Goal: Transaction & Acquisition: Purchase product/service

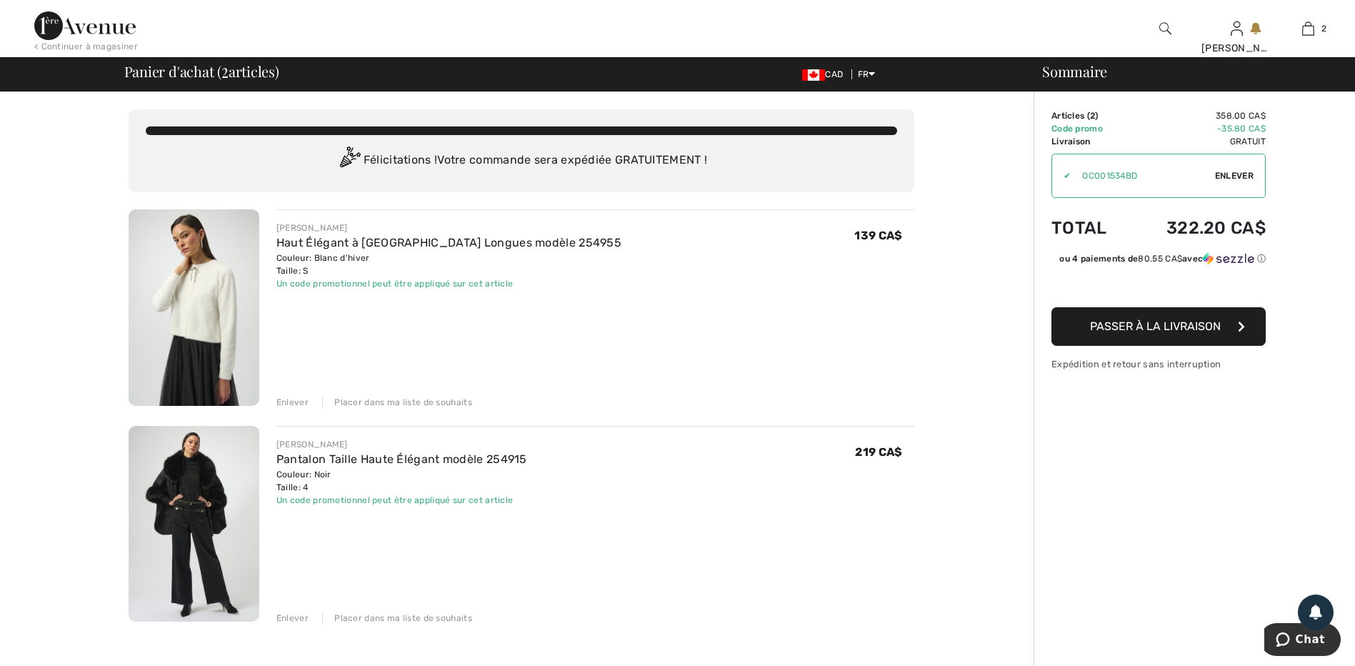
click at [1227, 171] on span "Enlever" at bounding box center [1234, 175] width 39 height 13
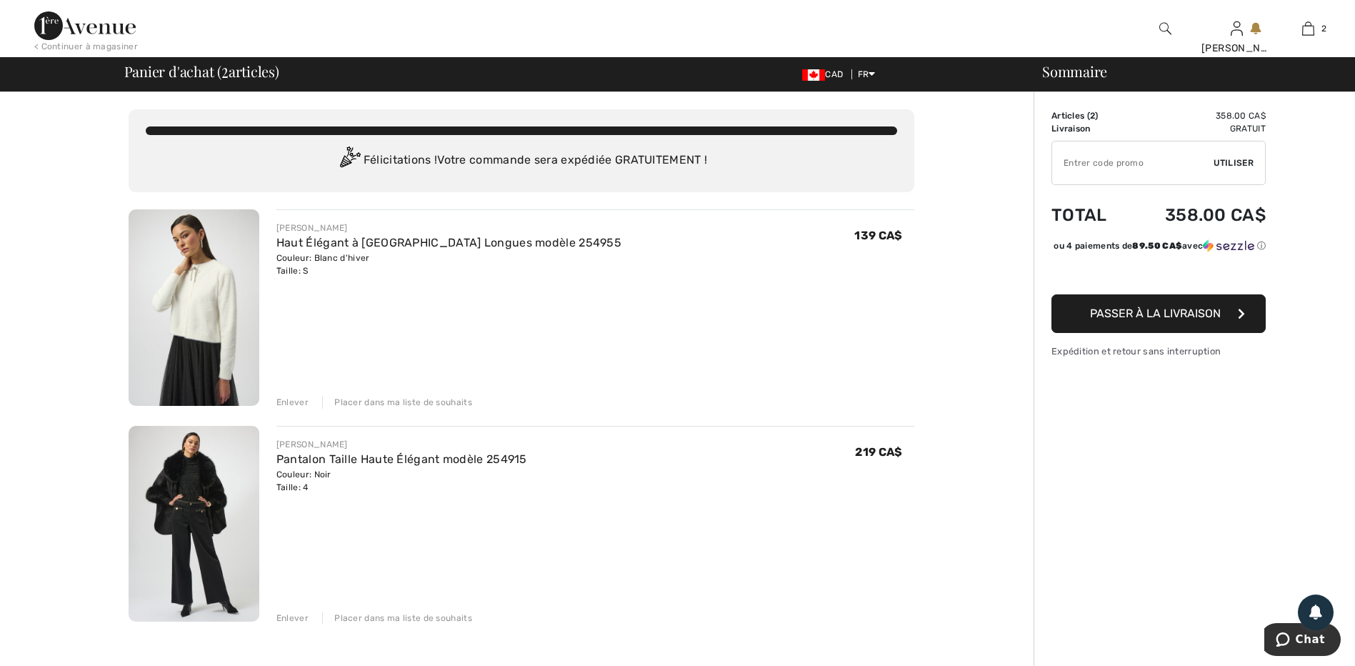
click at [1102, 159] on input "TEXT" at bounding box center [1132, 162] width 161 height 43
type input "OC001534BD"
drag, startPoint x: 1236, startPoint y: 157, endPoint x: 1156, endPoint y: 192, distance: 87.3
click at [1235, 158] on span "Utiliser" at bounding box center [1233, 162] width 40 height 13
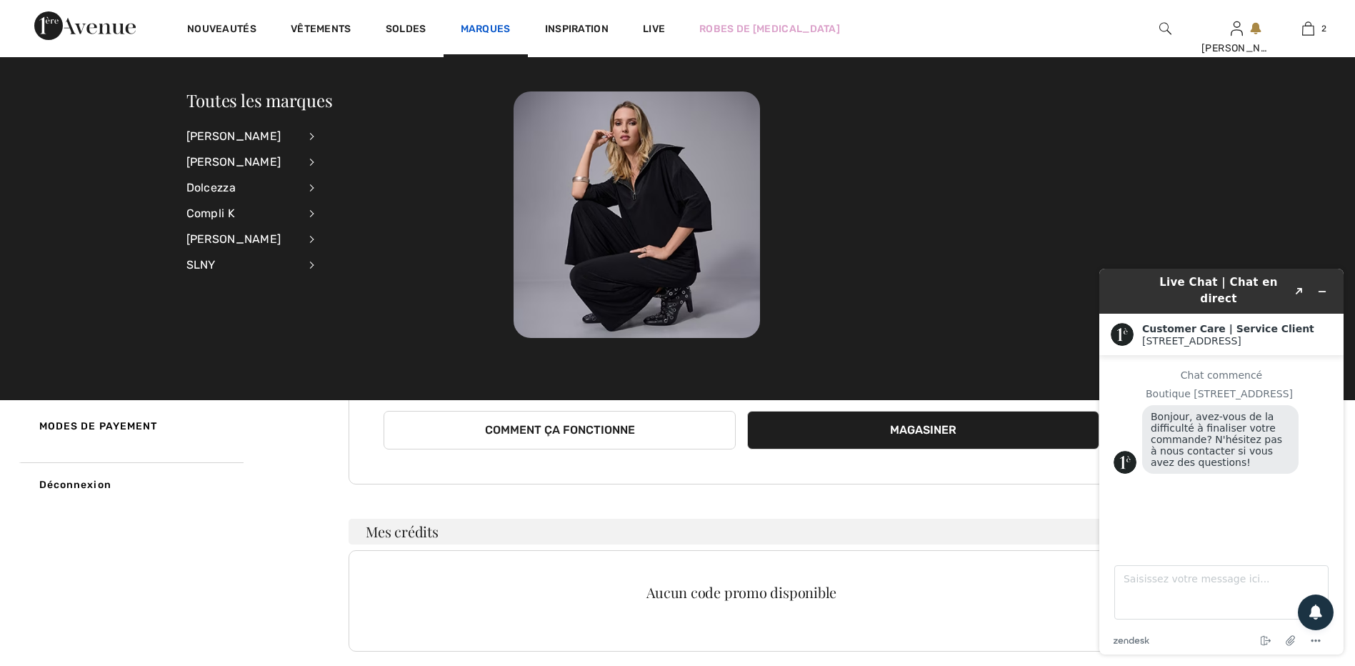
click at [490, 23] on link "Marques" at bounding box center [486, 30] width 50 height 15
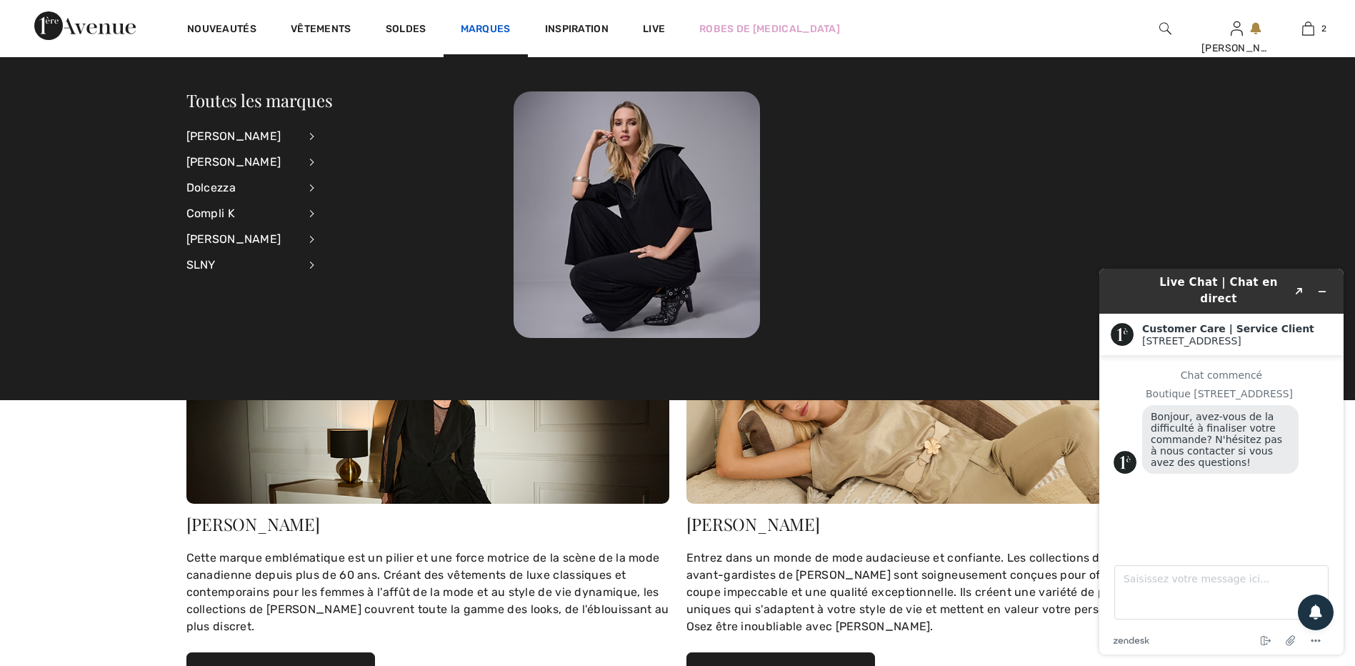
click at [487, 29] on link "Marques" at bounding box center [486, 30] width 50 height 15
click at [234, 209] on div "Compli K" at bounding box center [242, 214] width 112 height 26
click at [346, 157] on link "Hauts" at bounding box center [390, 159] width 115 height 24
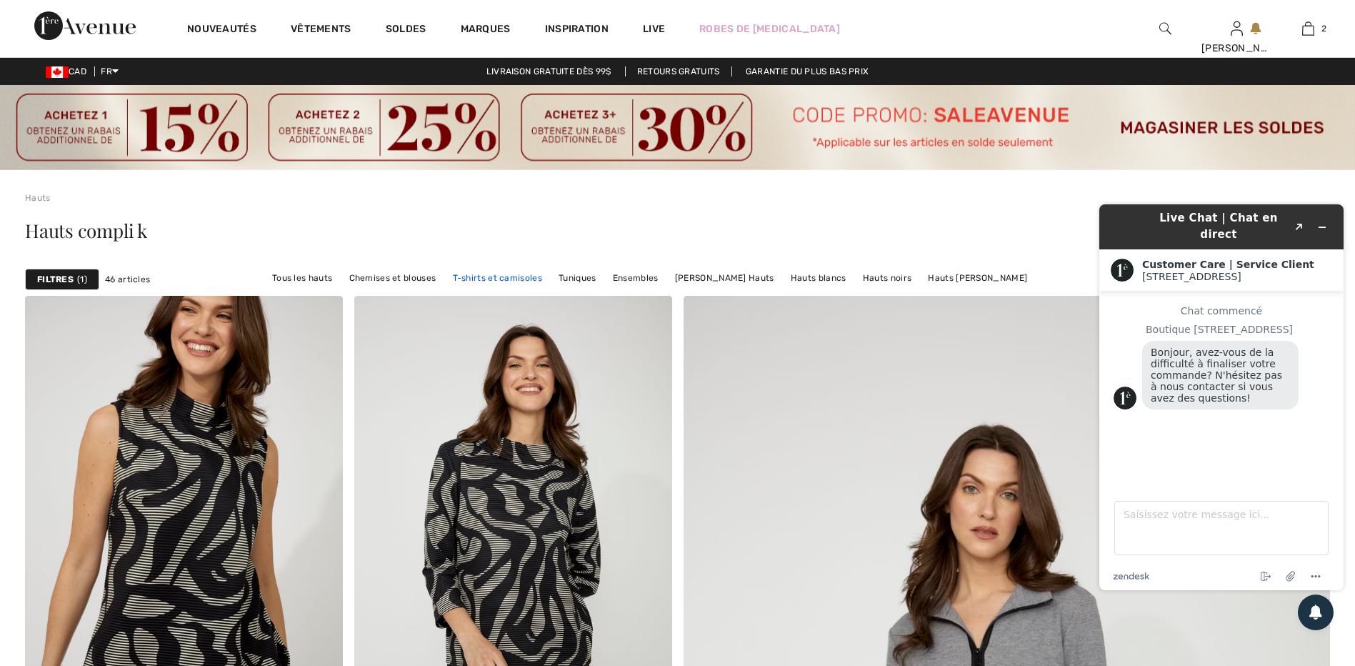
click at [548, 277] on link "T-shirts et camisoles" at bounding box center [498, 278] width 104 height 19
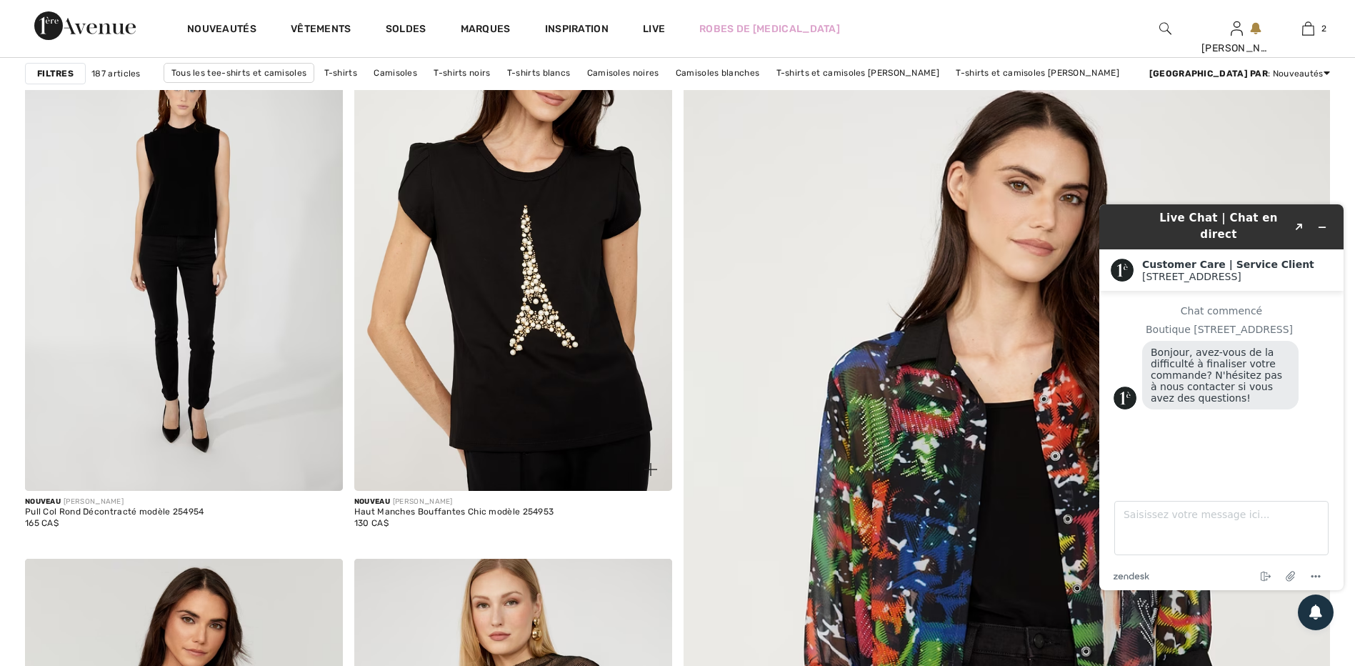
scroll to position [286, 0]
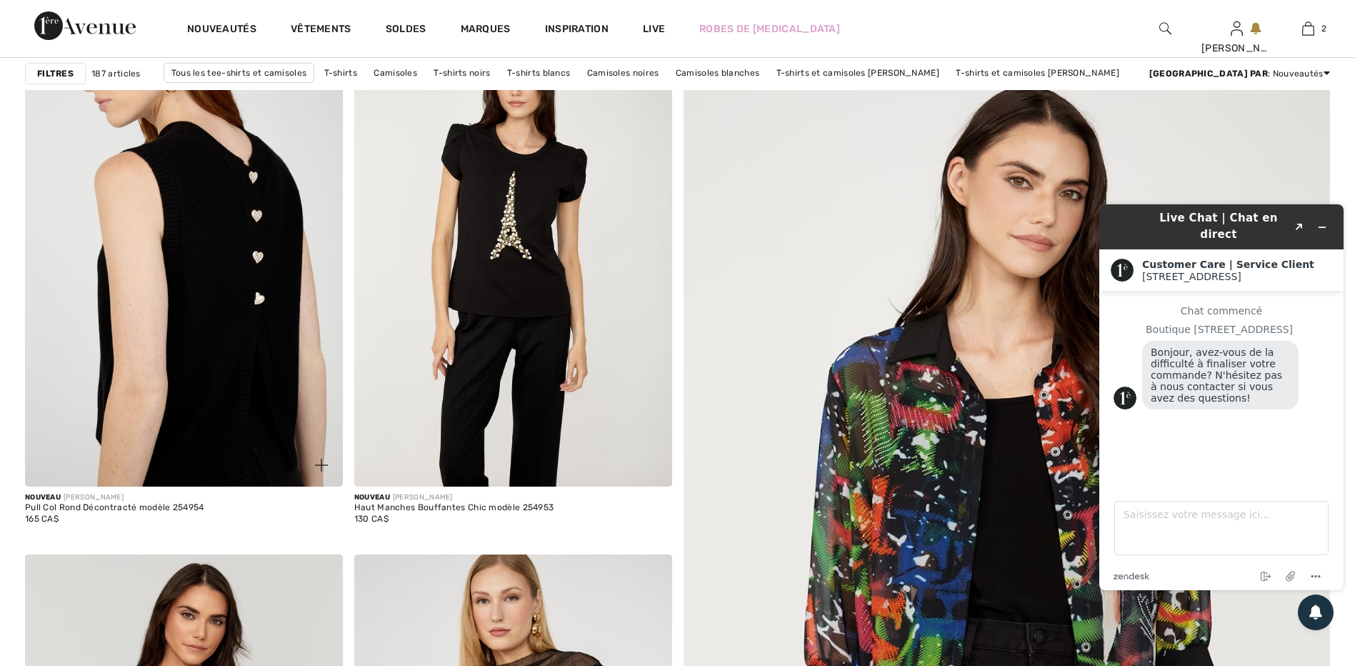
click at [188, 289] on img at bounding box center [184, 248] width 318 height 476
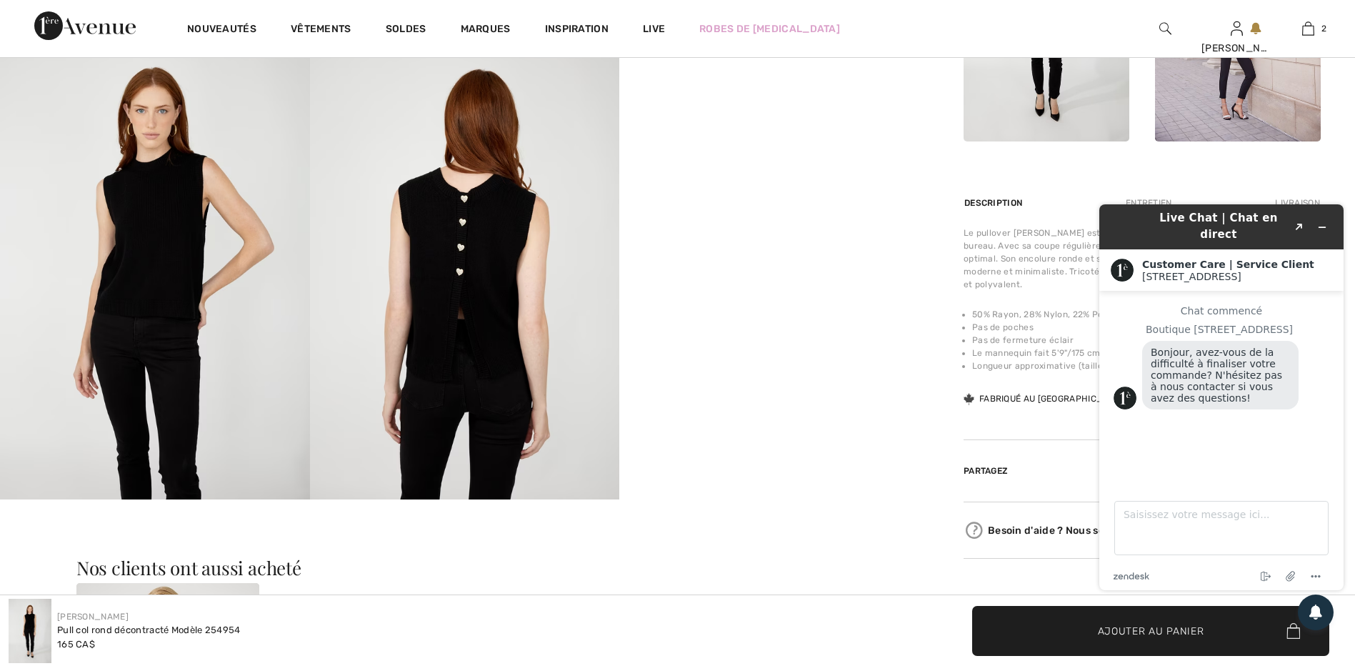
scroll to position [857, 0]
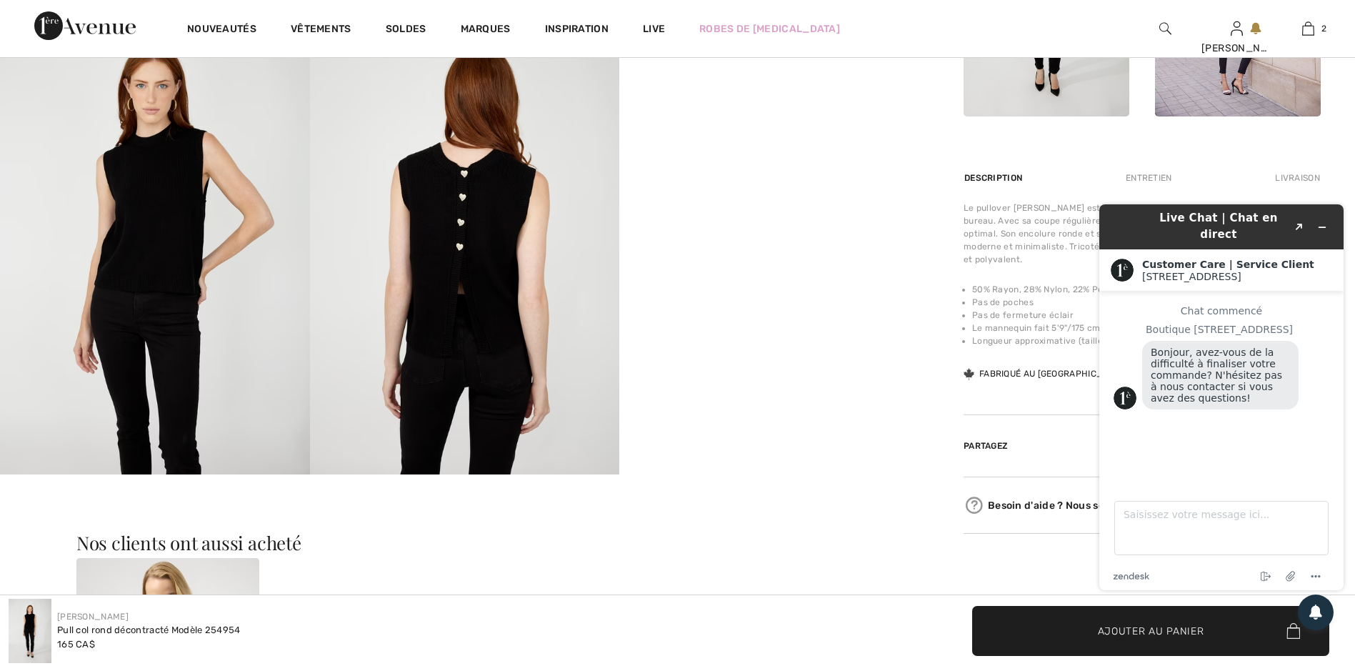
click at [416, 309] on img at bounding box center [465, 241] width 310 height 464
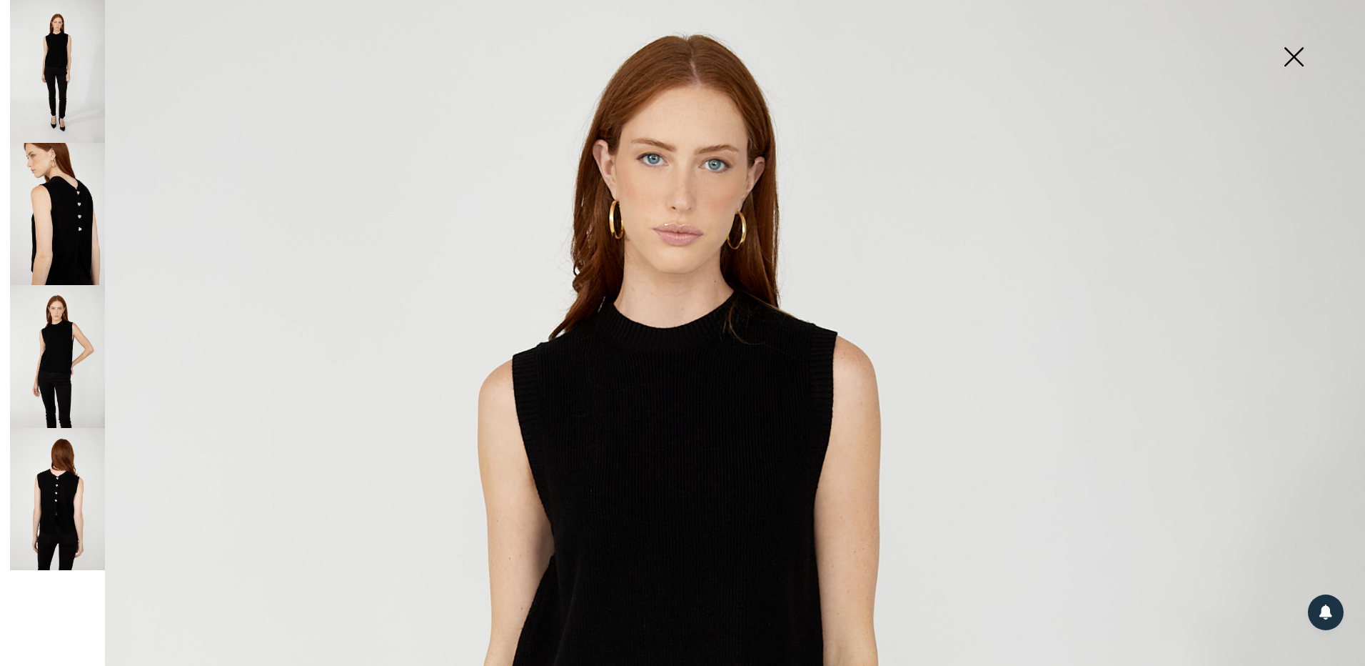
scroll to position [71, 0]
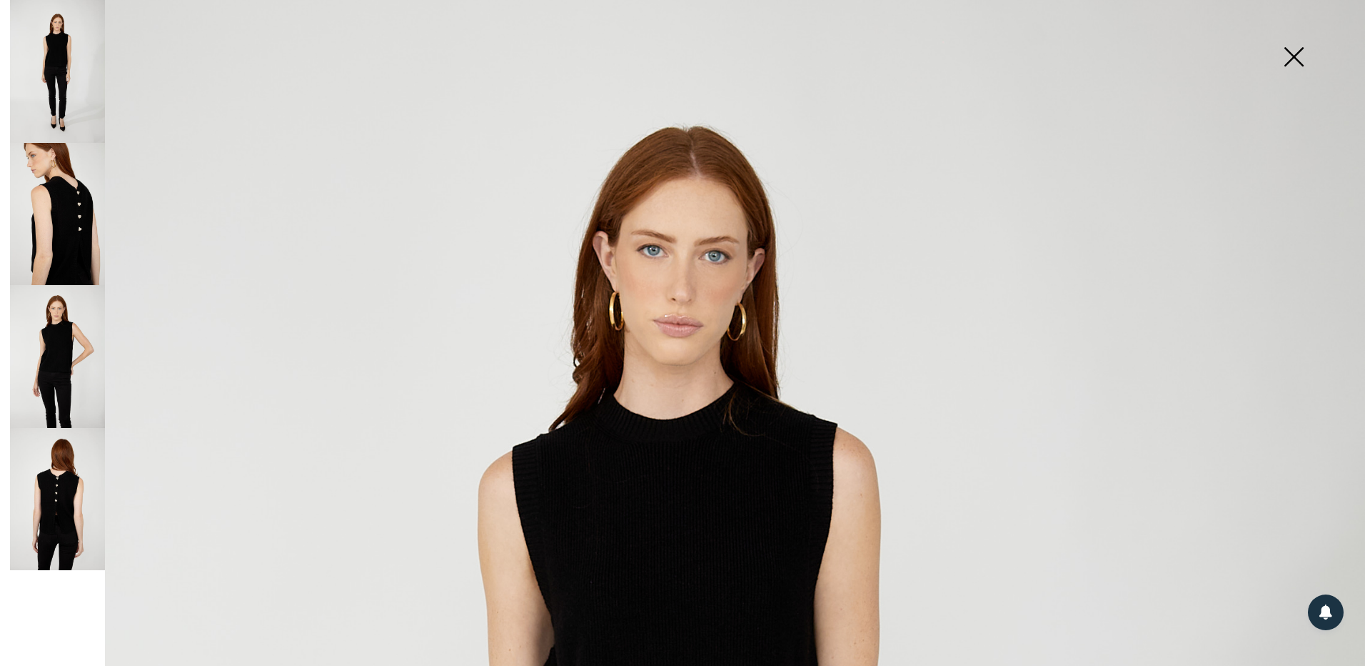
click at [74, 360] on img at bounding box center [57, 356] width 95 height 143
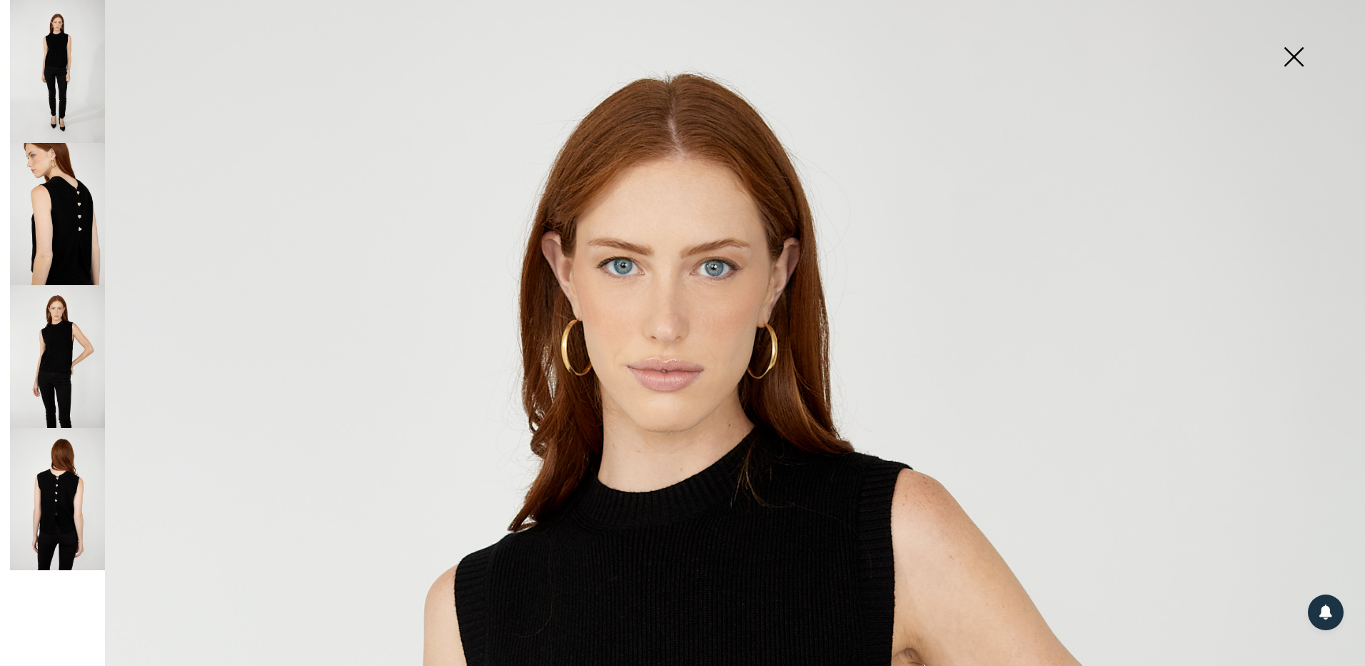
click at [63, 231] on img at bounding box center [57, 214] width 95 height 143
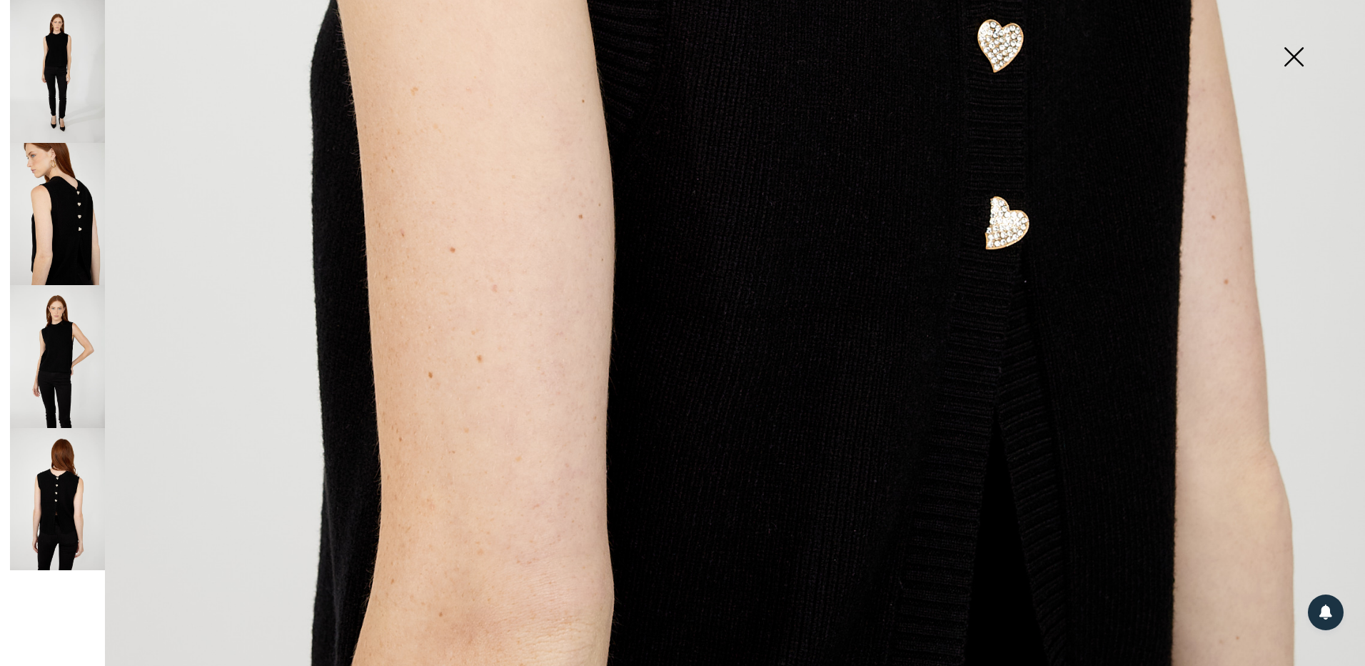
scroll to position [1010, 0]
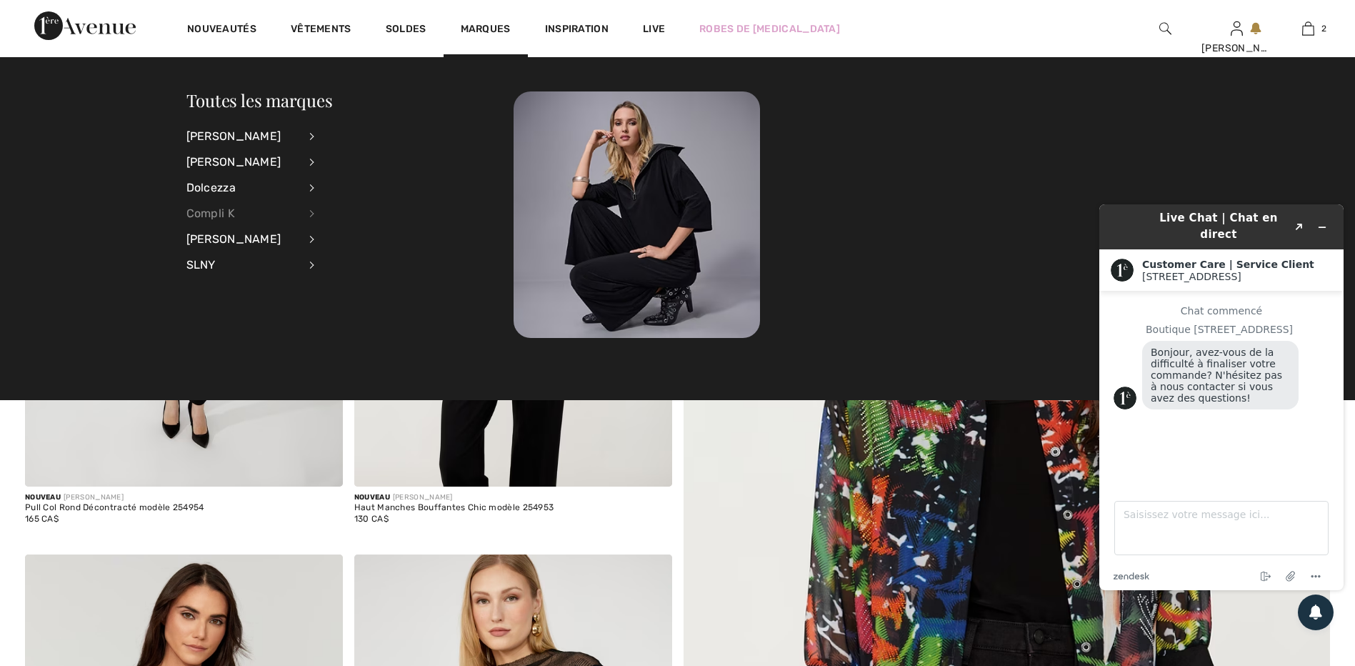
click at [233, 210] on div "Compli K" at bounding box center [242, 214] width 112 height 26
click at [353, 152] on link "Hauts" at bounding box center [390, 159] width 115 height 24
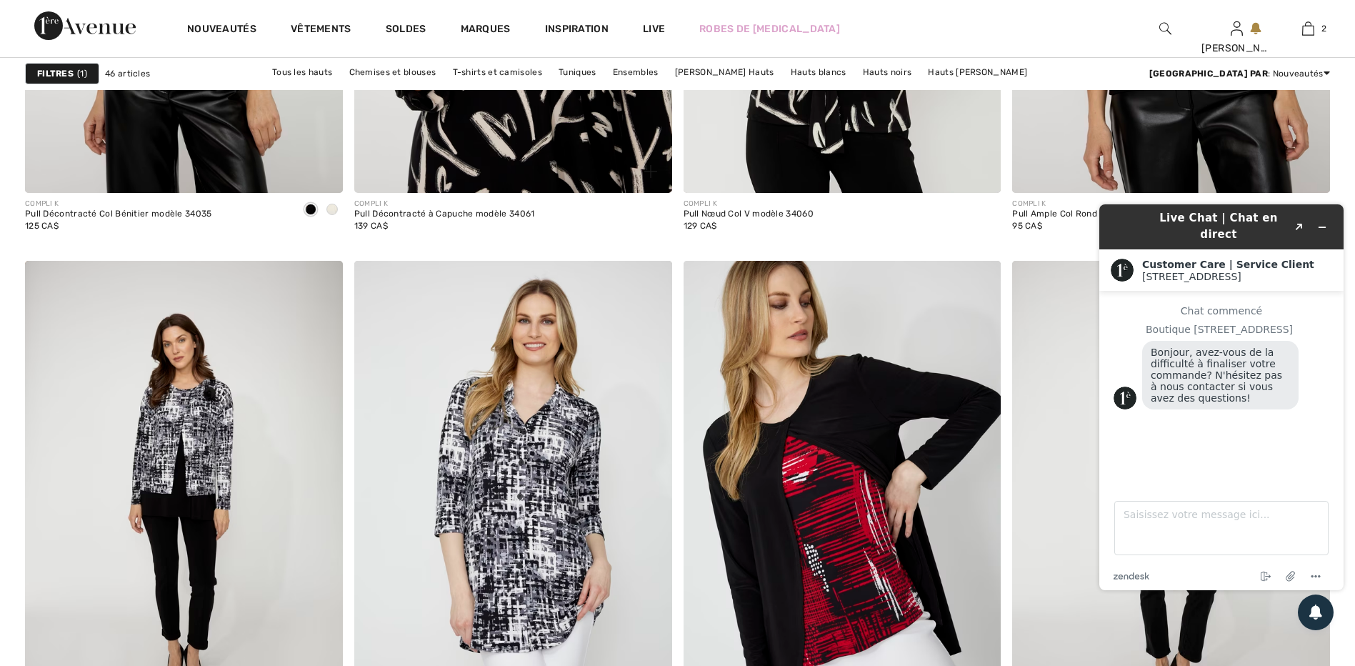
scroll to position [1714, 0]
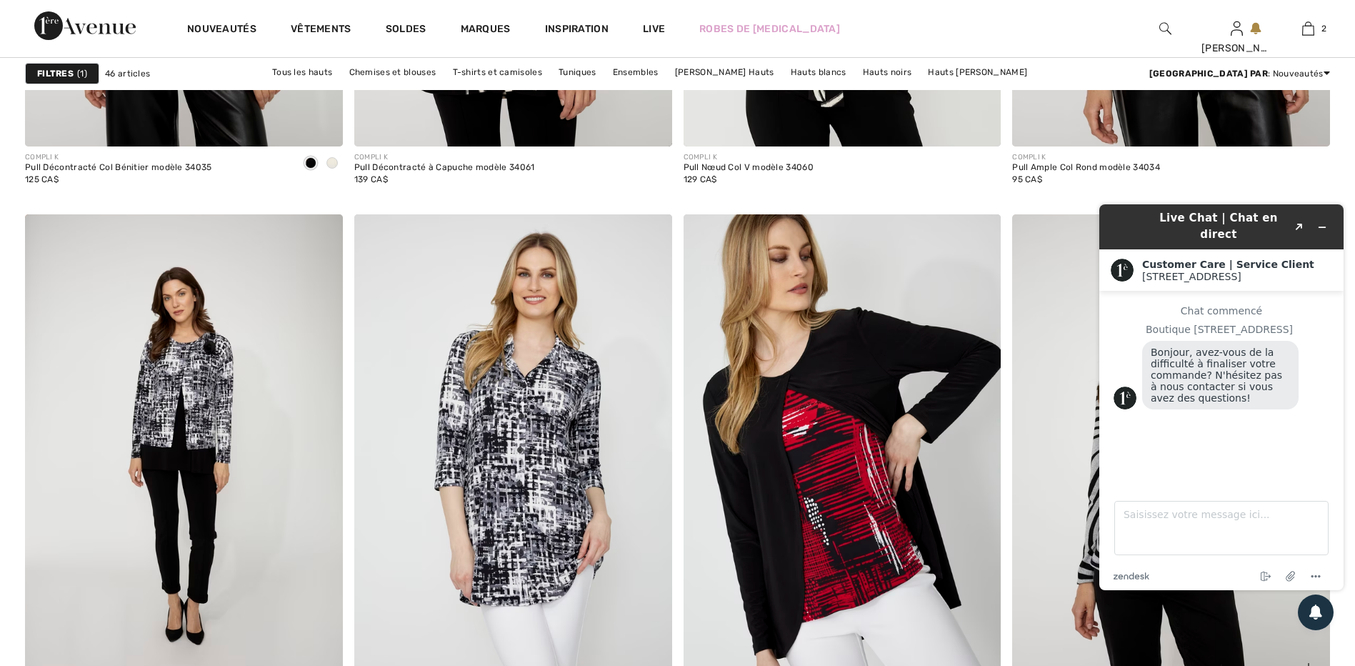
click at [1040, 401] on img at bounding box center [1171, 452] width 318 height 476
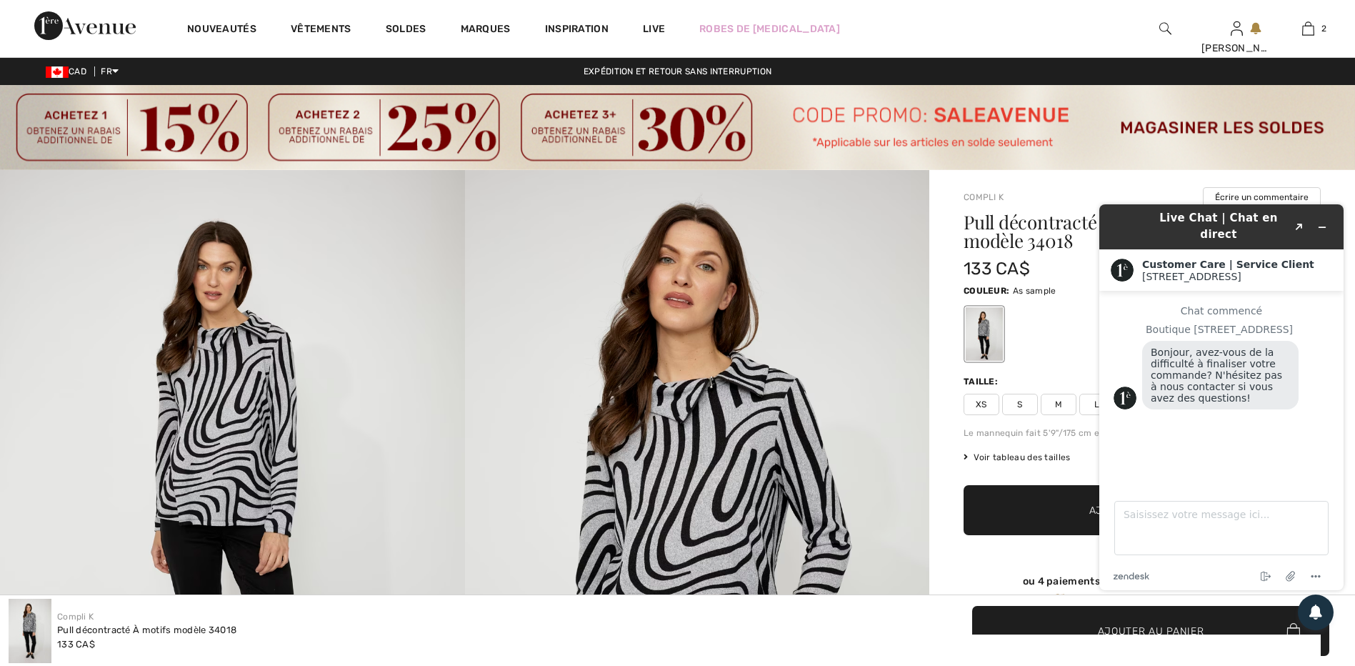
click at [478, 309] on img at bounding box center [697, 518] width 465 height 697
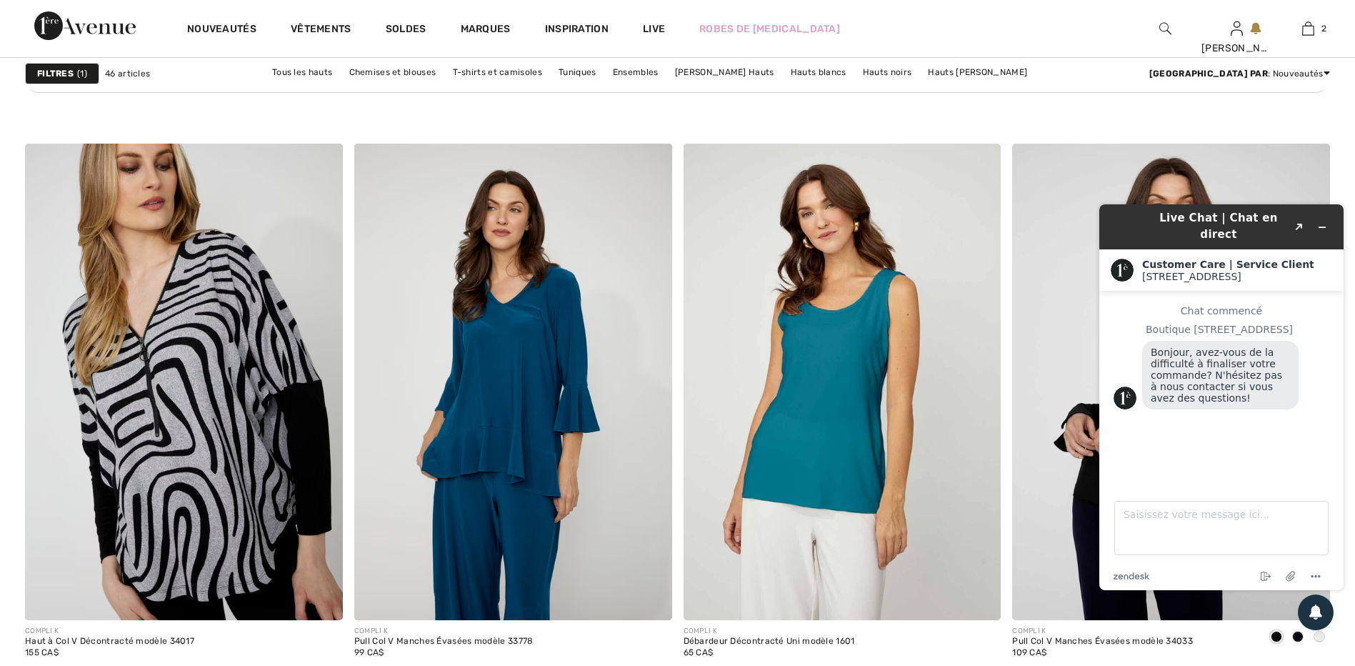
scroll to position [2571, 0]
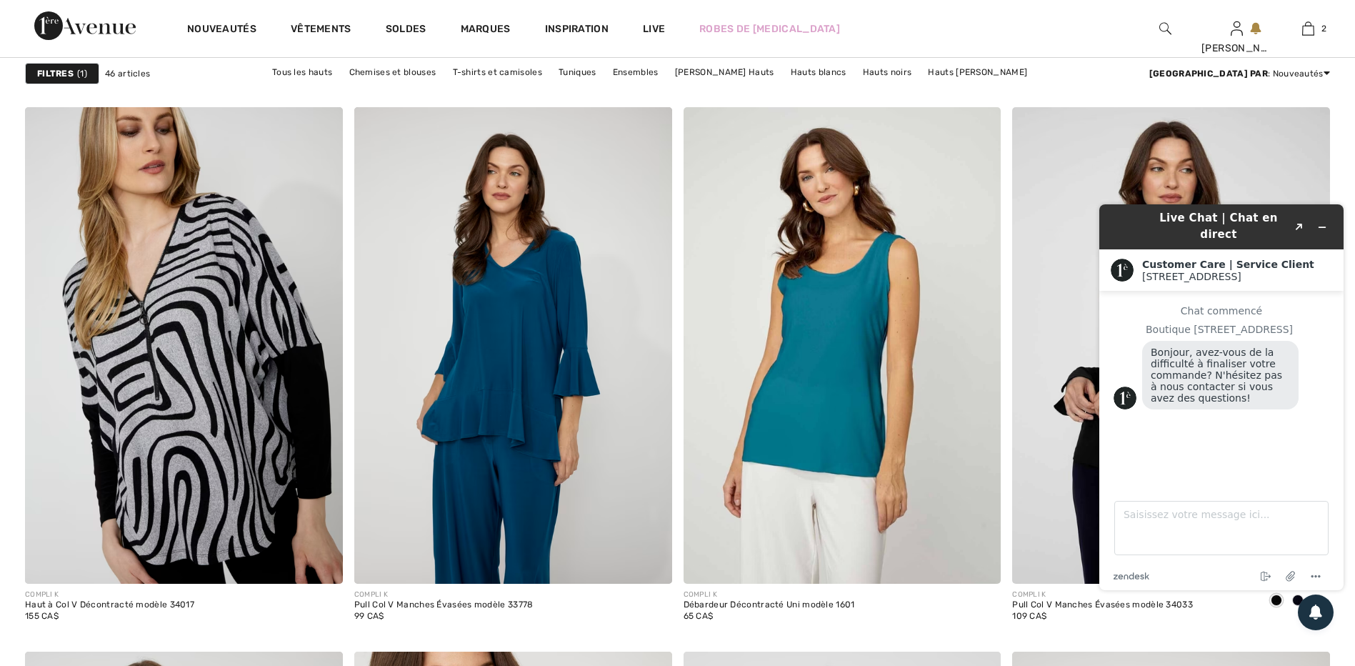
click at [1129, 220] on div "Live Chat | Chat en direct Created with Sketch." at bounding box center [1221, 227] width 224 height 34
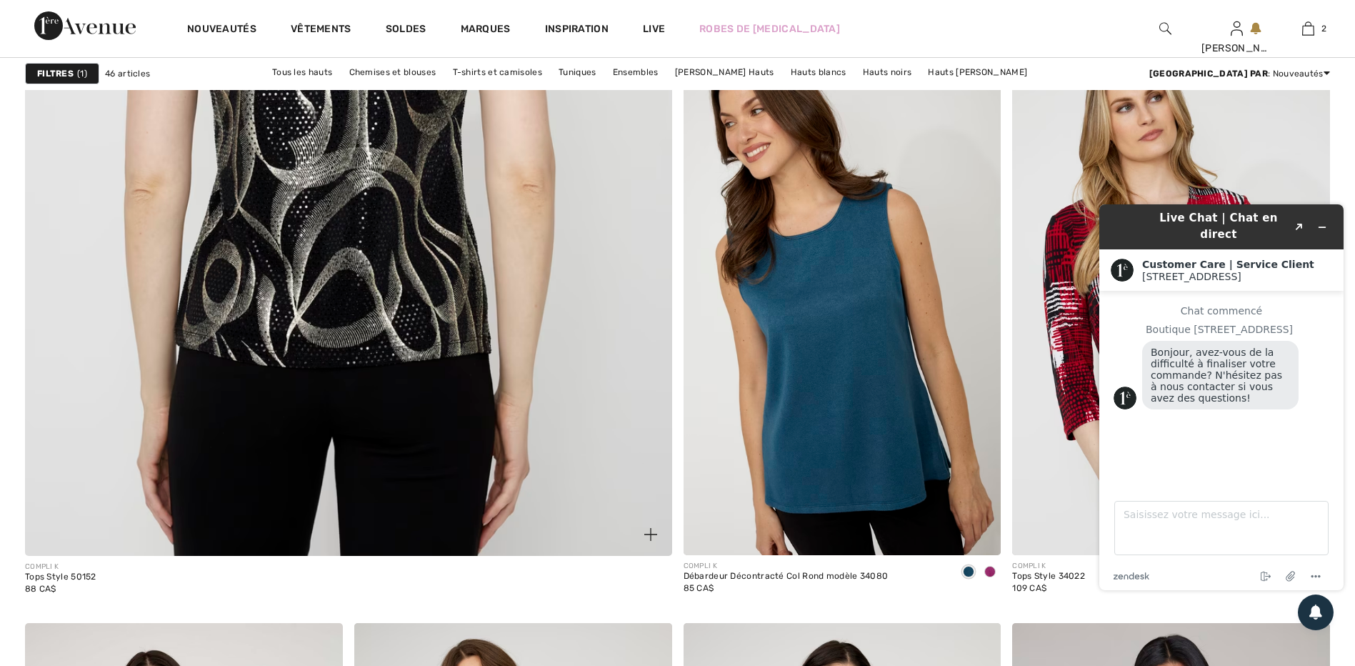
scroll to position [4999, 0]
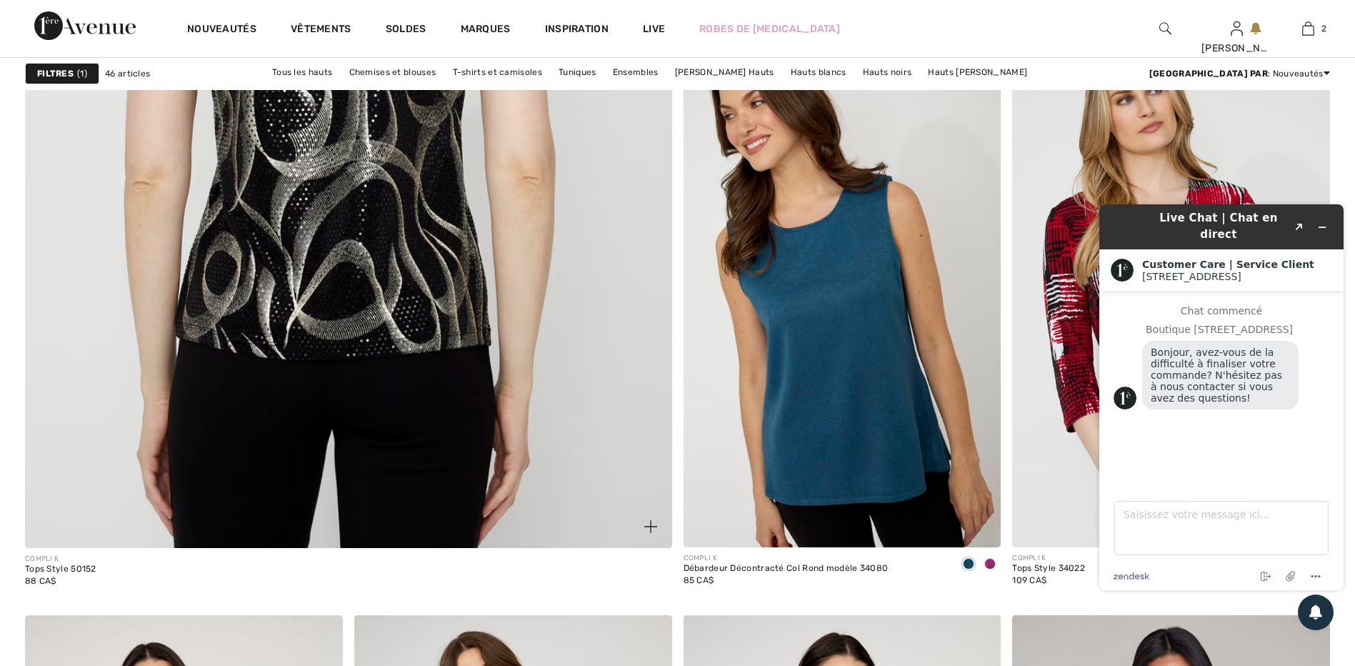
click at [344, 272] on img at bounding box center [348, 109] width 776 height 1164
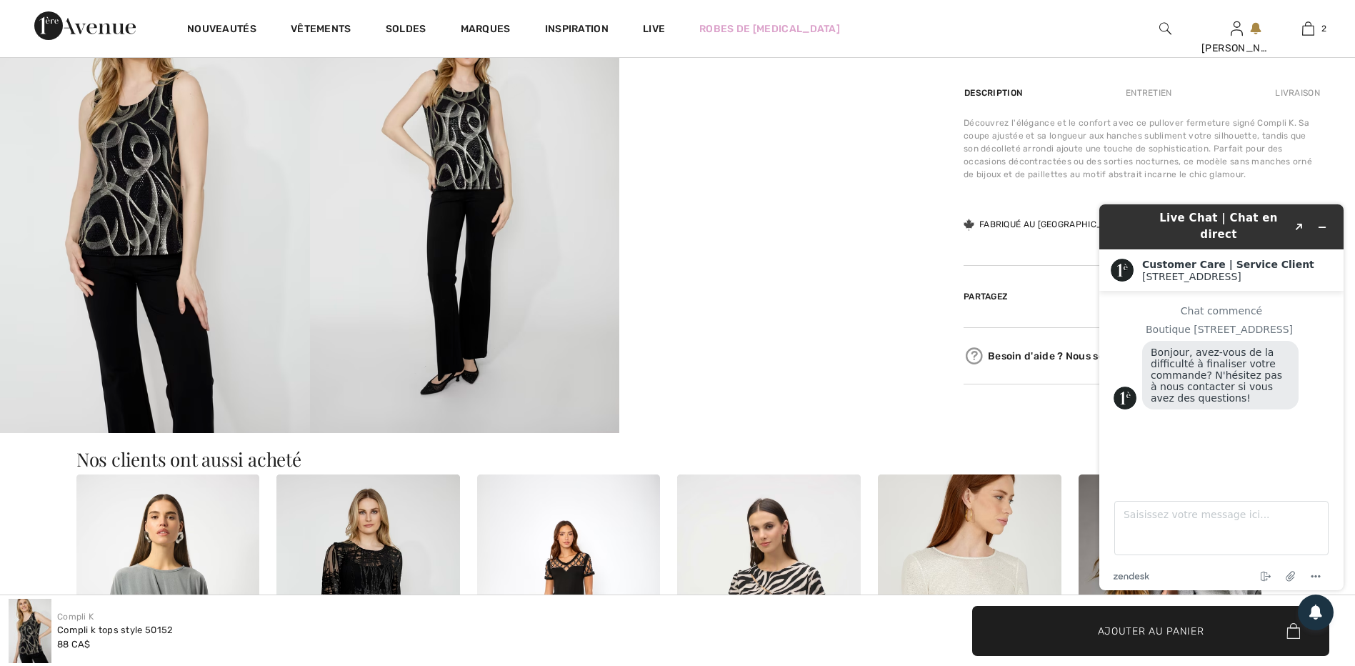
scroll to position [714, 0]
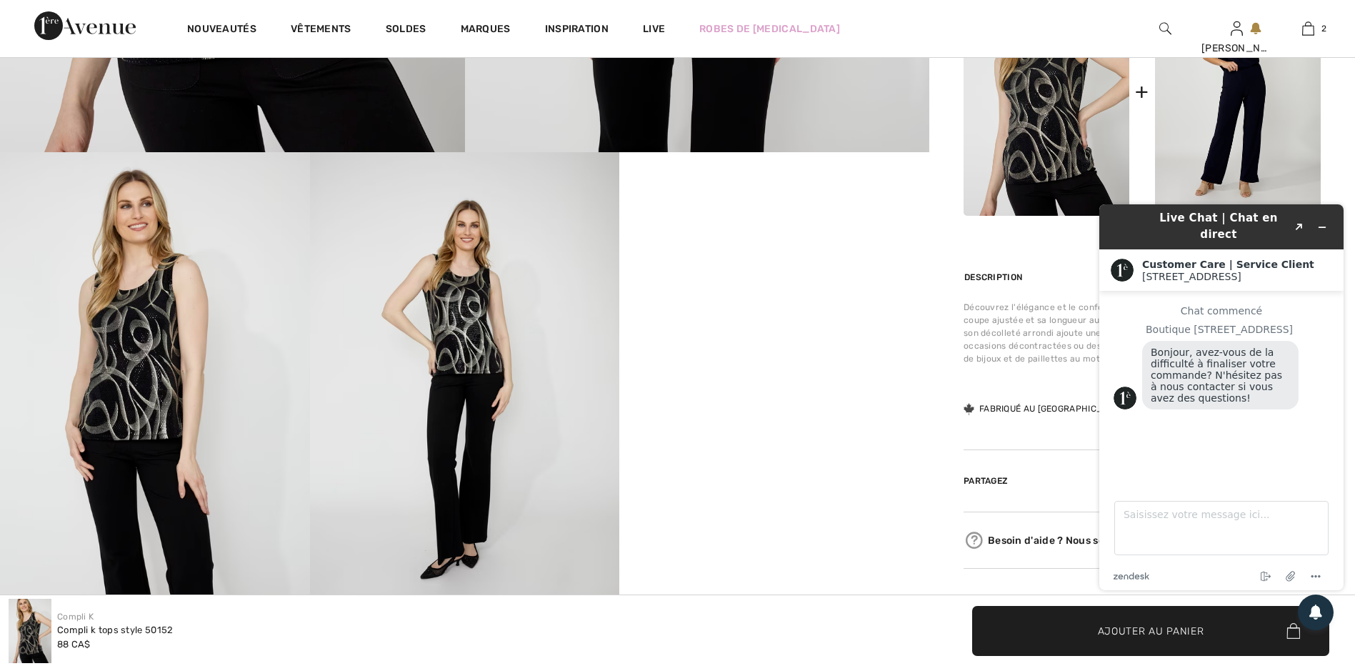
click at [498, 350] on img at bounding box center [465, 384] width 310 height 464
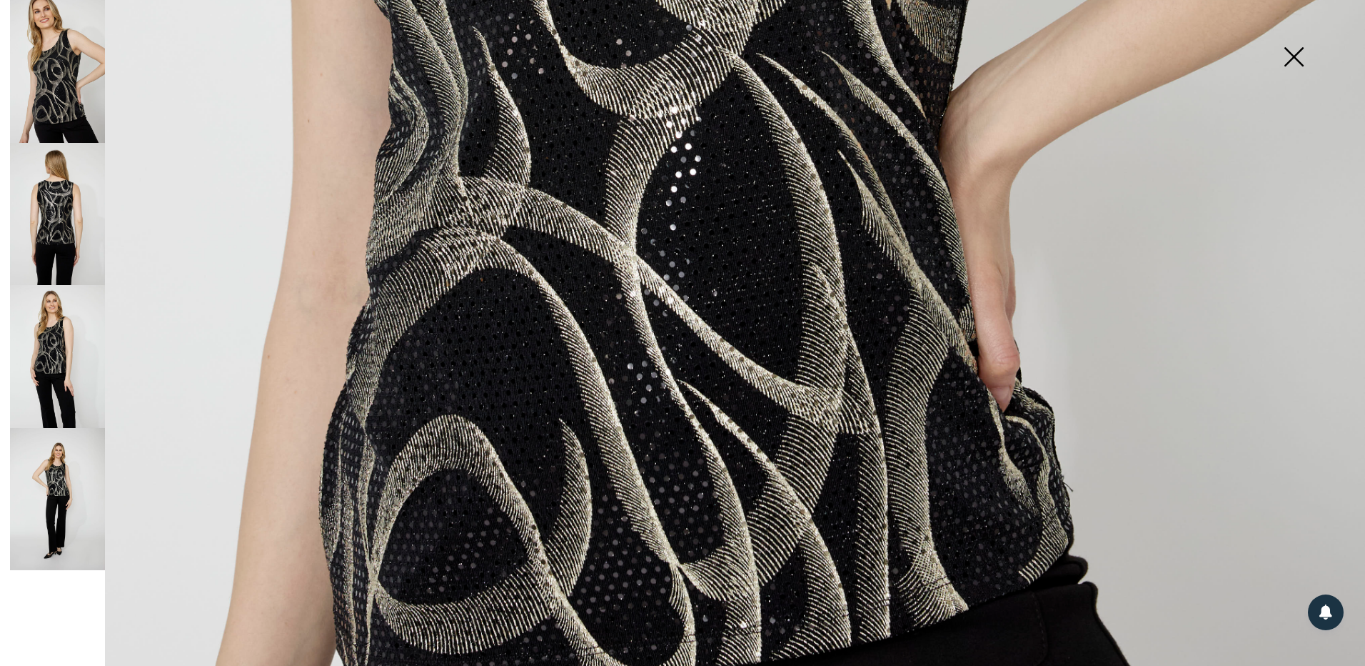
scroll to position [1081, 0]
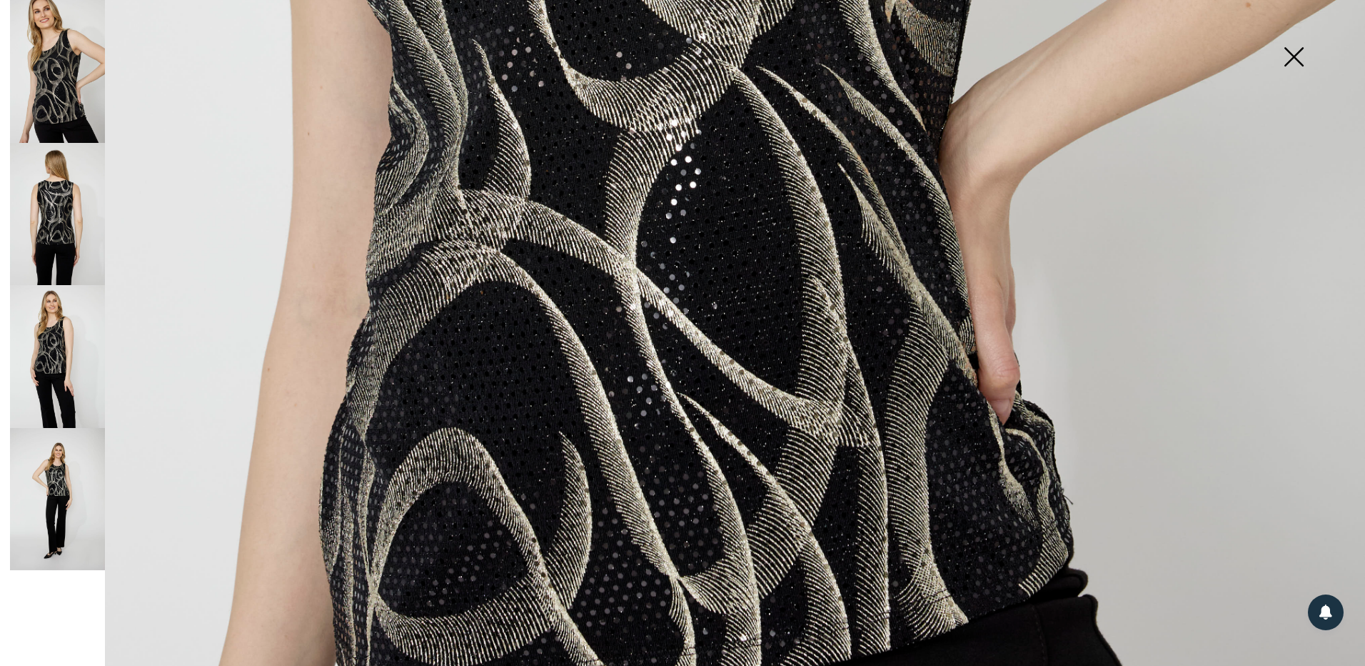
click at [71, 239] on img at bounding box center [57, 214] width 95 height 143
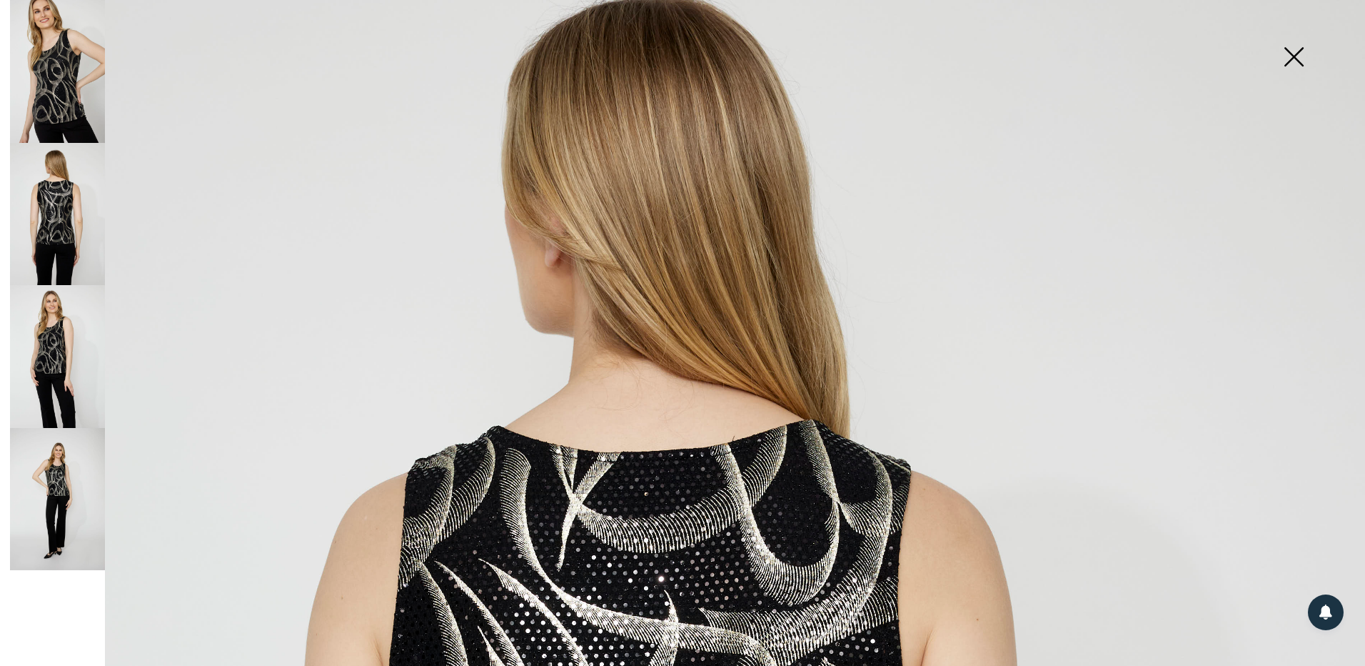
scroll to position [10, 0]
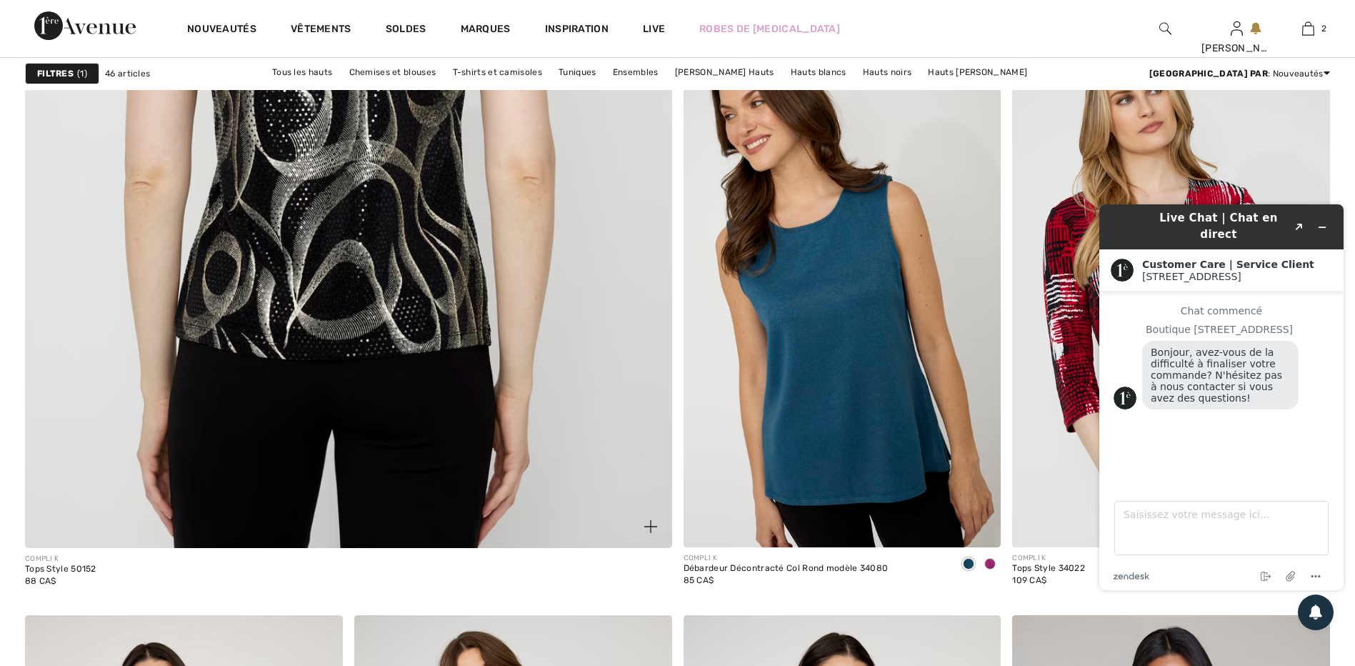
click at [249, 268] on img at bounding box center [348, 109] width 776 height 1164
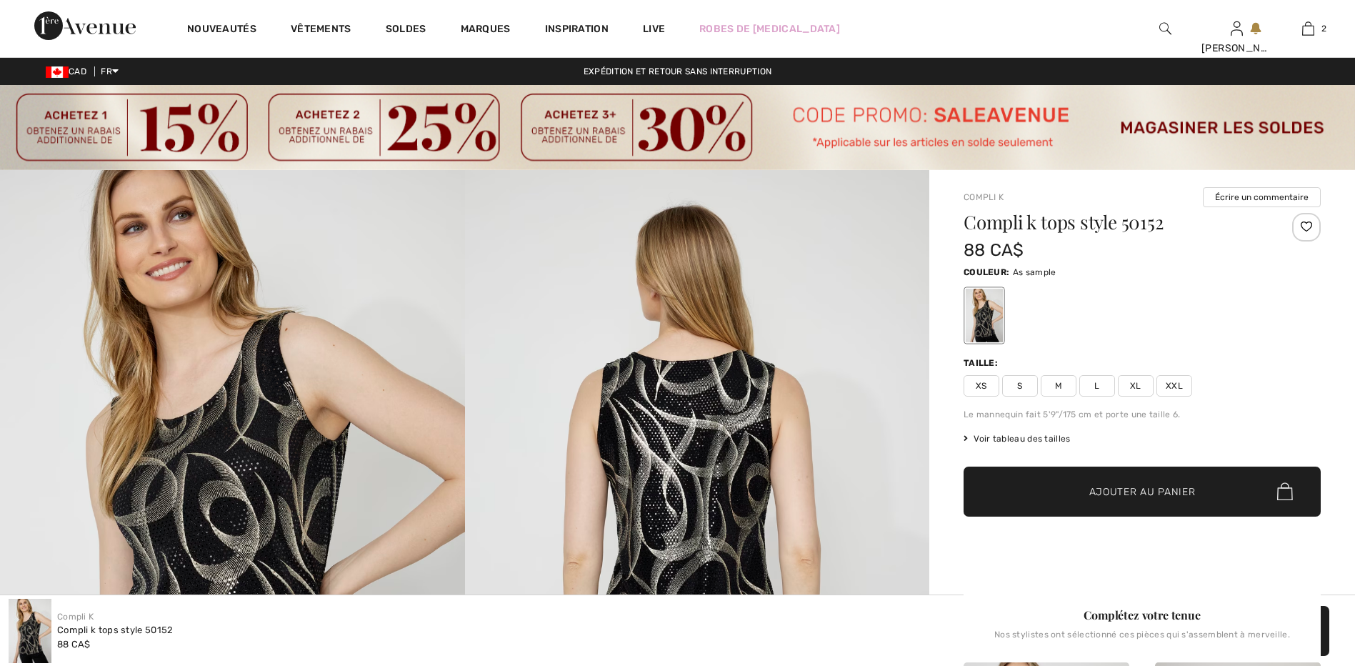
checkbox input "true"
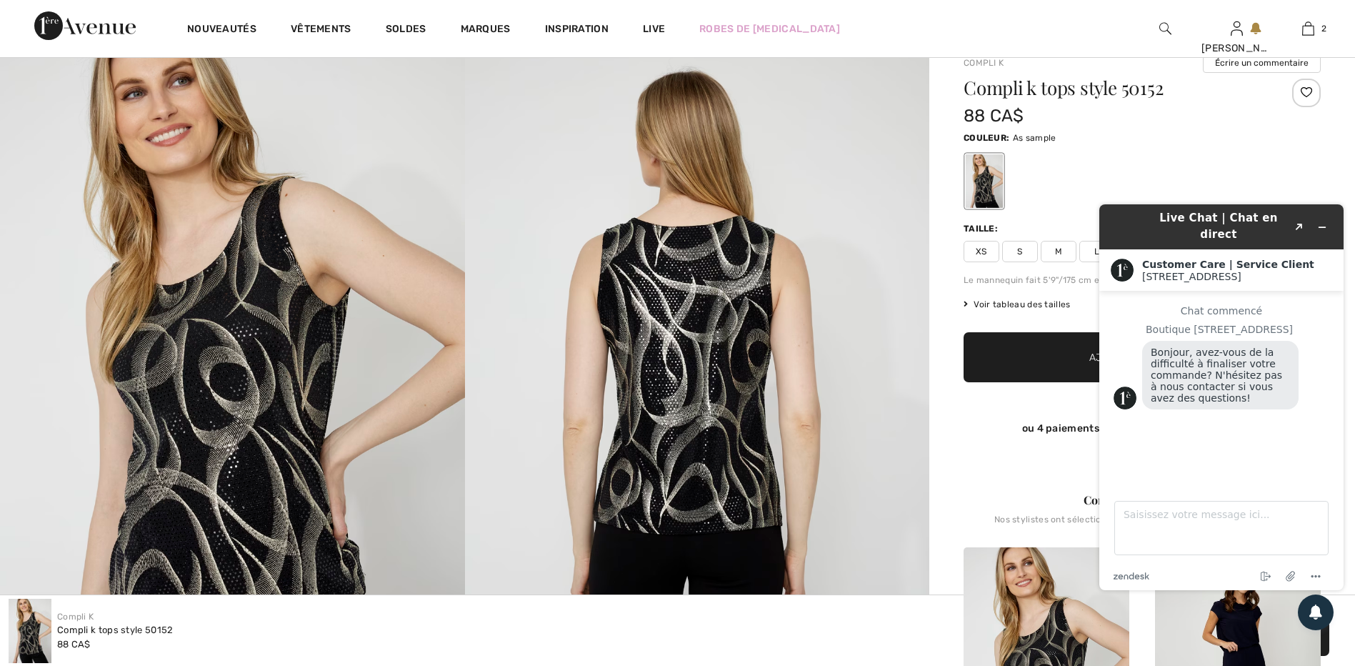
scroll to position [143, 0]
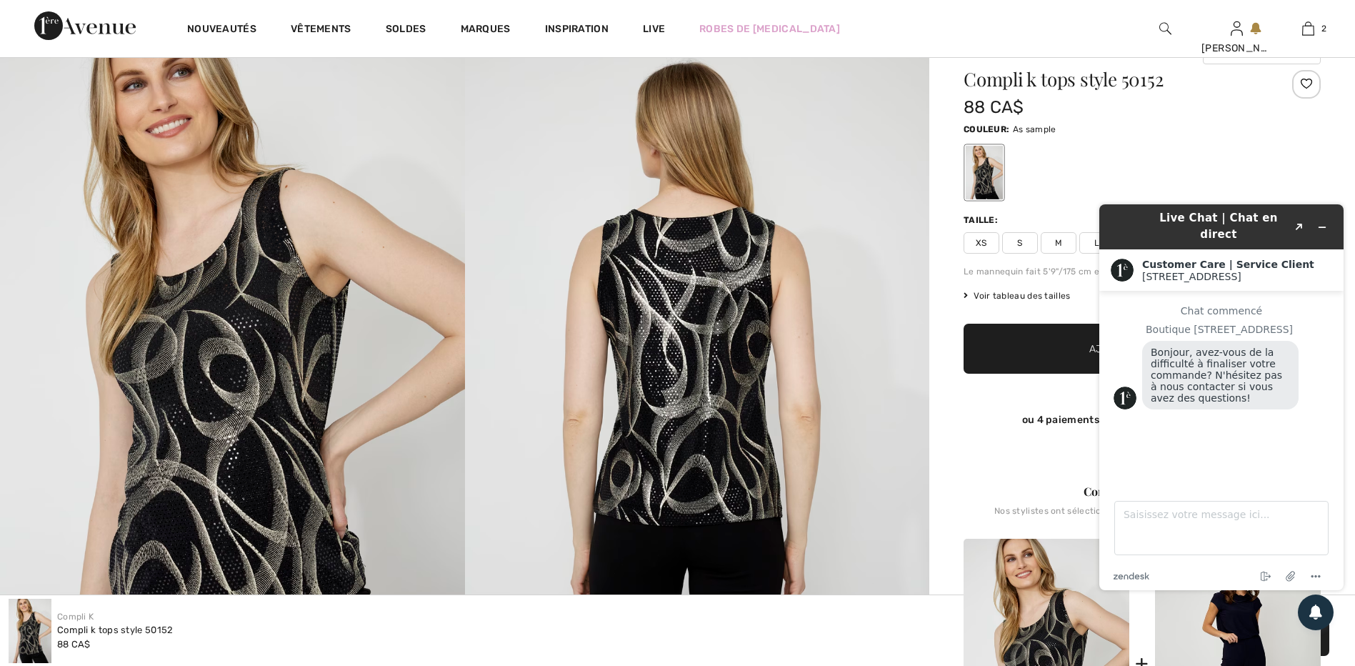
click at [975, 241] on span "XS" at bounding box center [981, 242] width 36 height 21
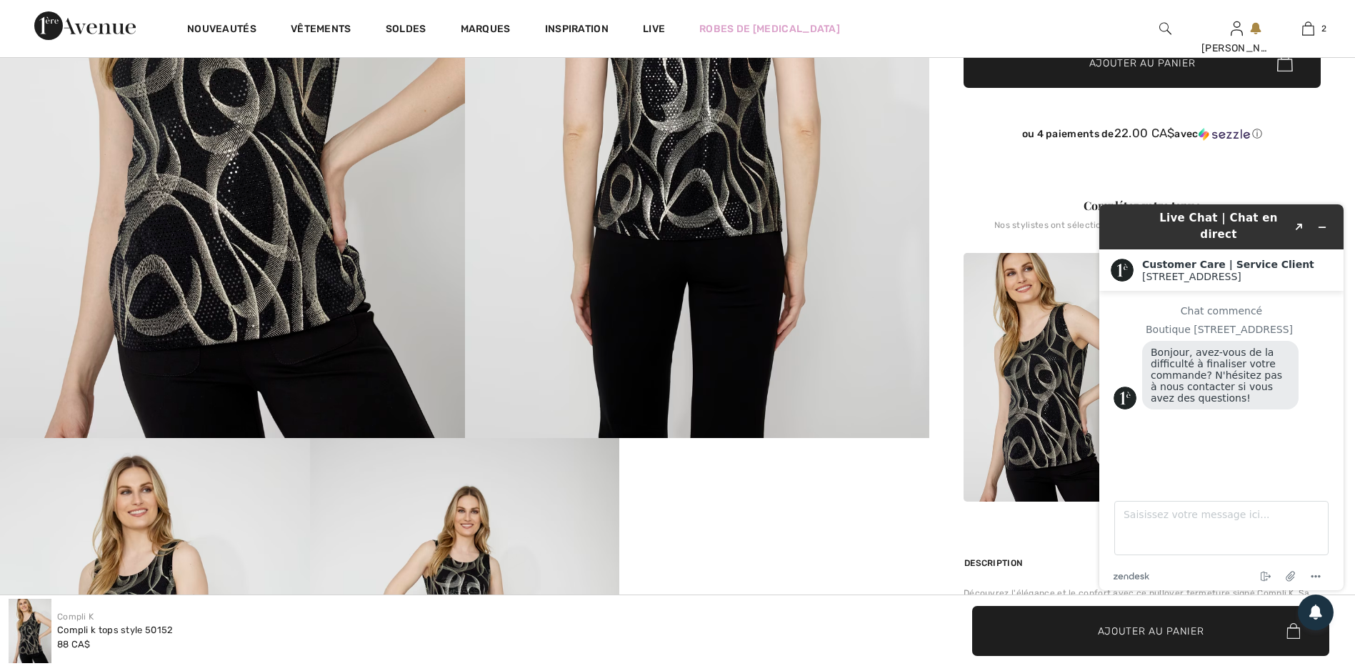
scroll to position [357, 0]
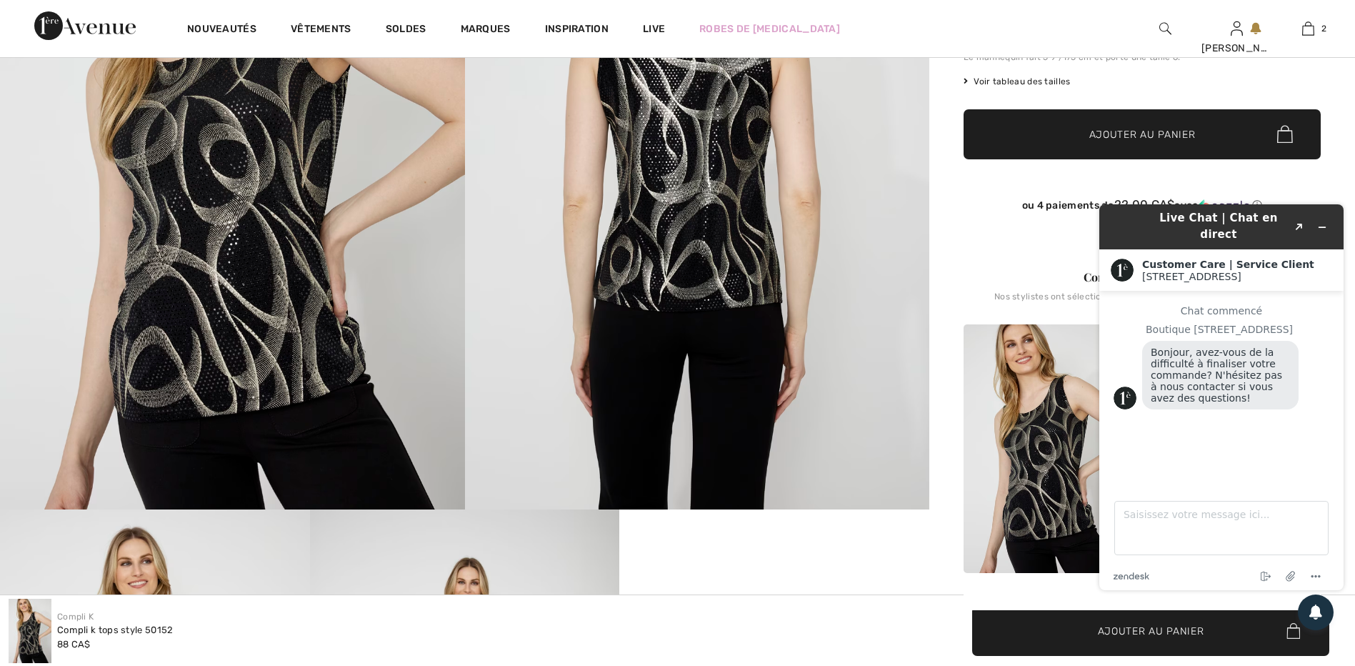
click at [1090, 121] on span "✔ Ajouté au panier Ajouter au panier" at bounding box center [1141, 134] width 357 height 50
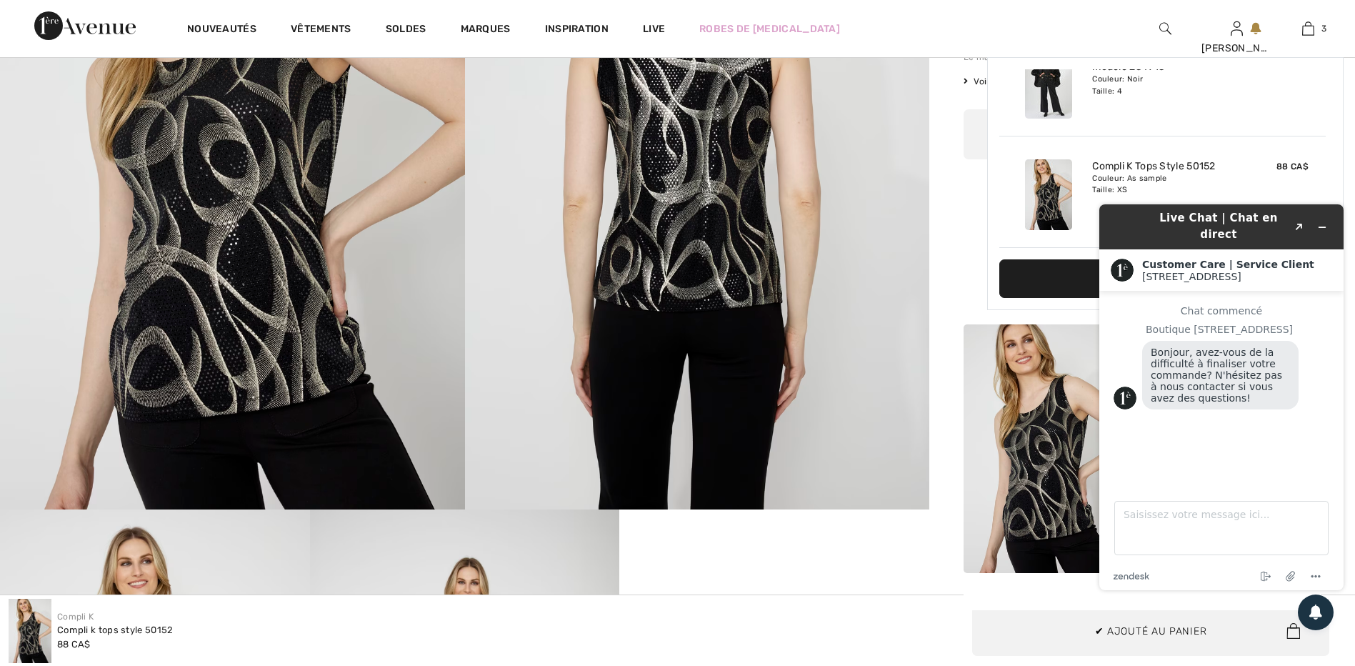
scroll to position [0, 0]
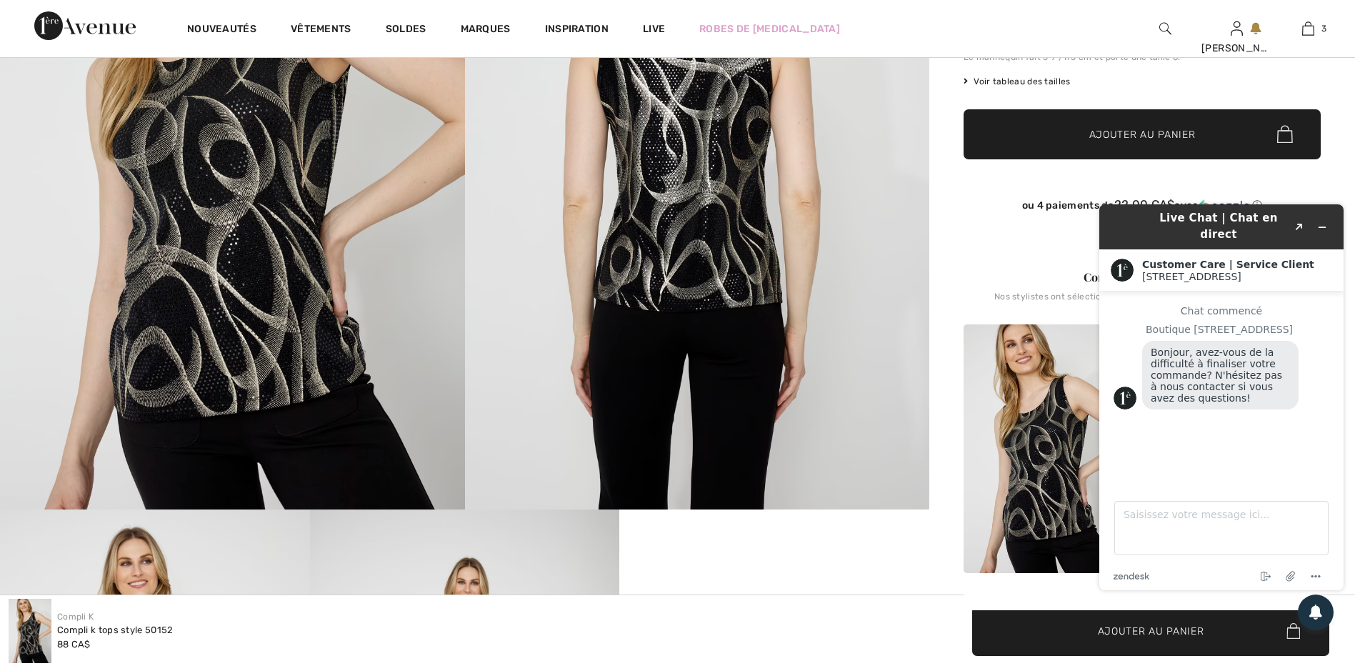
click at [1302, 305] on div "Chat commencé" at bounding box center [1221, 310] width 216 height 11
click at [1018, 301] on div "Nos stylistes ont sélectionné ces pièces qui s'assemblent à merveille." at bounding box center [1141, 301] width 357 height 21
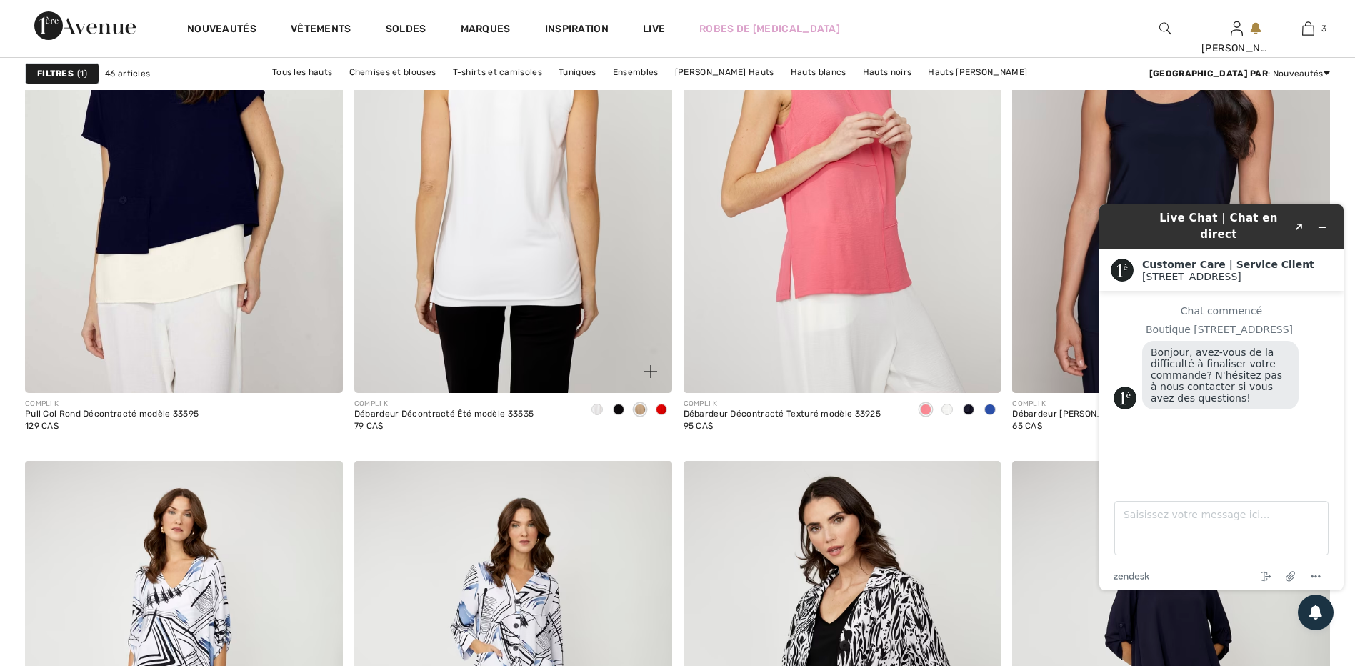
scroll to position [5784, 0]
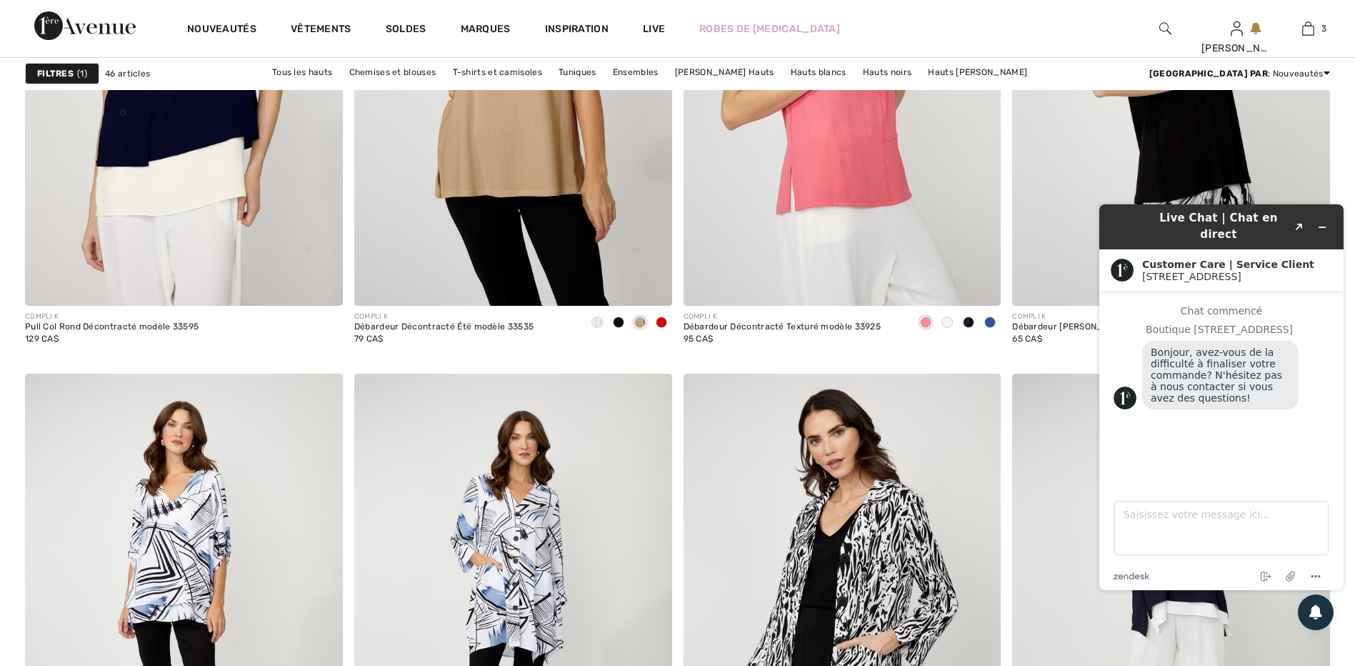
click at [1079, 116] on img at bounding box center [1171, 67] width 318 height 476
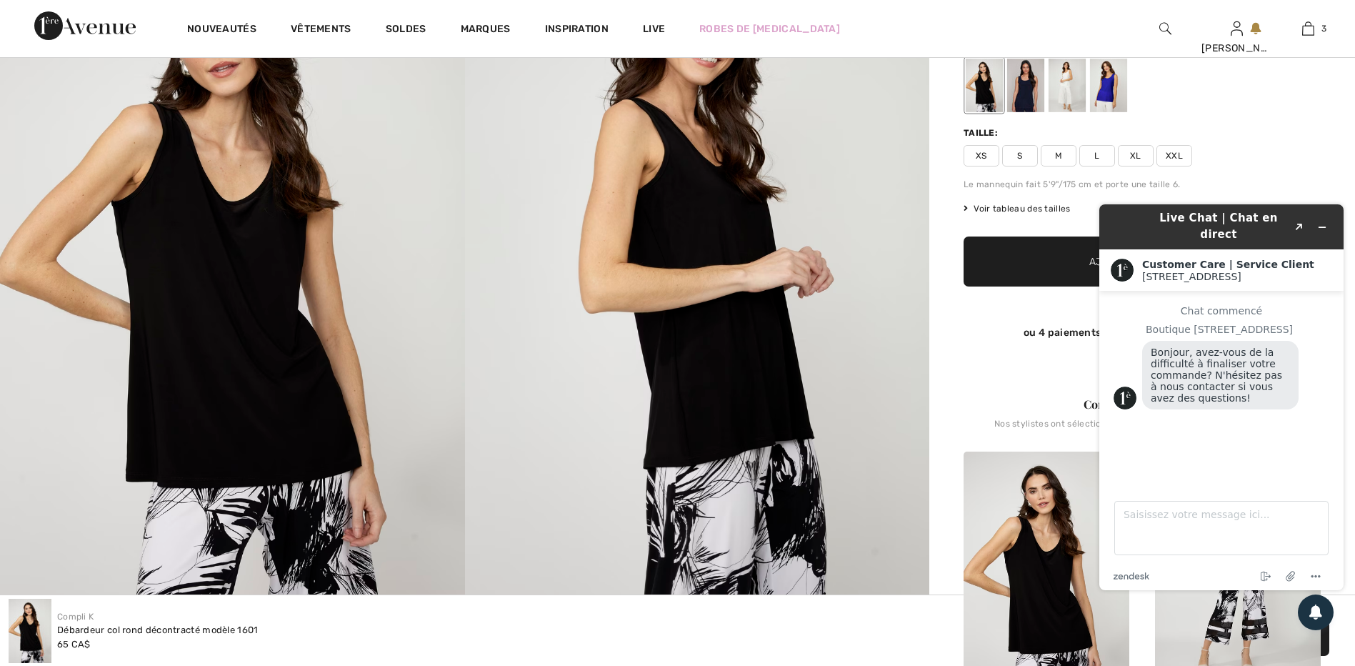
scroll to position [214, 0]
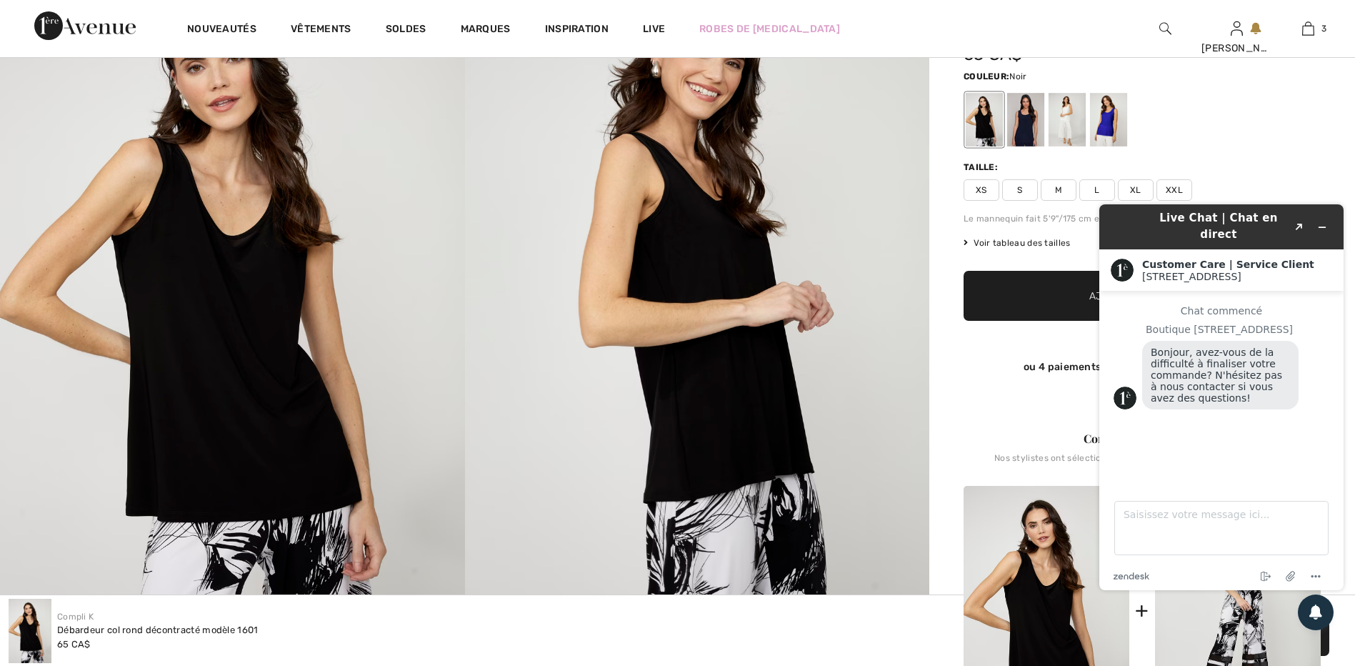
click at [984, 117] on div at bounding box center [984, 120] width 37 height 54
click at [1022, 116] on div at bounding box center [1025, 120] width 37 height 54
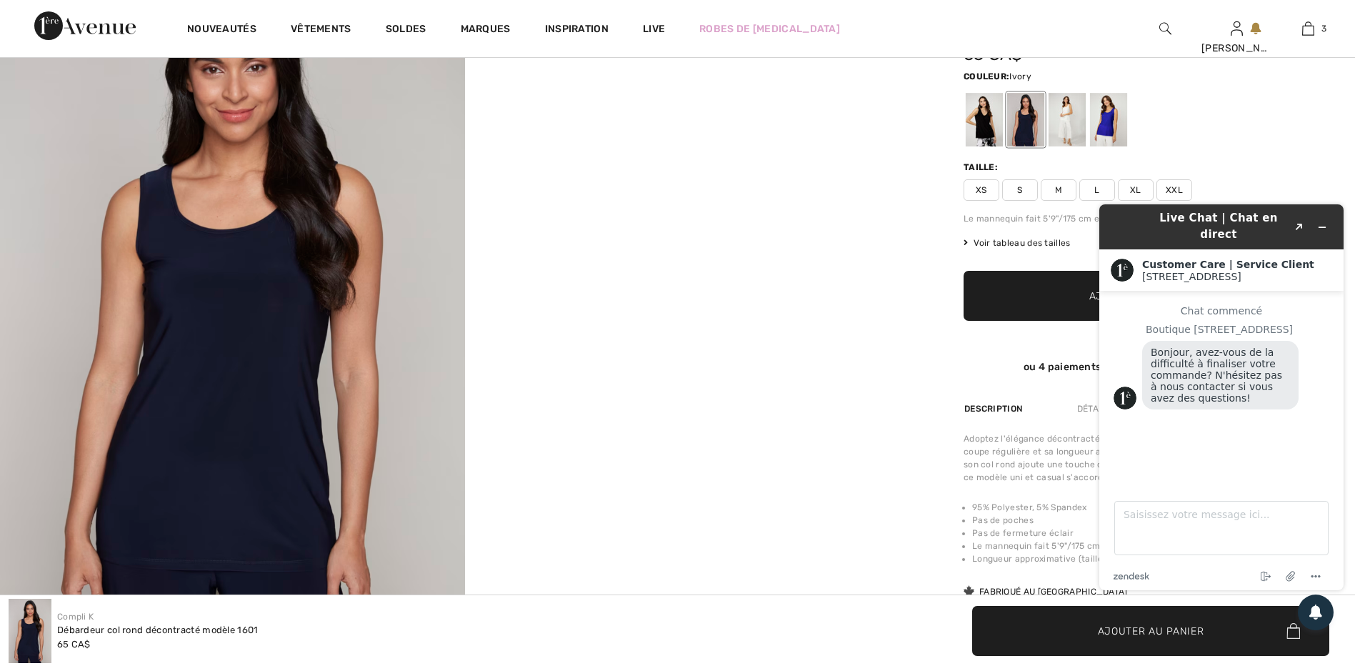
click at [1063, 116] on div at bounding box center [1066, 120] width 37 height 54
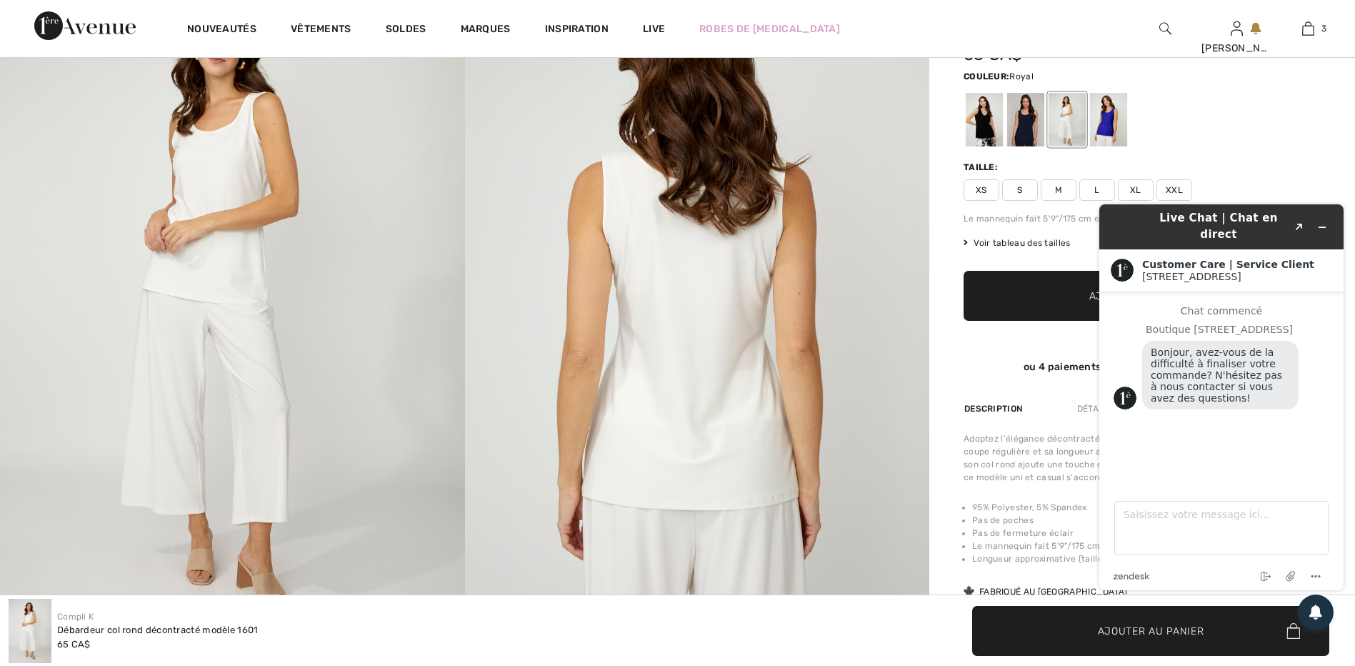
click at [1111, 111] on div at bounding box center [1108, 120] width 37 height 54
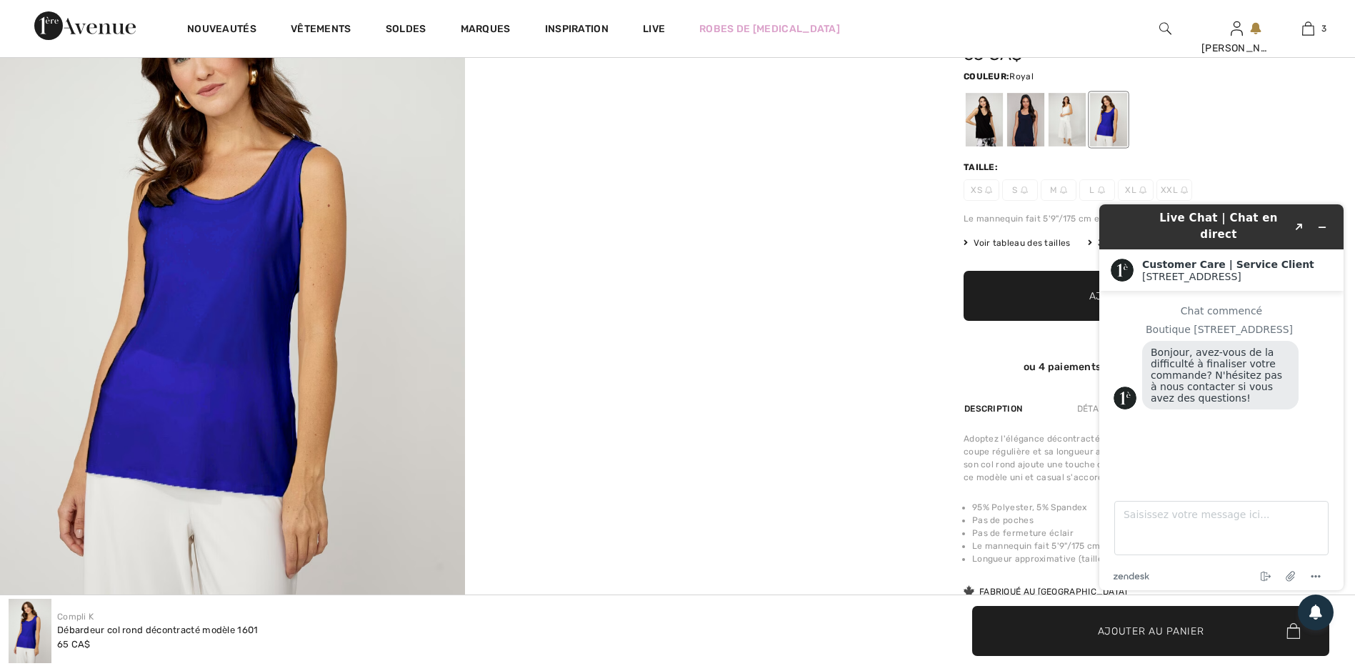
scroll to position [143, 0]
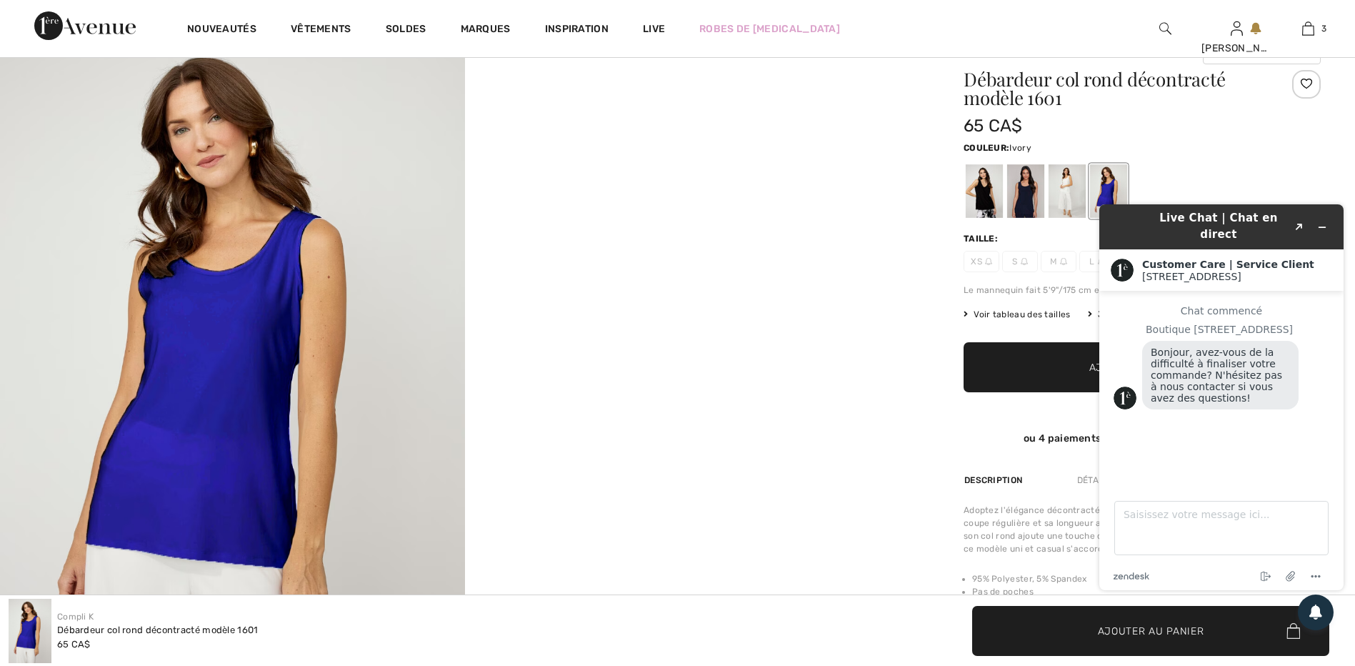
click at [1064, 183] on div at bounding box center [1066, 191] width 37 height 54
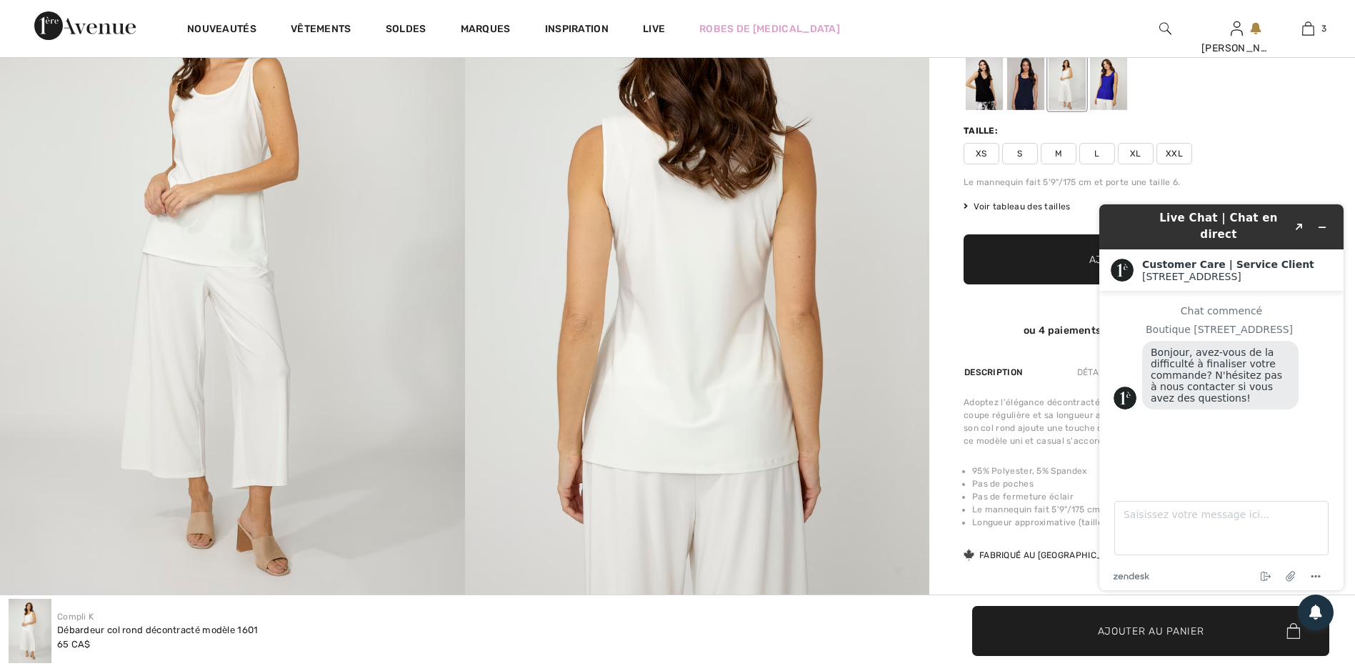
scroll to position [286, 0]
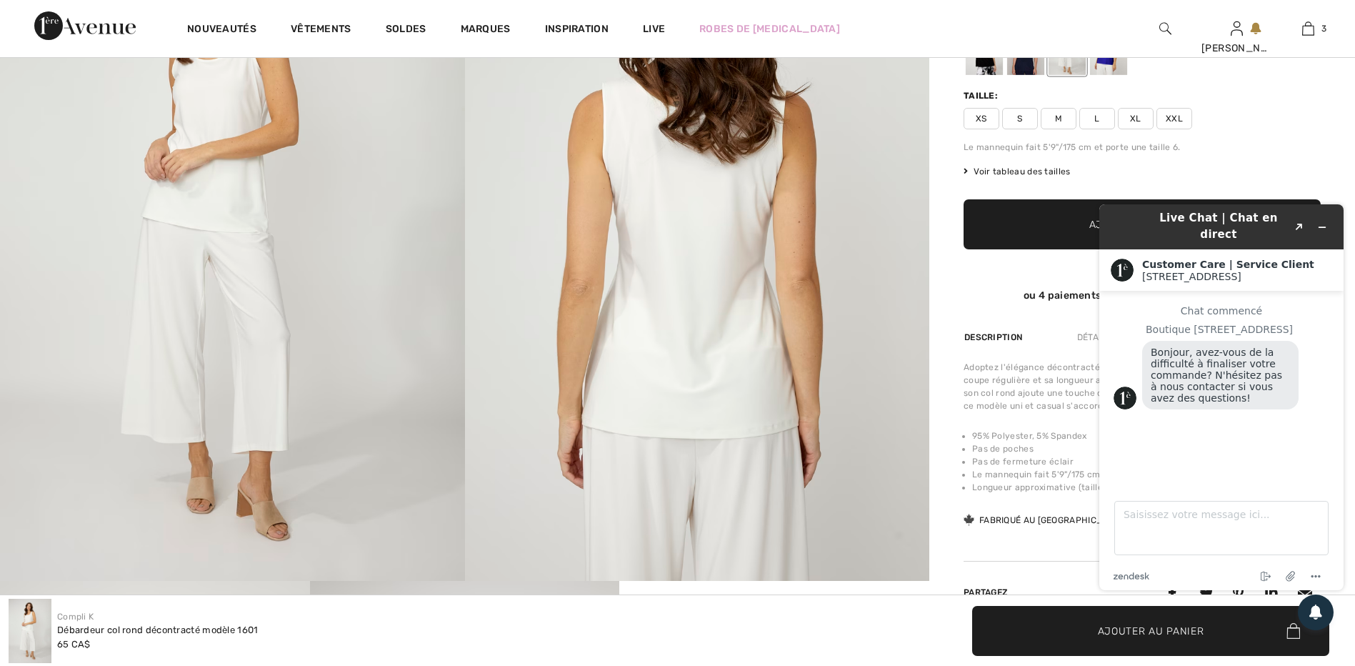
click at [983, 115] on span "XS" at bounding box center [981, 118] width 36 height 21
click at [991, 214] on span "✔ Ajouté au panier Ajouter au panier" at bounding box center [1141, 224] width 357 height 50
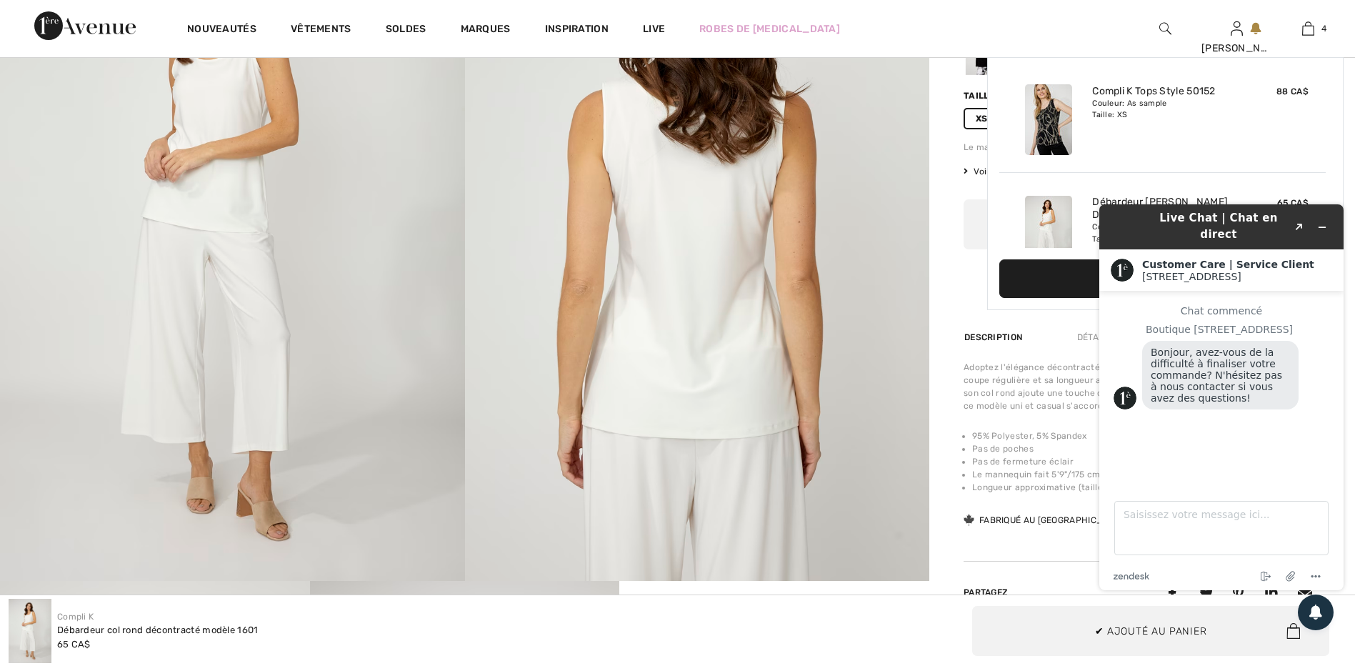
scroll to position [267, 0]
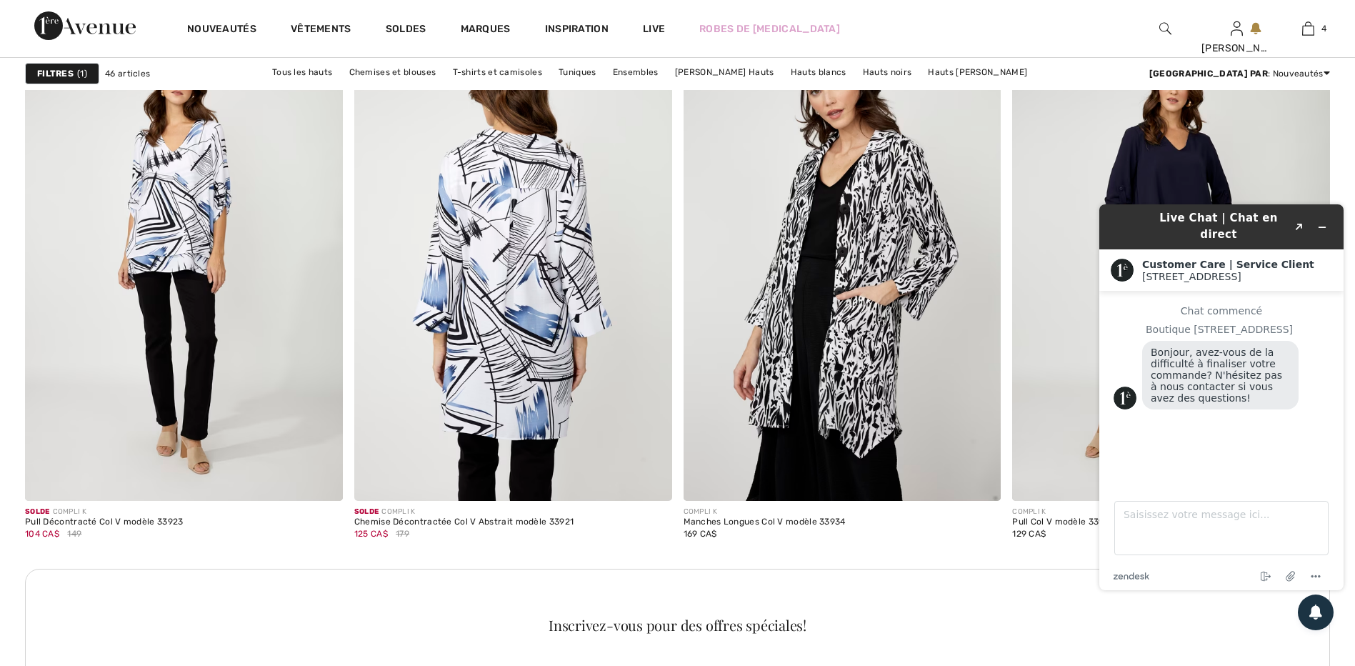
scroll to position [6142, 0]
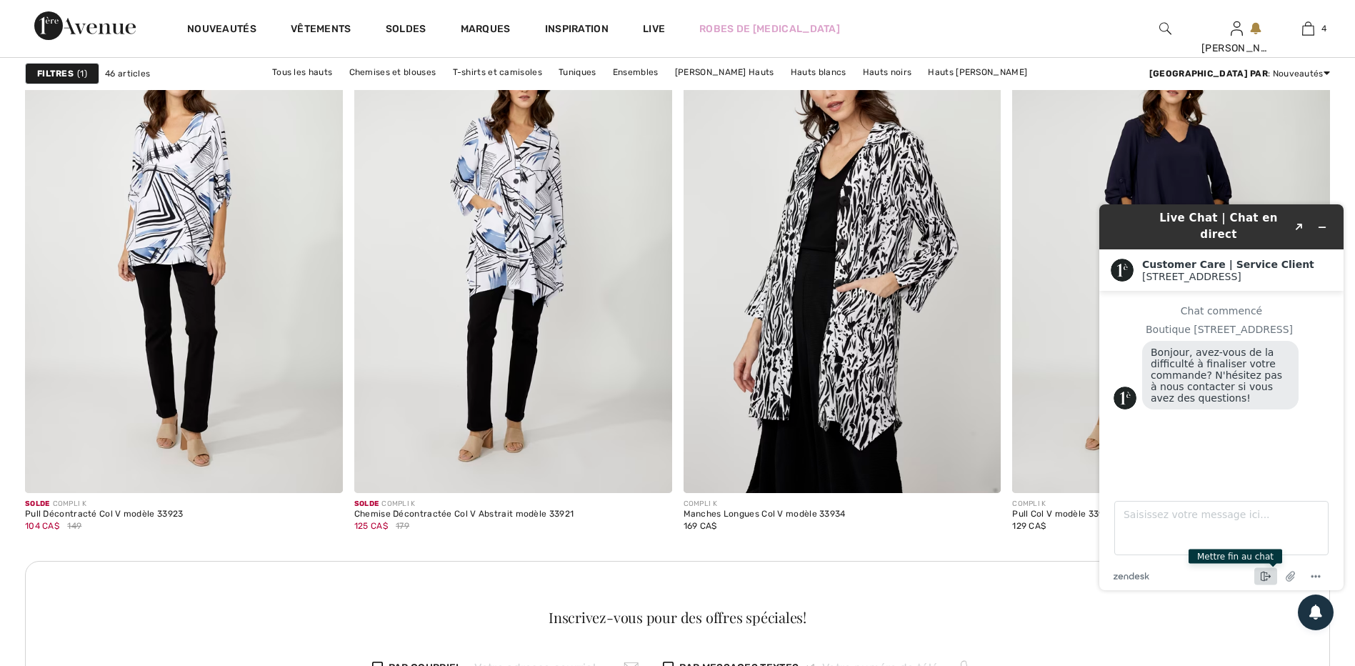
click at [1260, 574] on icon "Mettre fin au chat" at bounding box center [1265, 576] width 17 height 17
drag, startPoint x: 1287, startPoint y: 553, endPoint x: 1275, endPoint y: 548, distance: 12.2
click at [1286, 552] on button "Terminer" at bounding box center [1275, 555] width 101 height 27
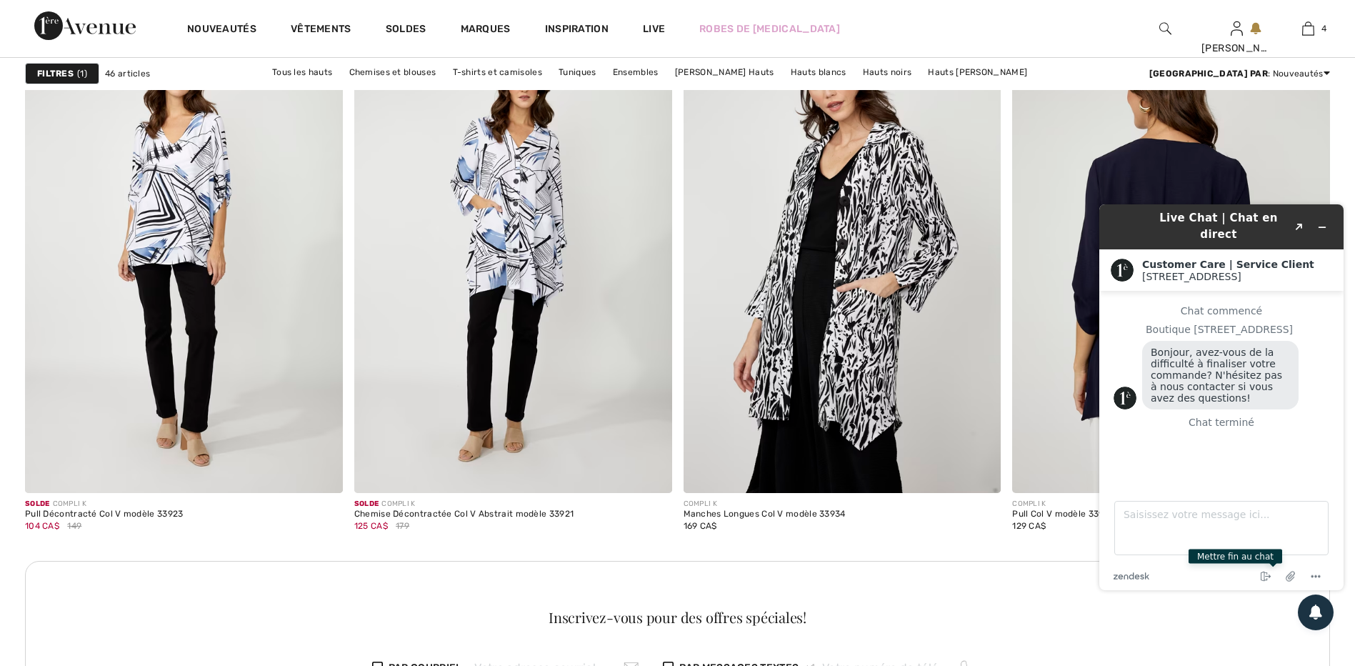
click at [1053, 301] on img at bounding box center [1171, 254] width 318 height 476
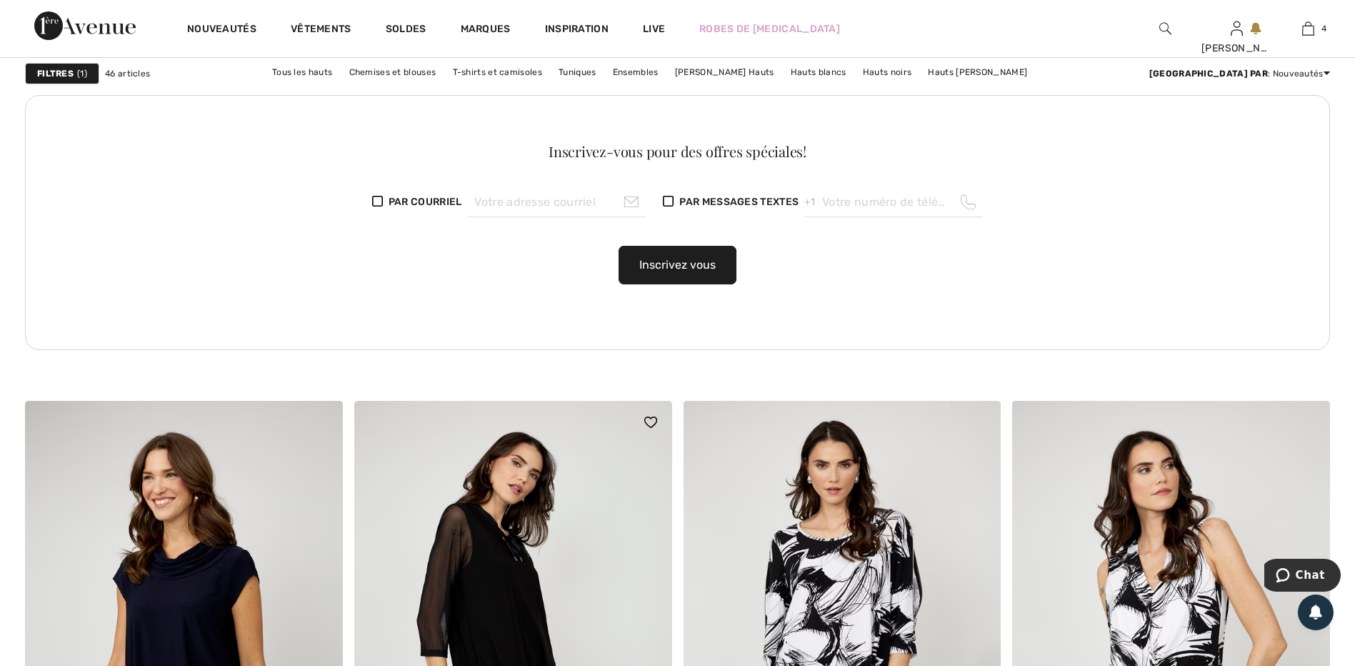
scroll to position [6606, 0]
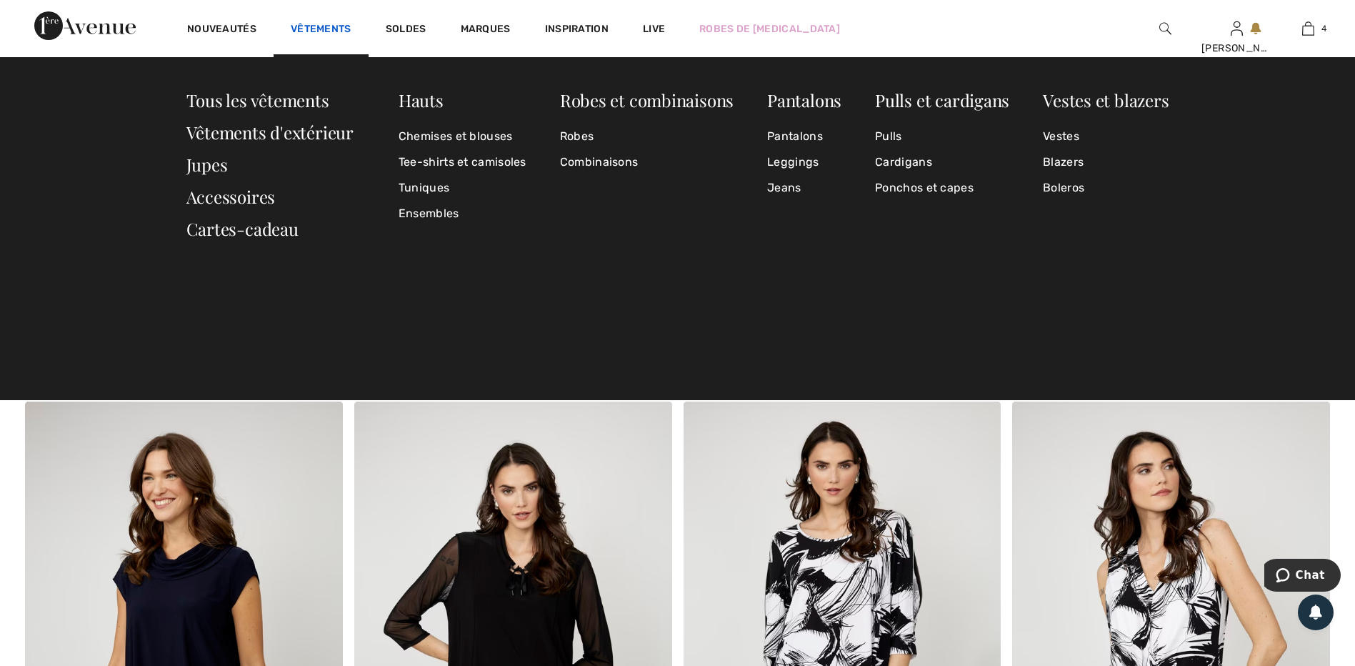
click at [332, 29] on link "Vêtements" at bounding box center [321, 30] width 61 height 15
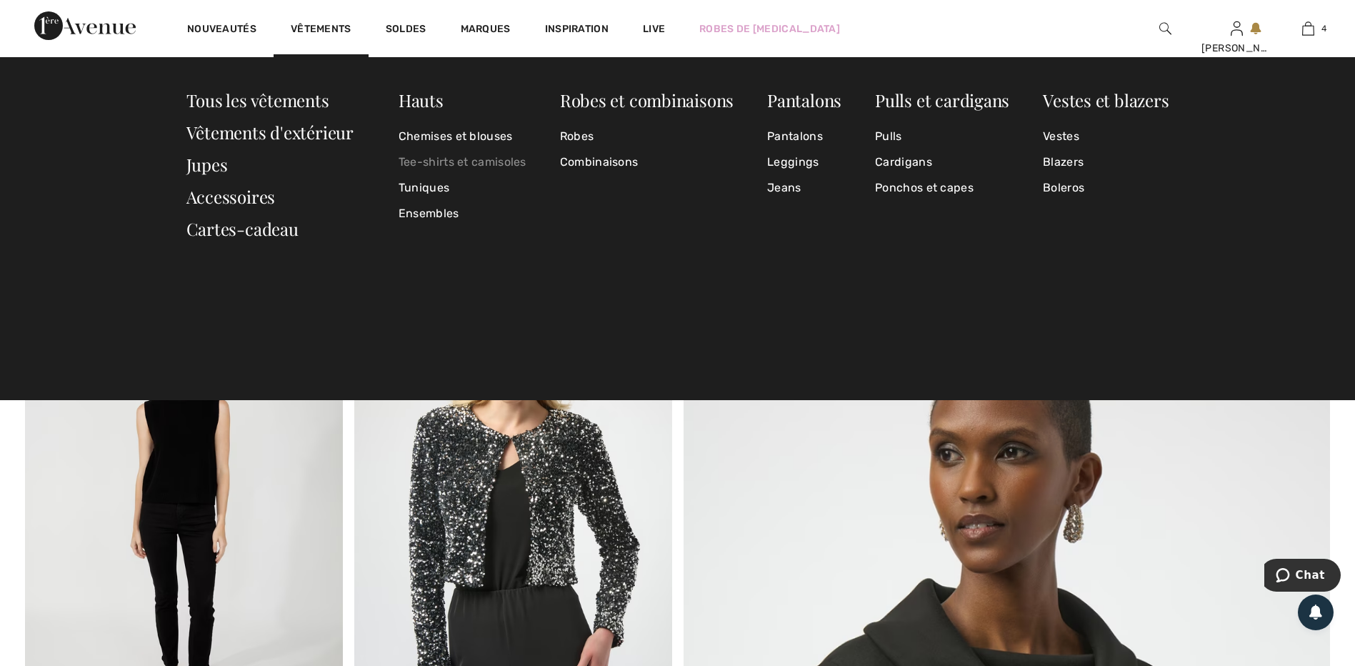
click at [435, 158] on link "Tee-shirts et camisoles" at bounding box center [462, 162] width 128 height 26
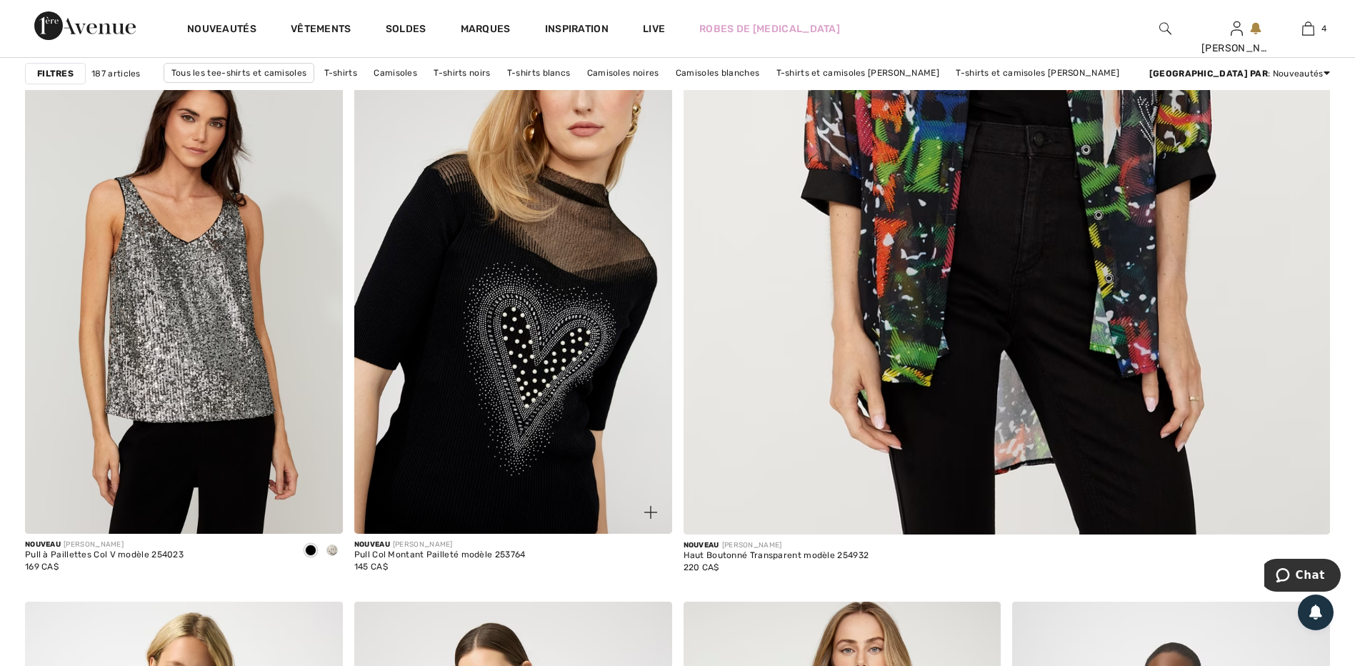
scroll to position [786, 0]
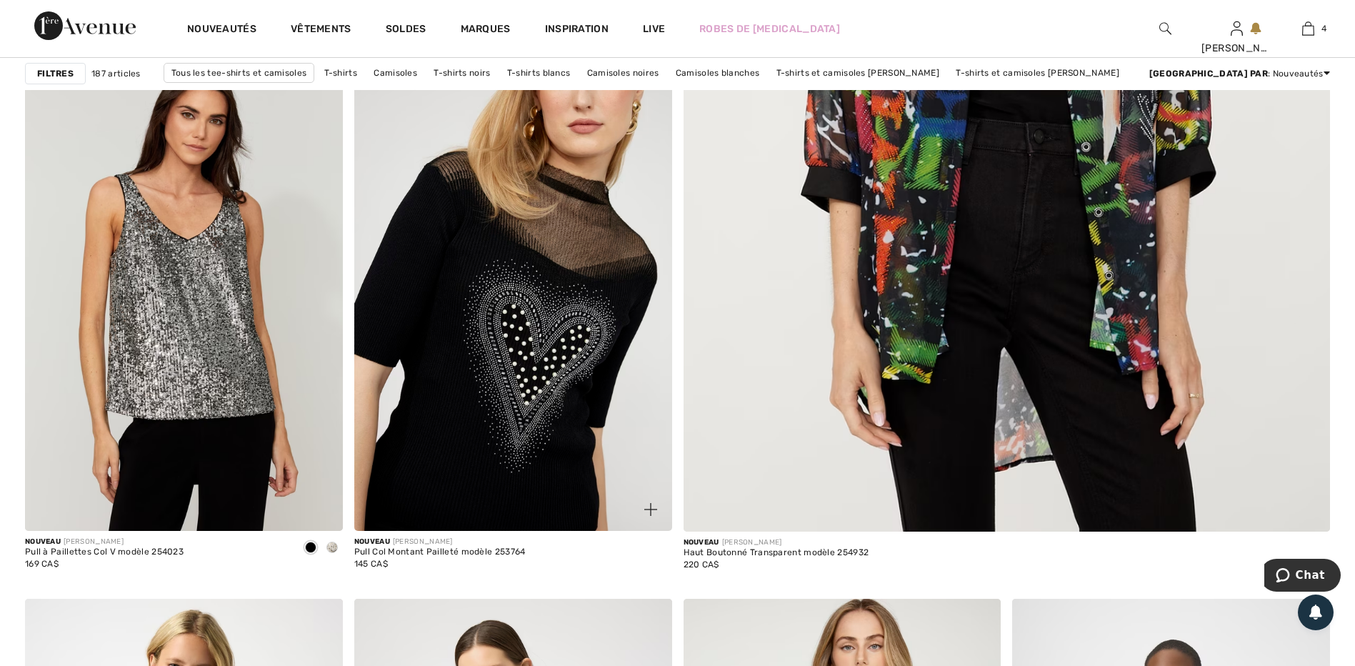
click at [508, 289] on img at bounding box center [513, 292] width 318 height 476
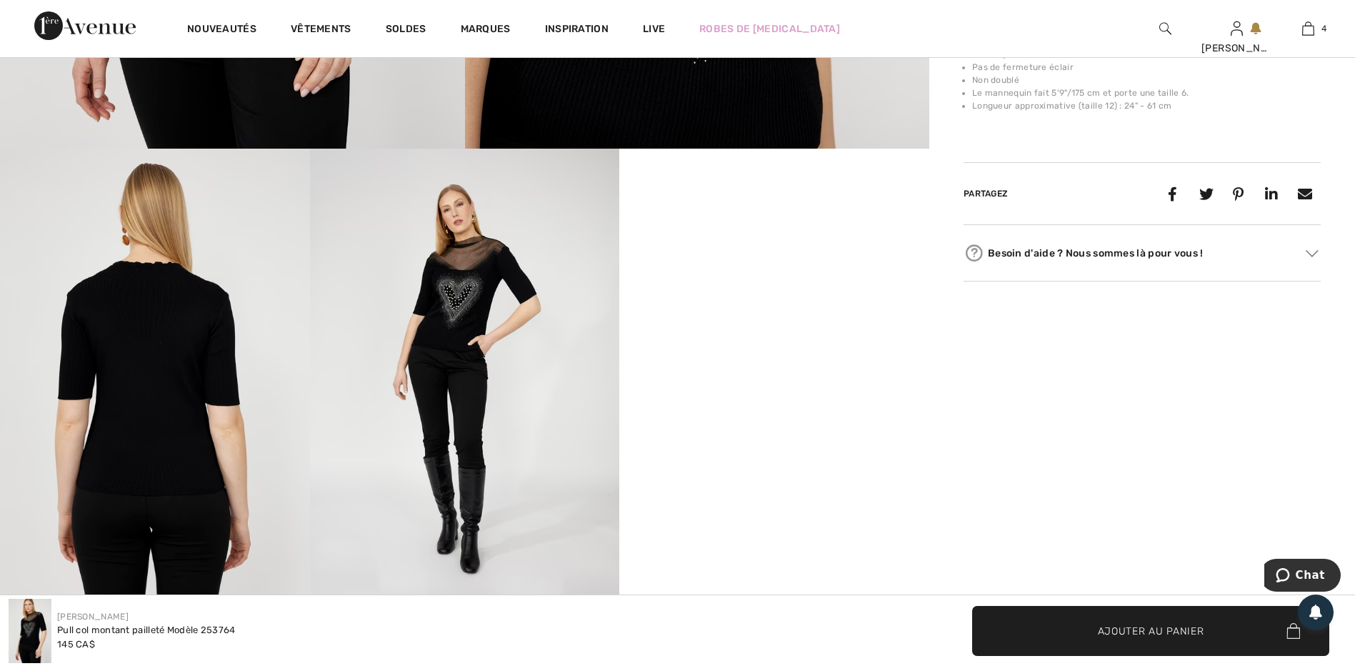
scroll to position [714, 0]
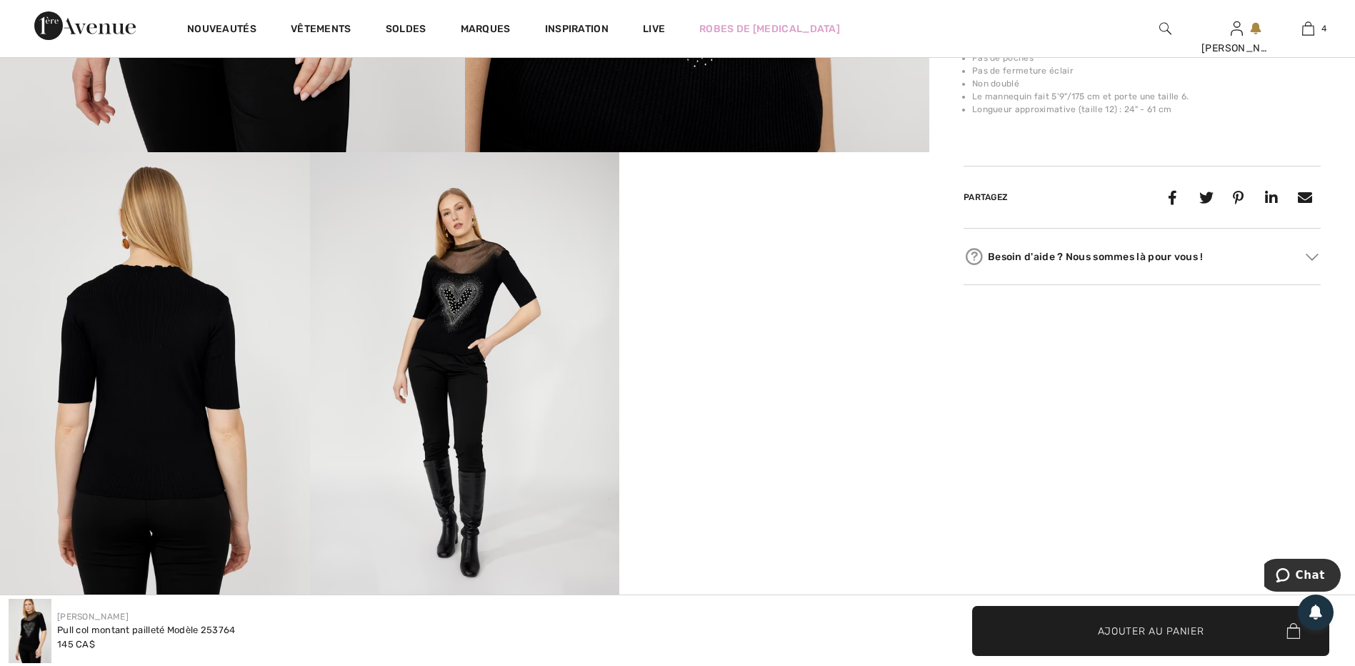
click at [403, 295] on img at bounding box center [465, 384] width 310 height 464
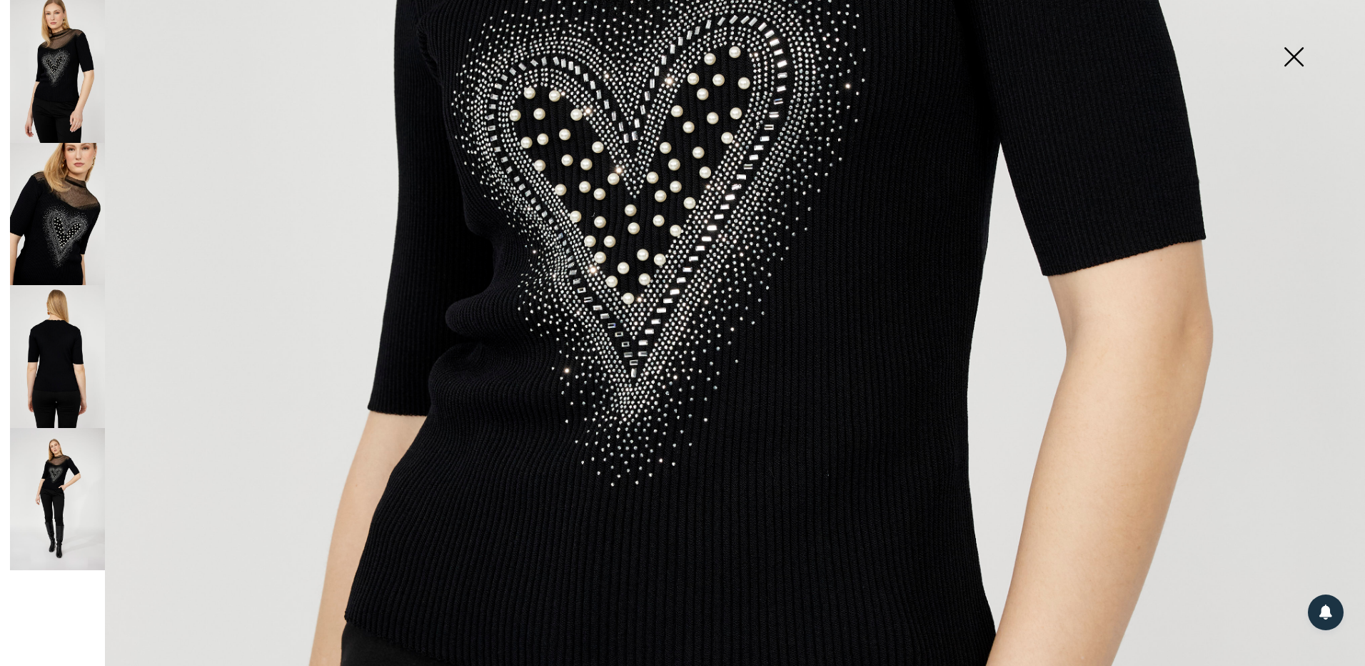
scroll to position [928, 0]
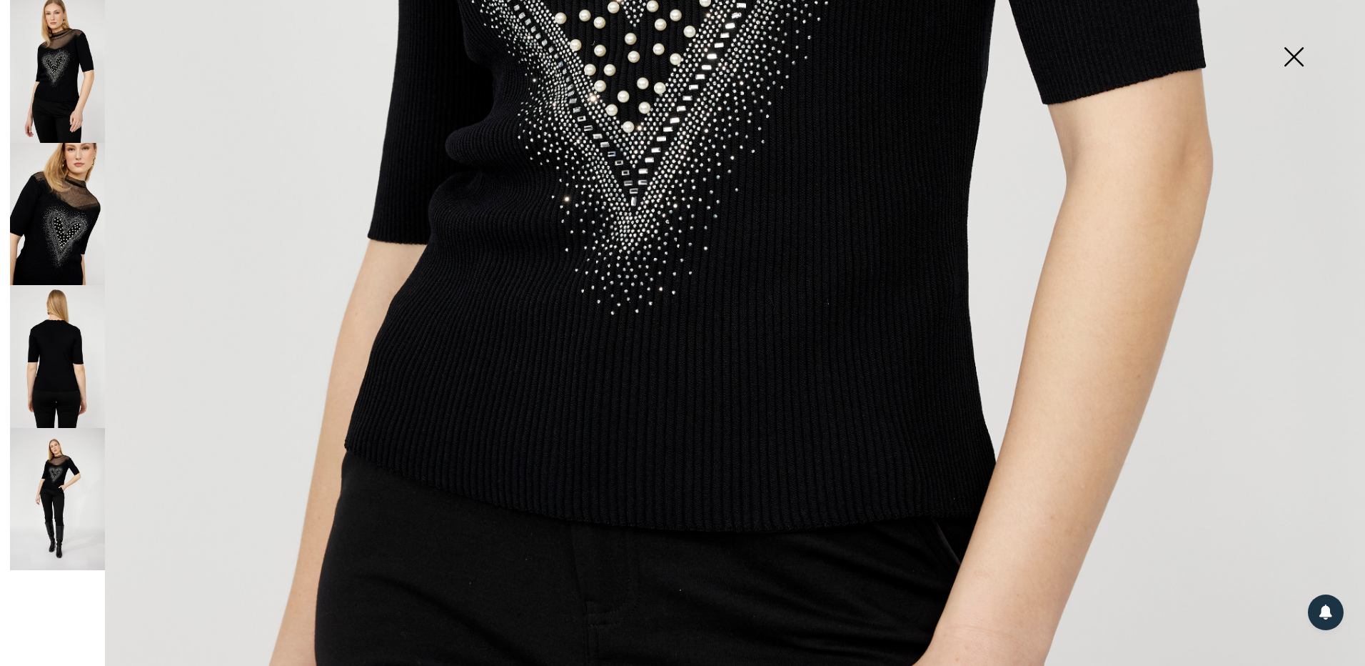
drag, startPoint x: 84, startPoint y: 331, endPoint x: 121, endPoint y: 315, distance: 40.3
click at [84, 331] on img at bounding box center [57, 356] width 95 height 143
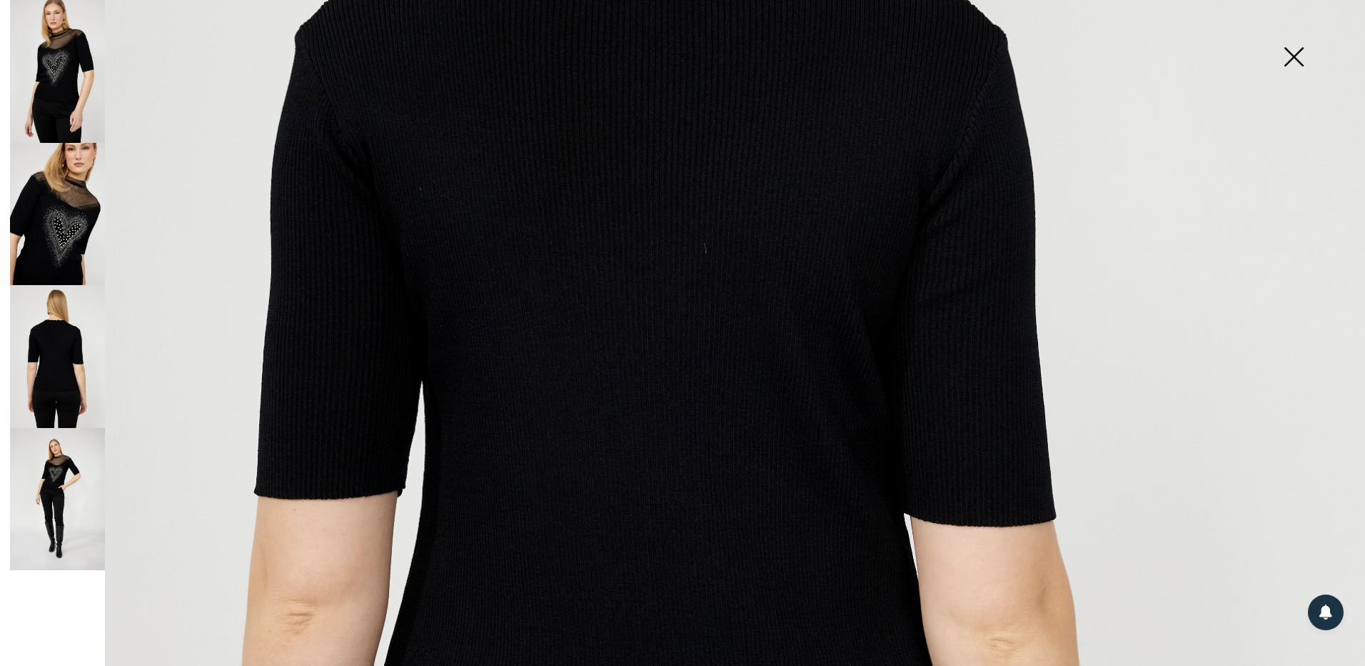
scroll to position [428, 0]
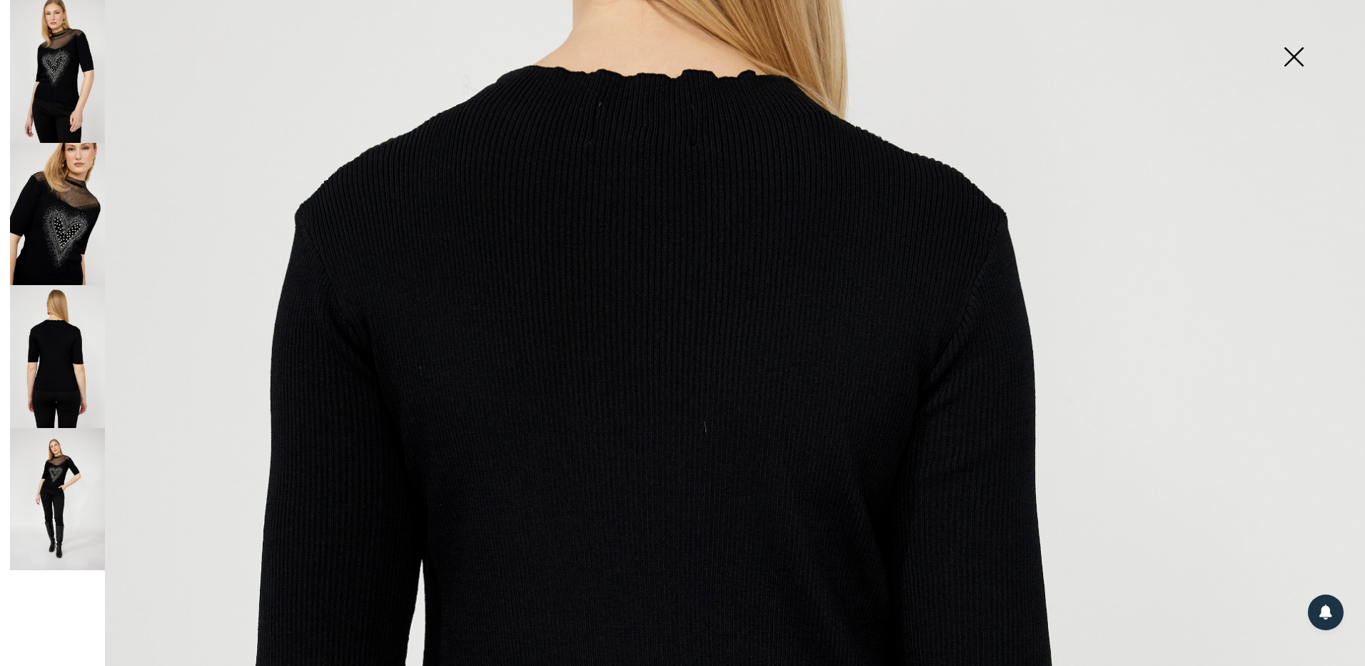
drag, startPoint x: 61, startPoint y: 226, endPoint x: 74, endPoint y: 224, distance: 12.3
click at [64, 226] on img at bounding box center [57, 214] width 95 height 143
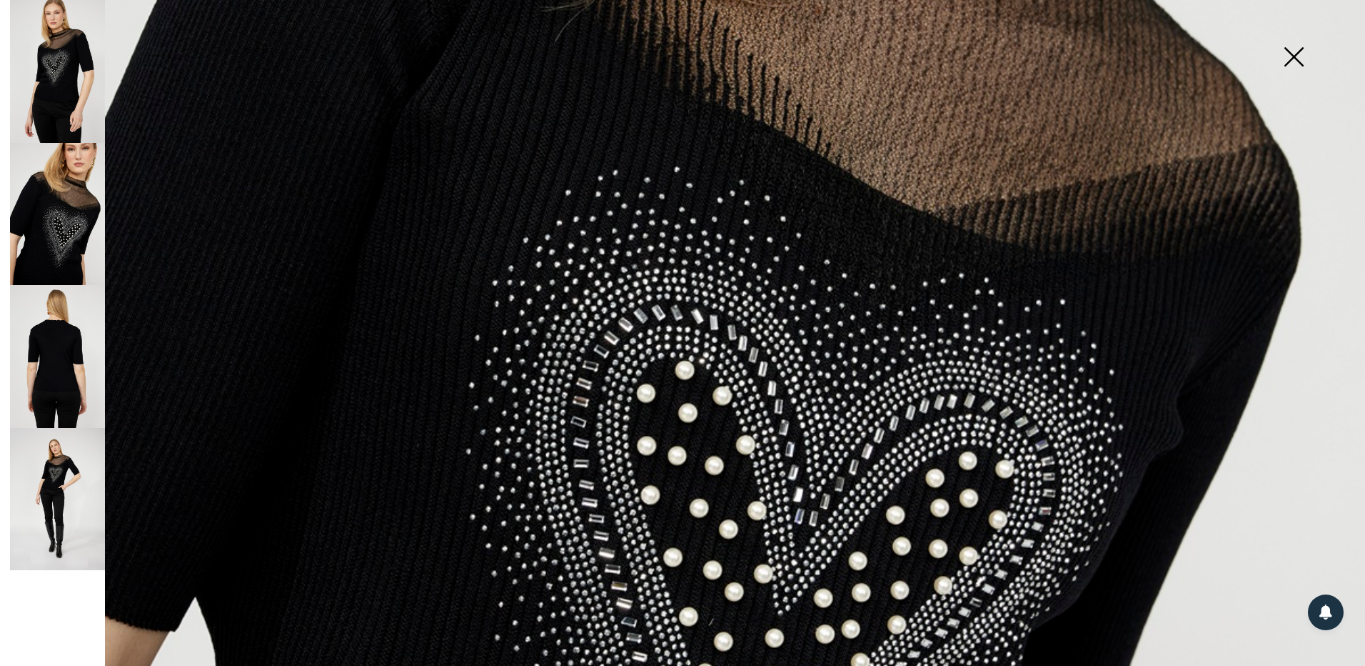
scroll to position [714, 0]
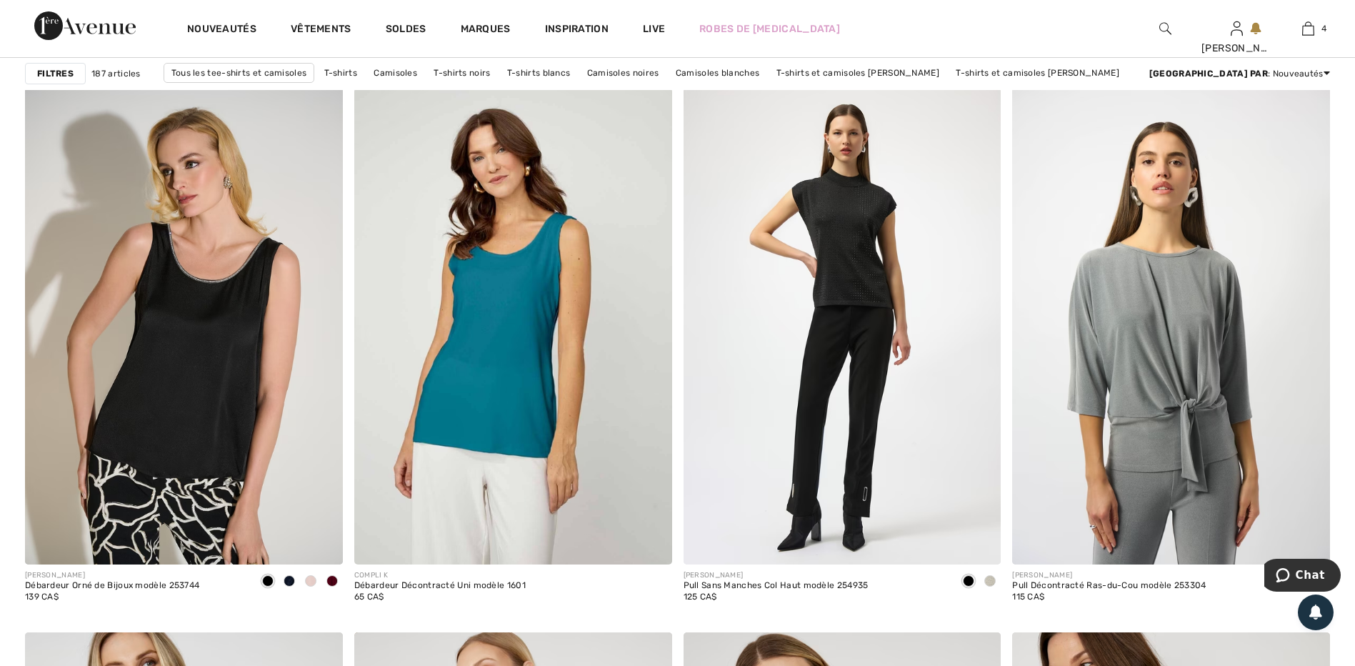
scroll to position [2642, 0]
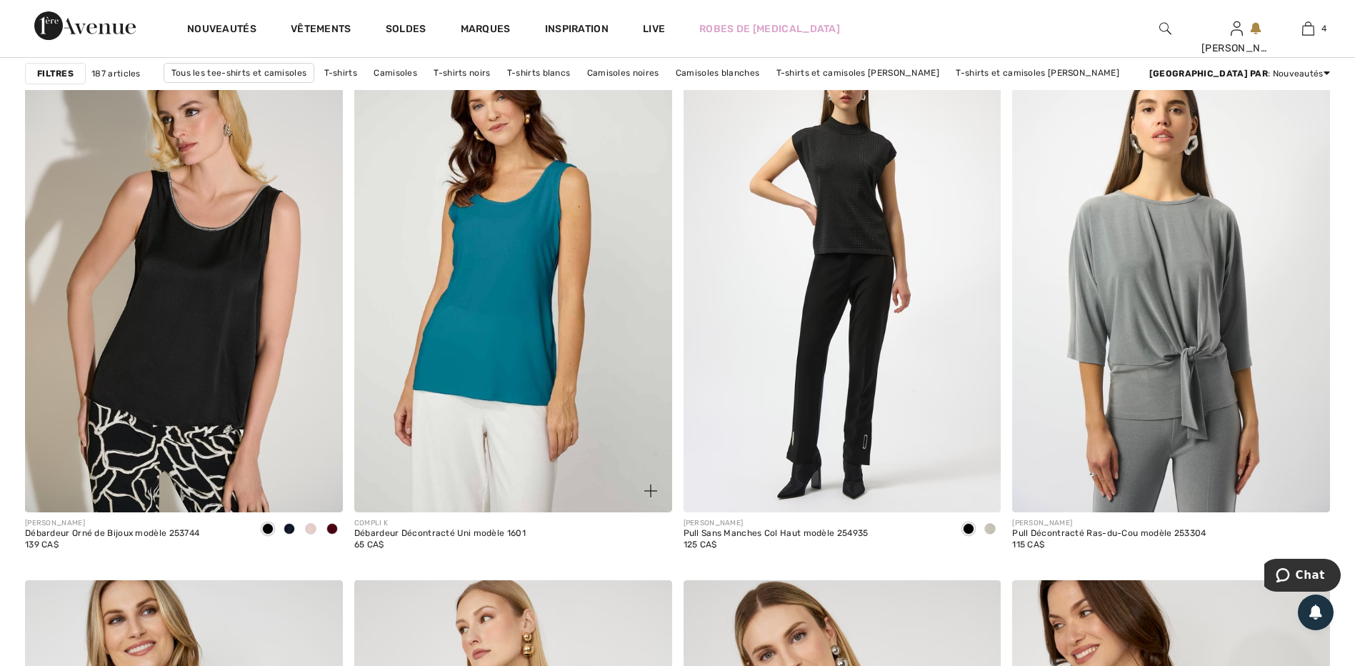
click at [469, 273] on img at bounding box center [513, 274] width 318 height 476
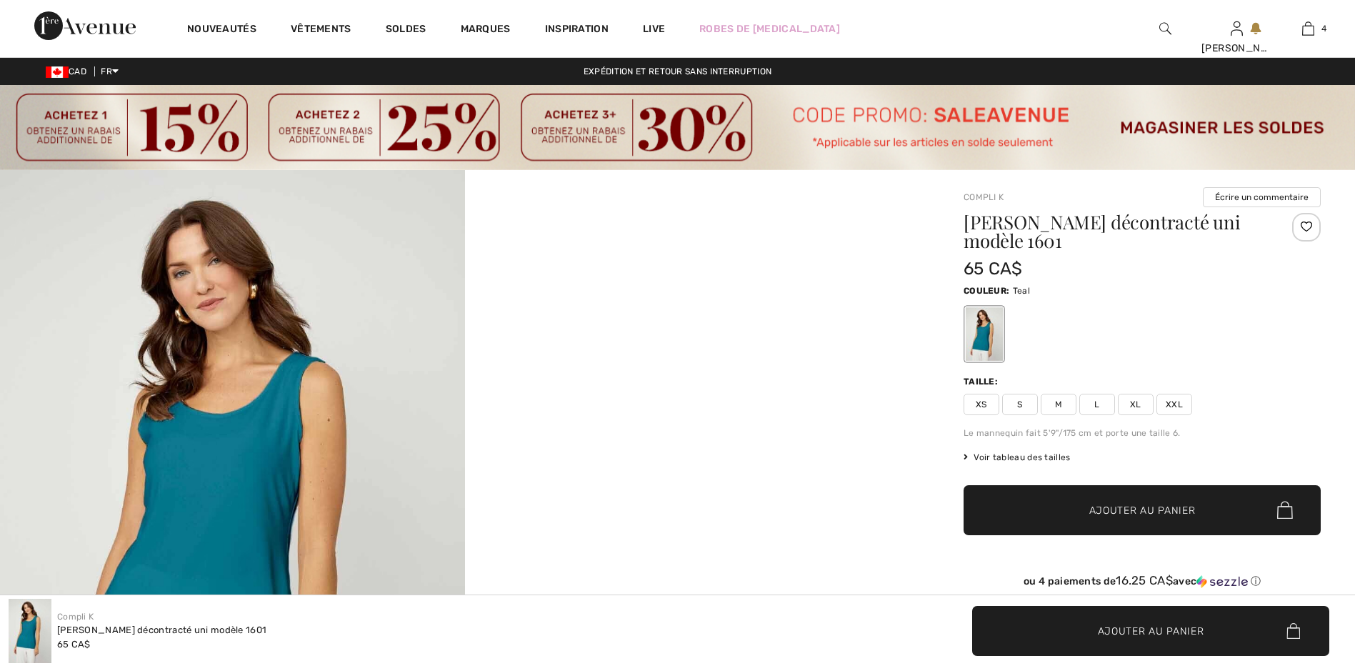
checkbox input "true"
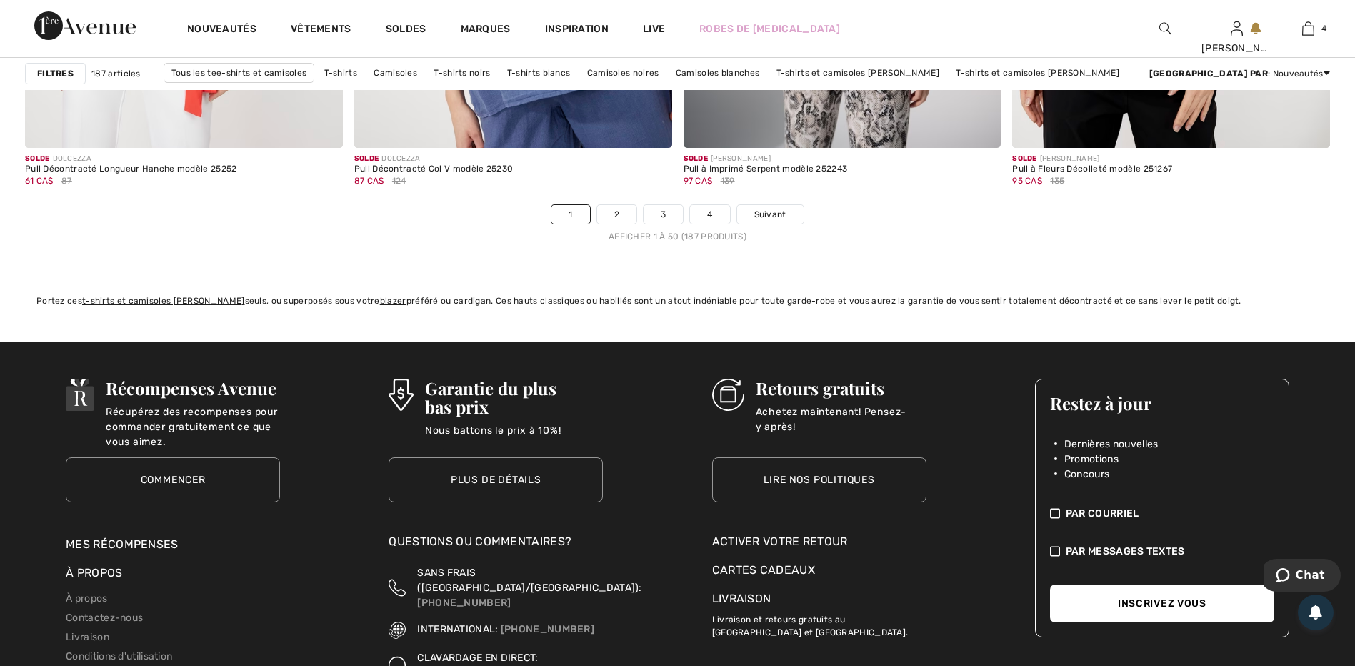
scroll to position [8427, 0]
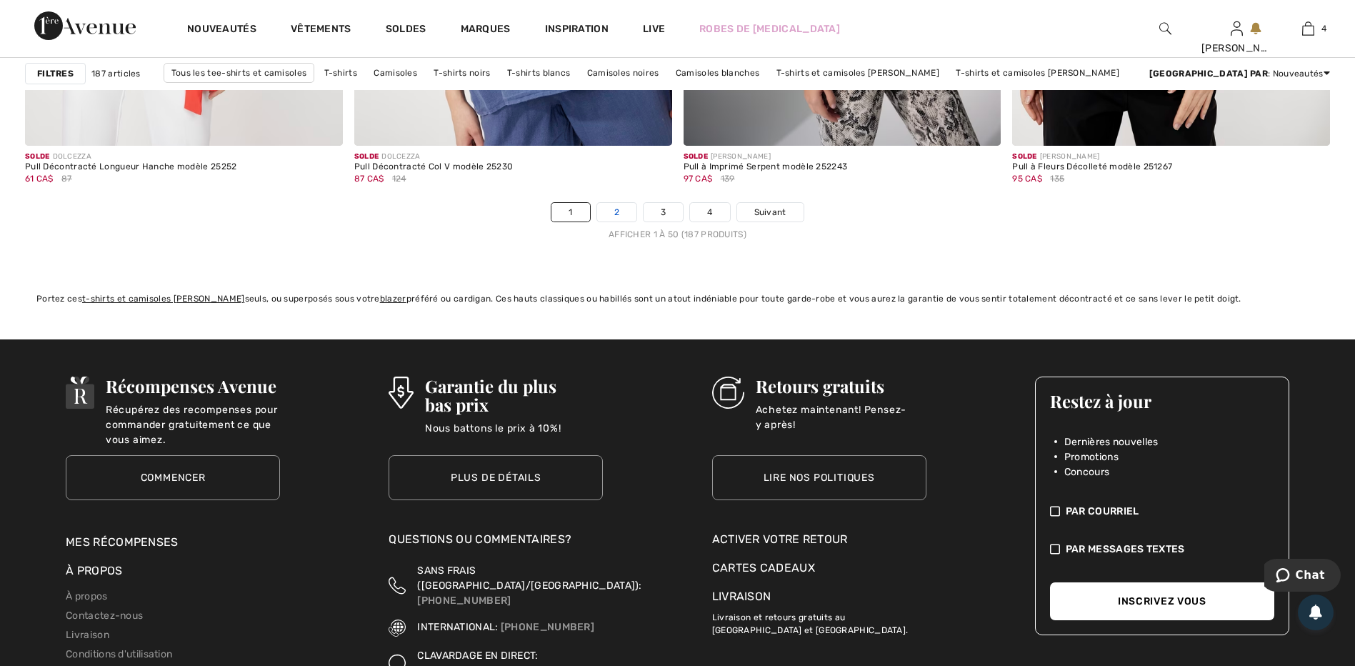
click at [613, 209] on link "2" at bounding box center [616, 212] width 39 height 19
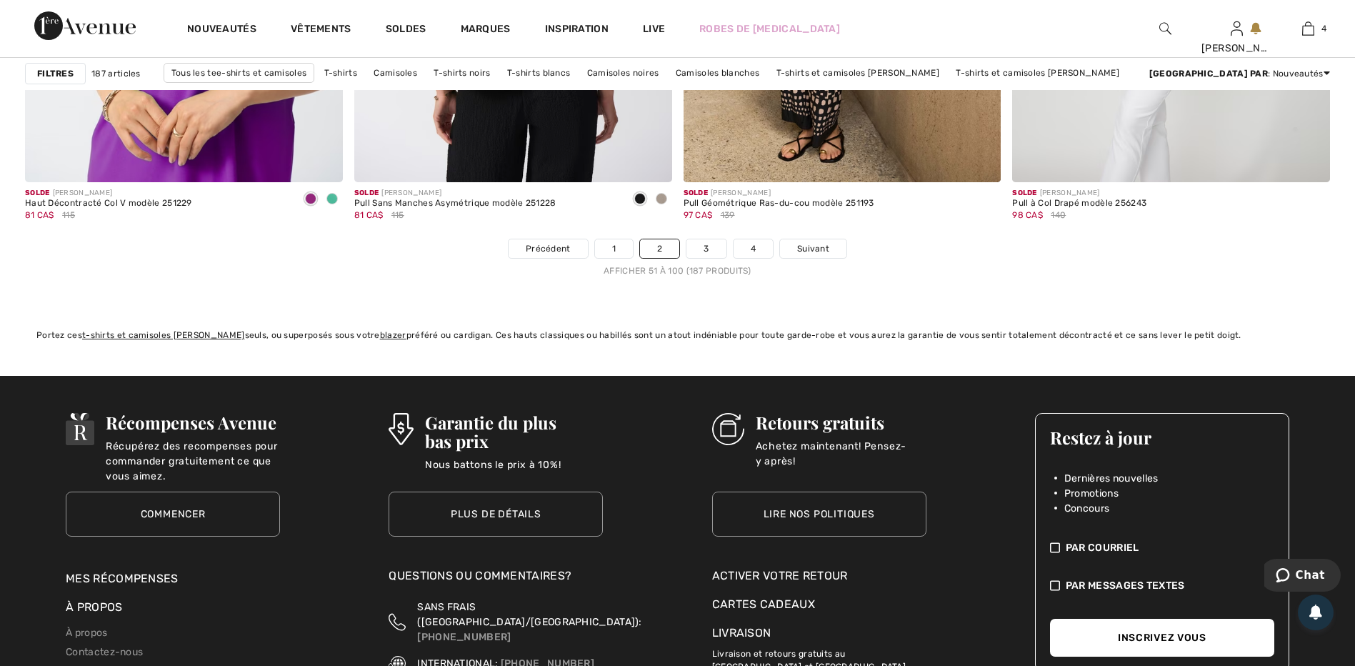
scroll to position [8427, 0]
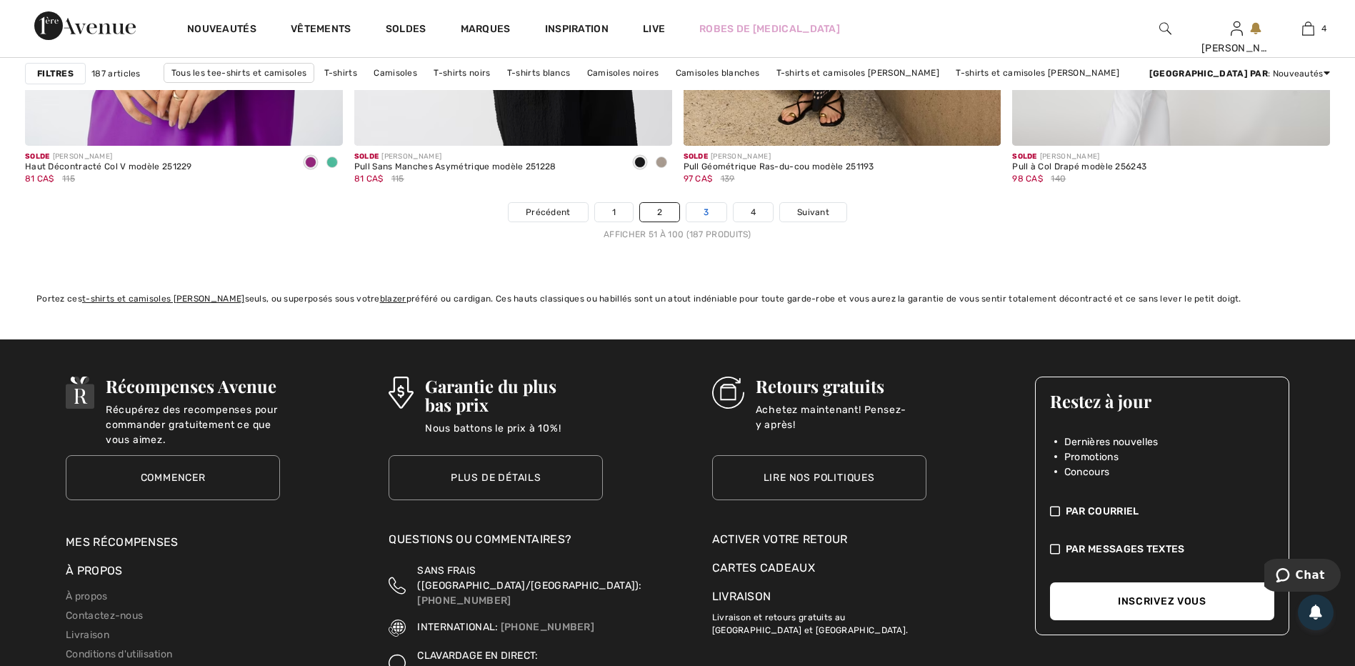
click at [696, 208] on link "3" at bounding box center [705, 212] width 39 height 19
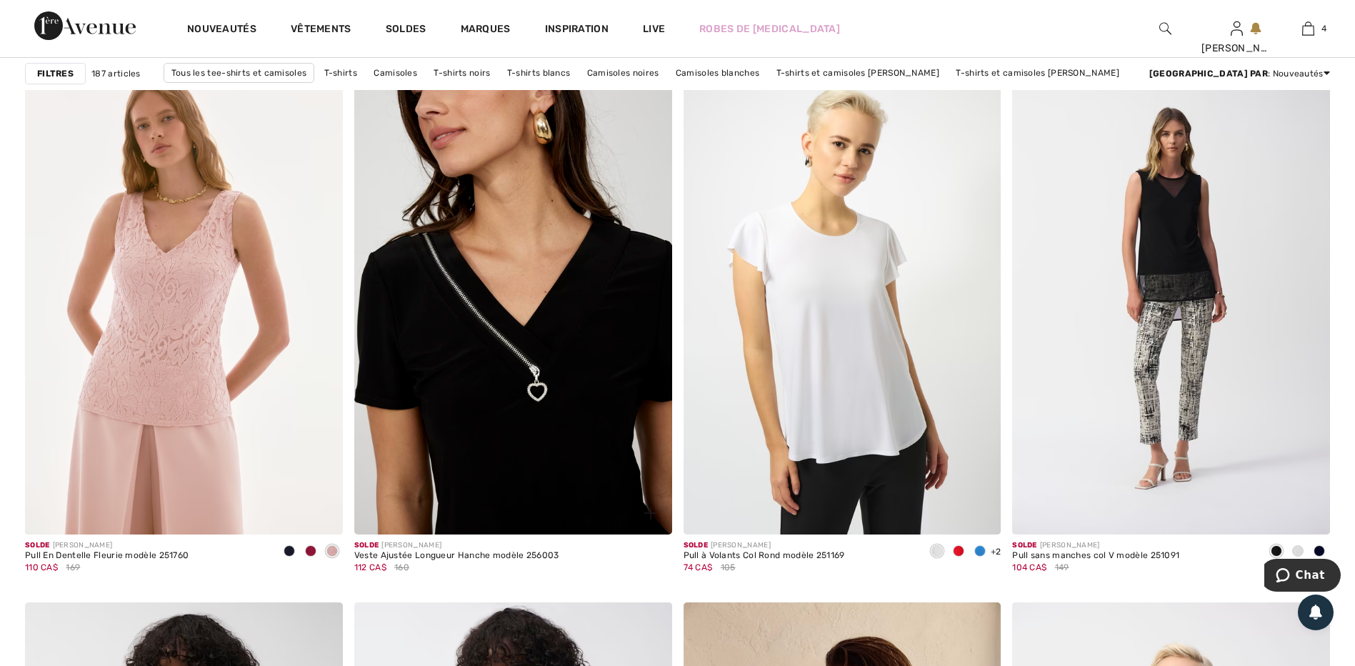
scroll to position [1357, 0]
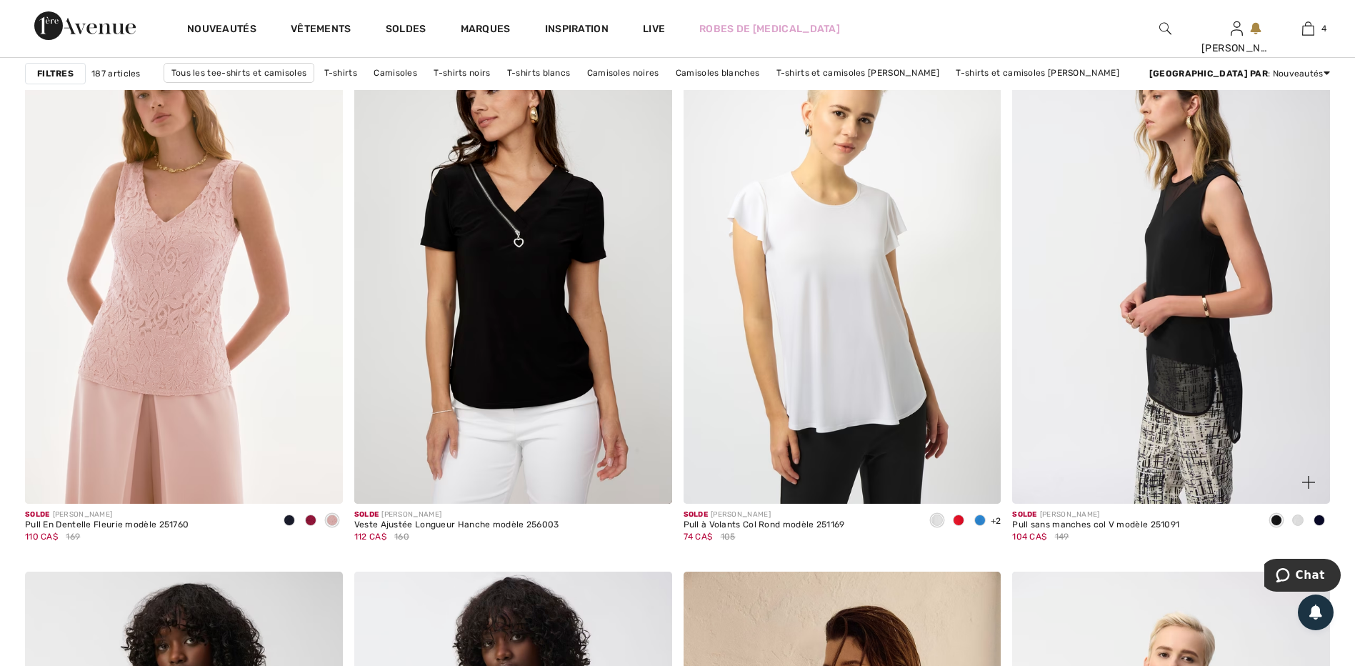
click at [1138, 251] on img at bounding box center [1171, 265] width 318 height 476
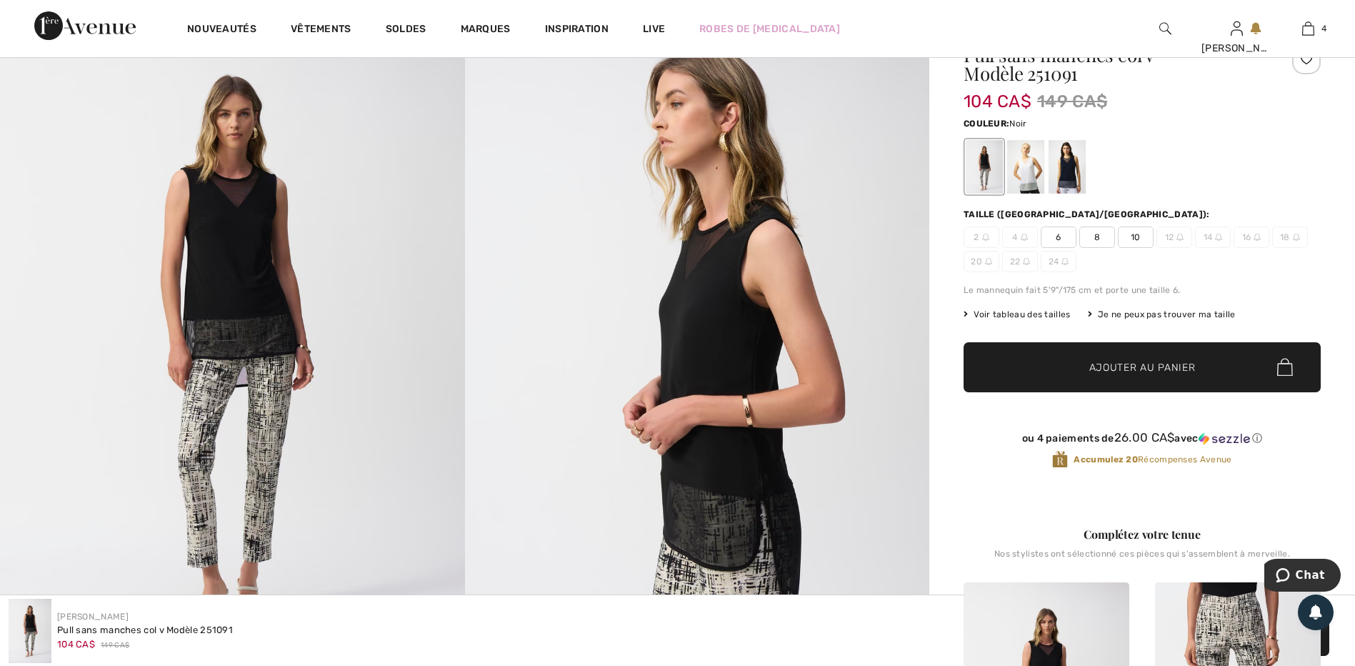
scroll to position [143, 0]
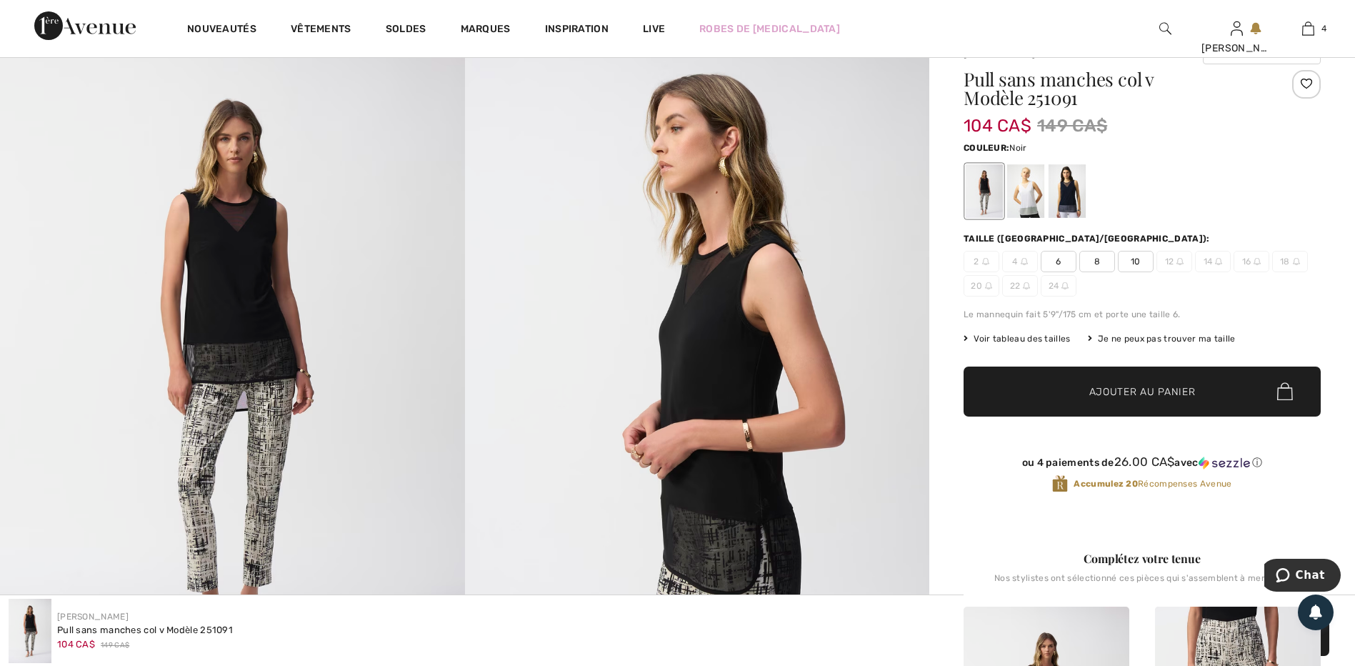
click at [983, 189] on div at bounding box center [984, 191] width 37 height 54
click at [1028, 189] on div at bounding box center [1025, 191] width 37 height 54
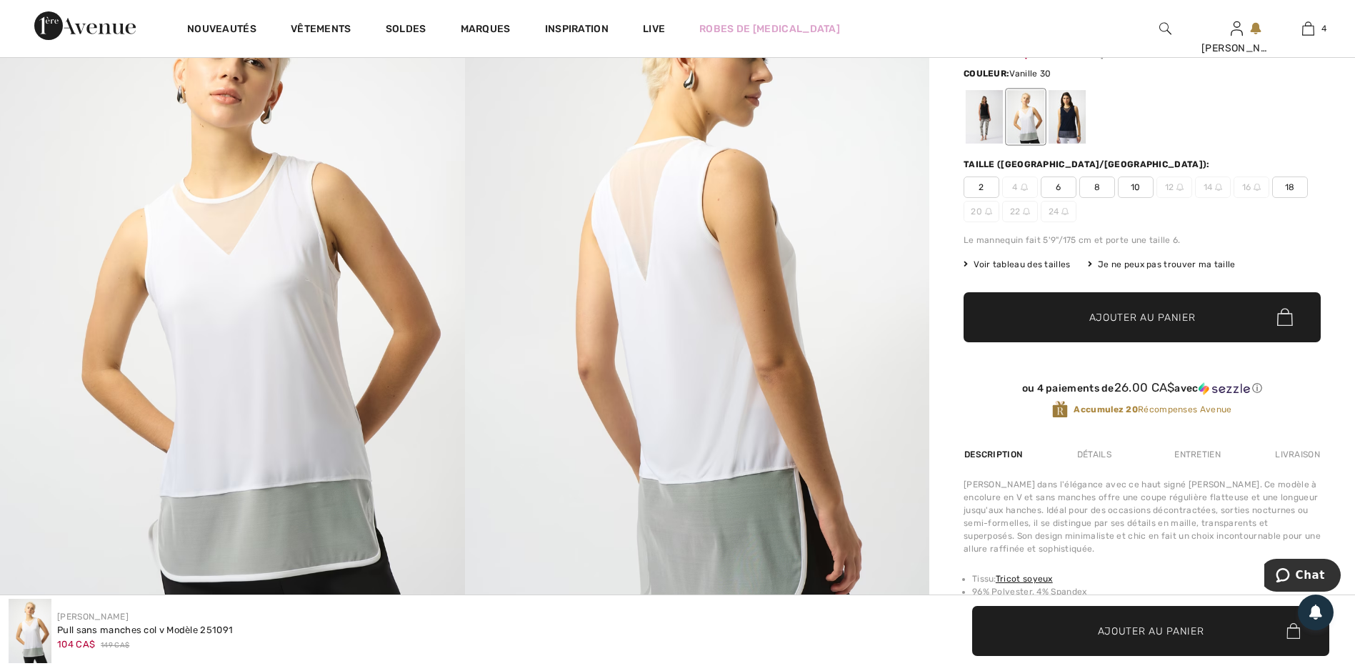
scroll to position [214, 0]
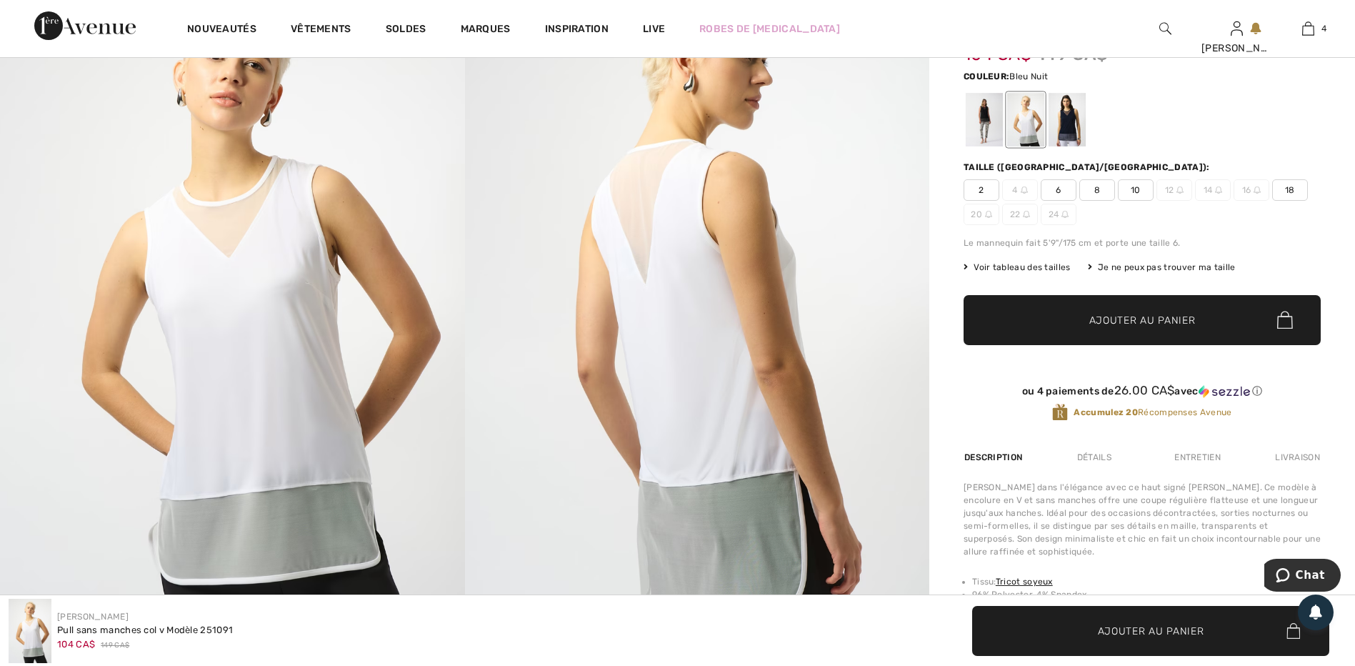
click at [1062, 129] on div at bounding box center [1066, 120] width 37 height 54
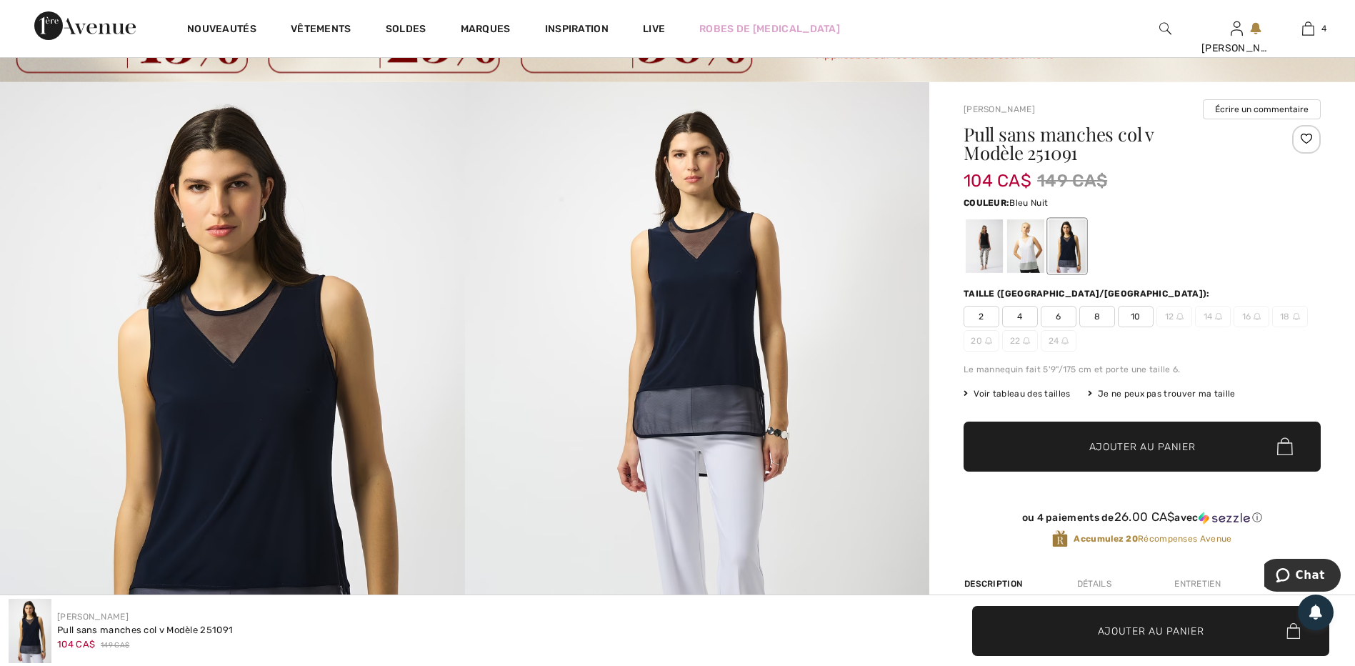
scroll to position [71, 0]
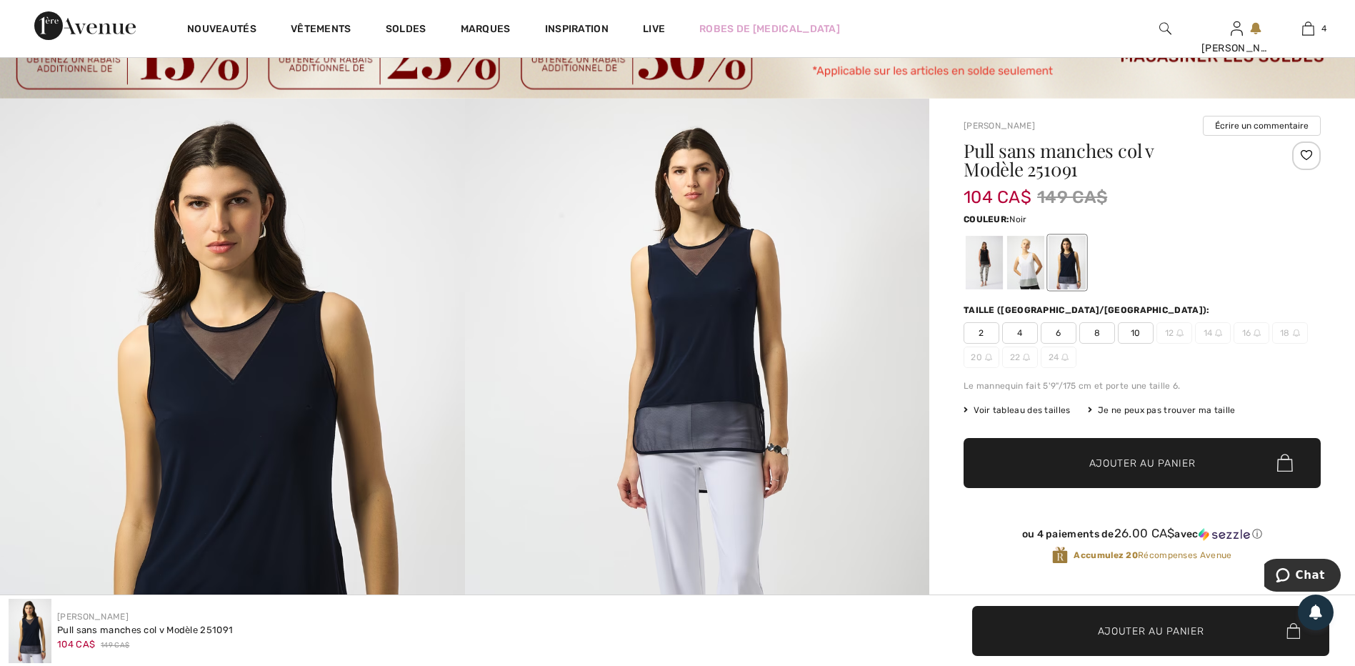
click at [984, 259] on div at bounding box center [984, 263] width 37 height 54
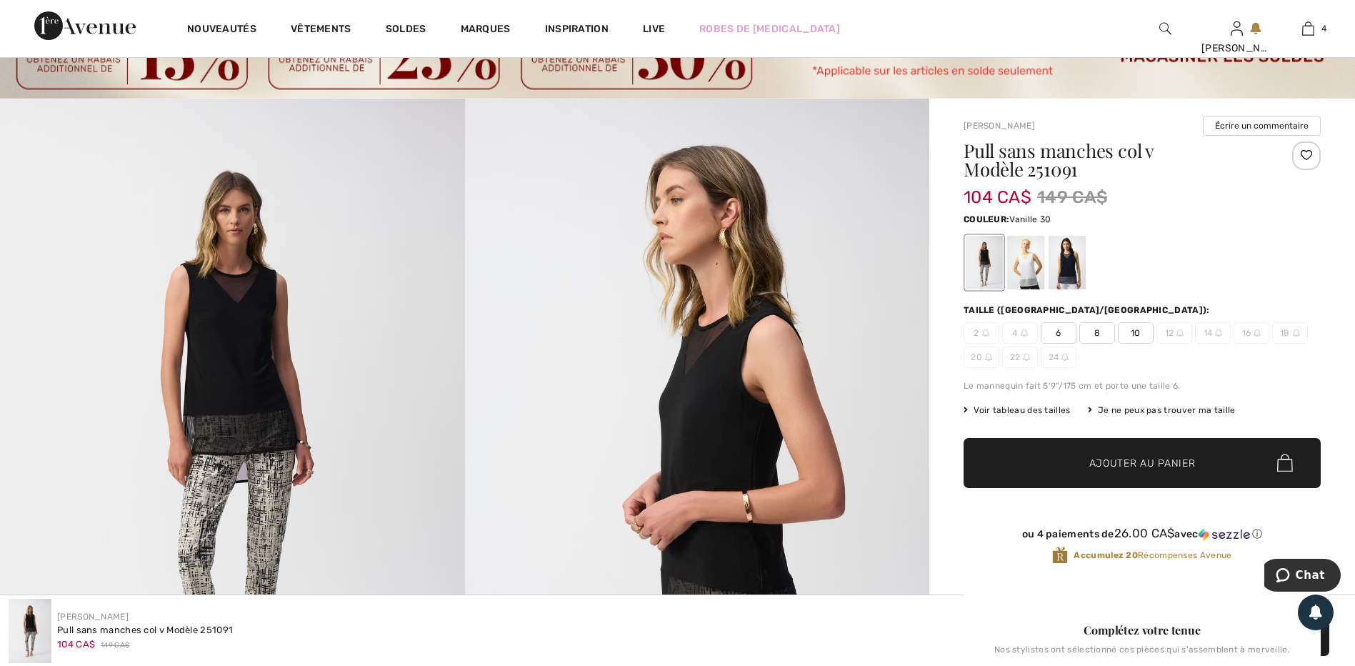
click at [1018, 259] on div at bounding box center [1025, 263] width 37 height 54
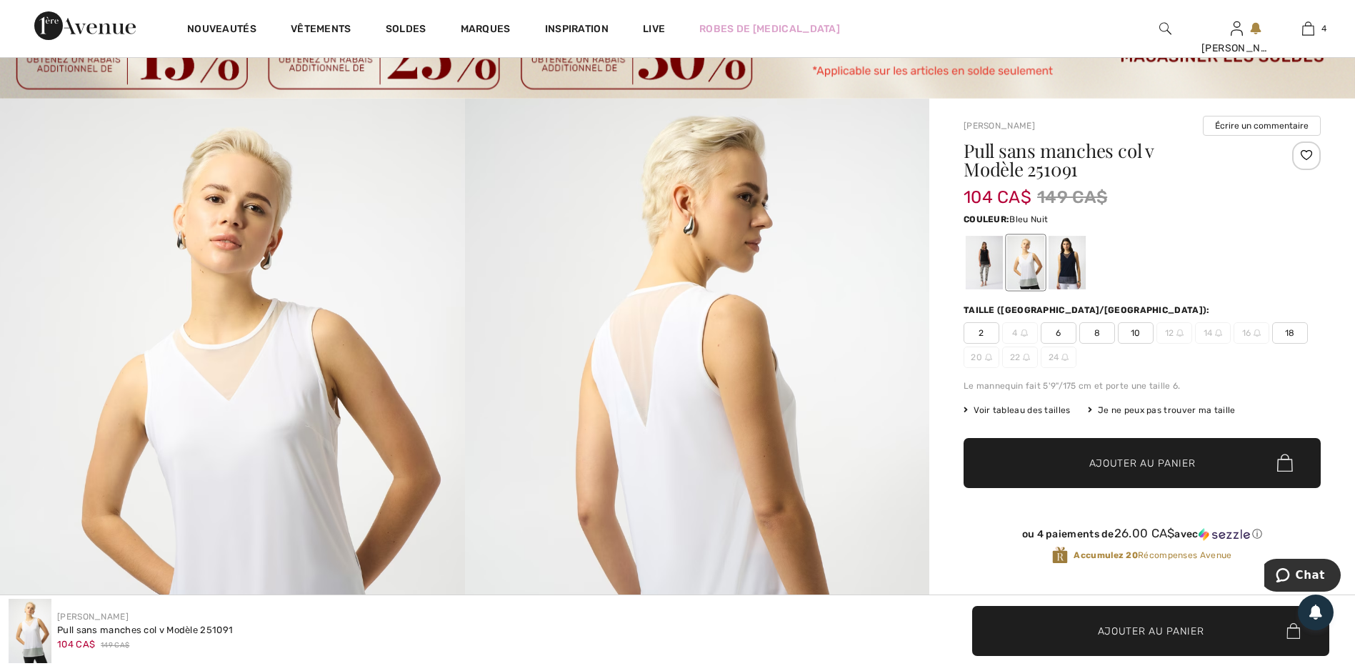
click at [1078, 258] on div at bounding box center [1066, 263] width 37 height 54
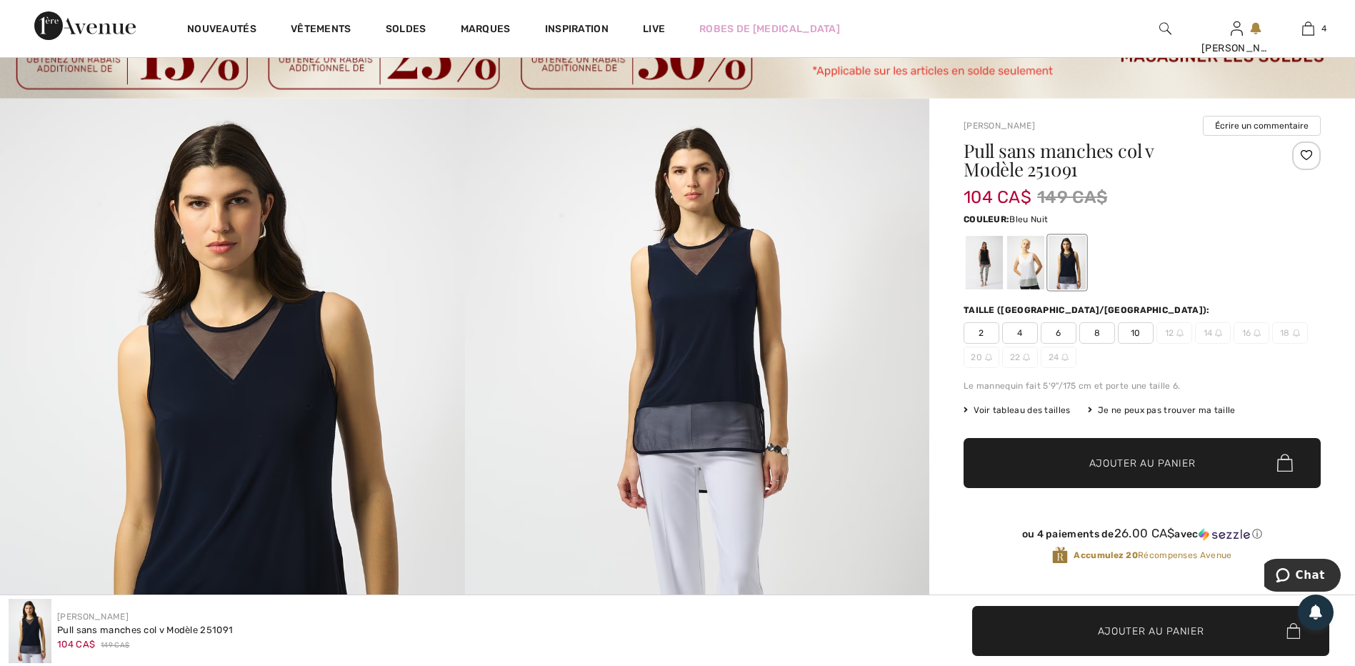
click at [1020, 328] on span "4" at bounding box center [1020, 332] width 36 height 21
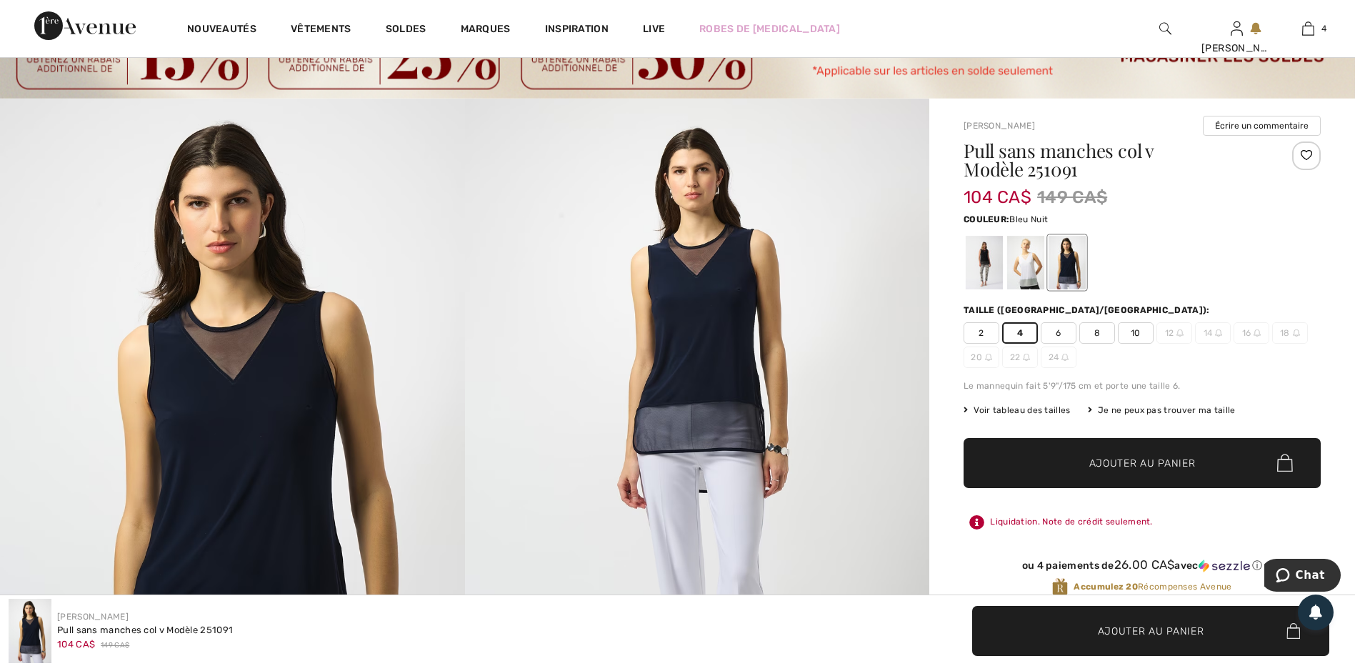
click at [1103, 459] on span "Ajouter au panier" at bounding box center [1142, 462] width 106 height 15
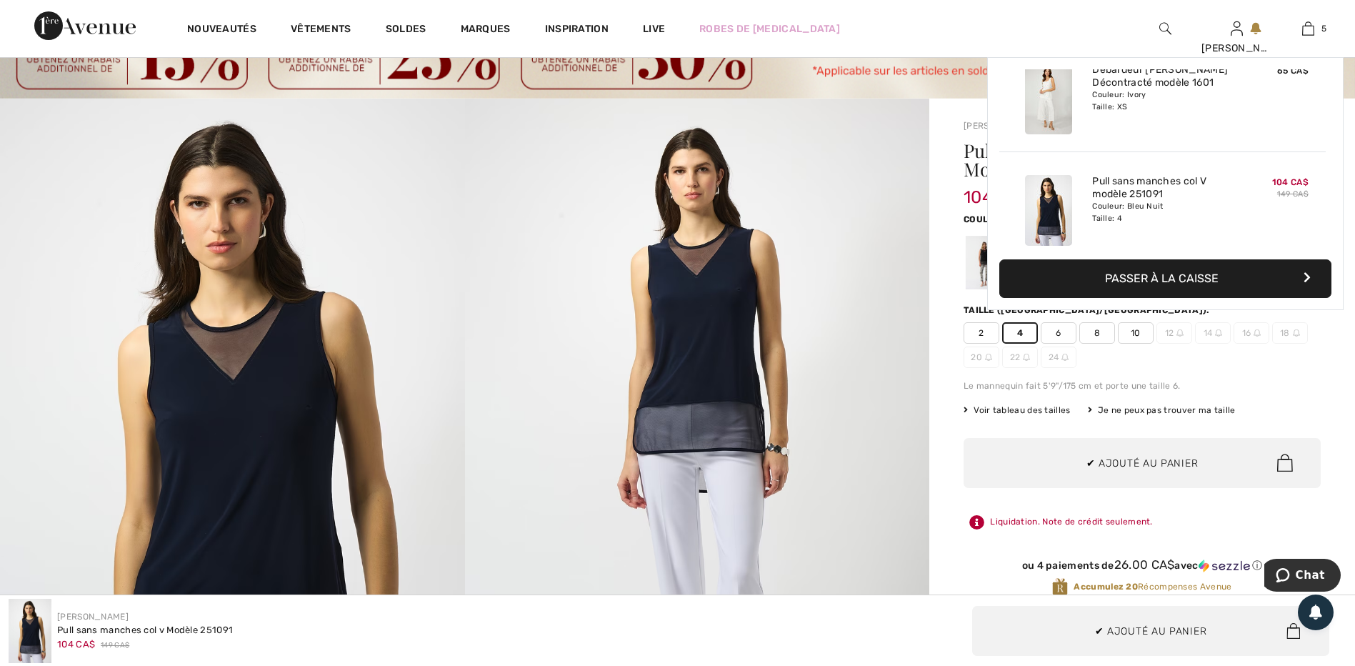
scroll to position [0, 0]
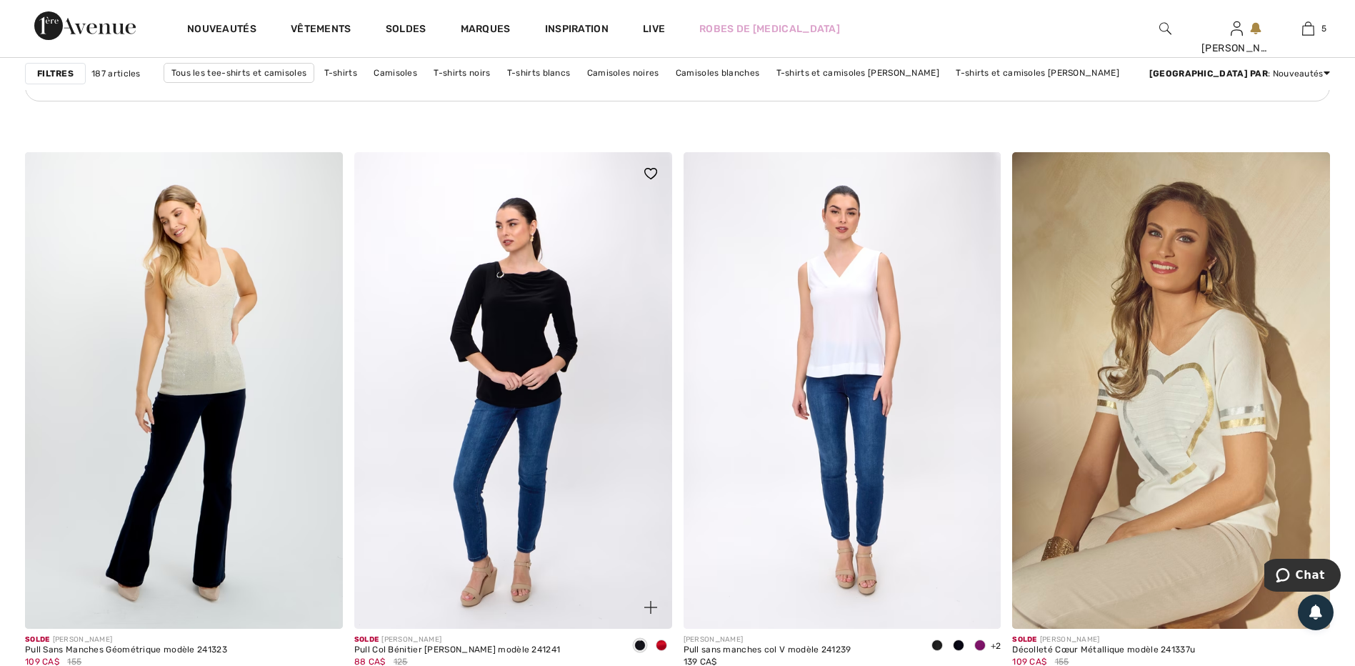
scroll to position [6927, 0]
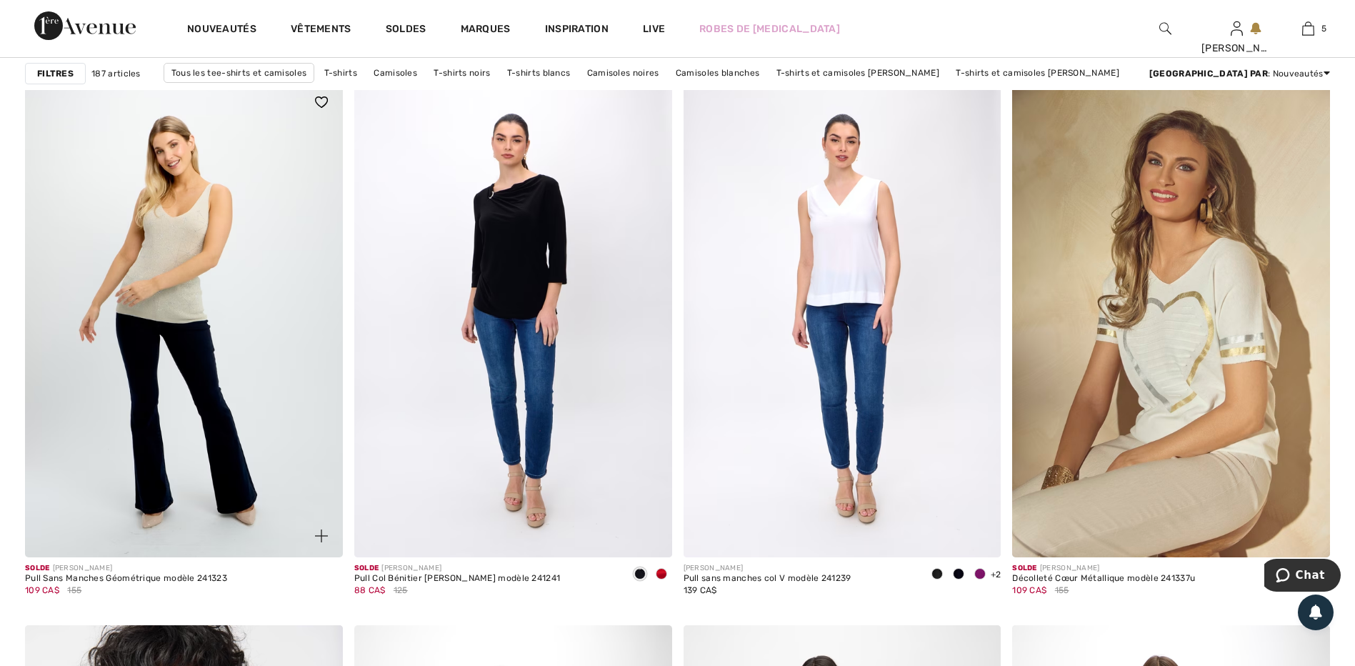
click at [201, 229] on img at bounding box center [184, 319] width 318 height 476
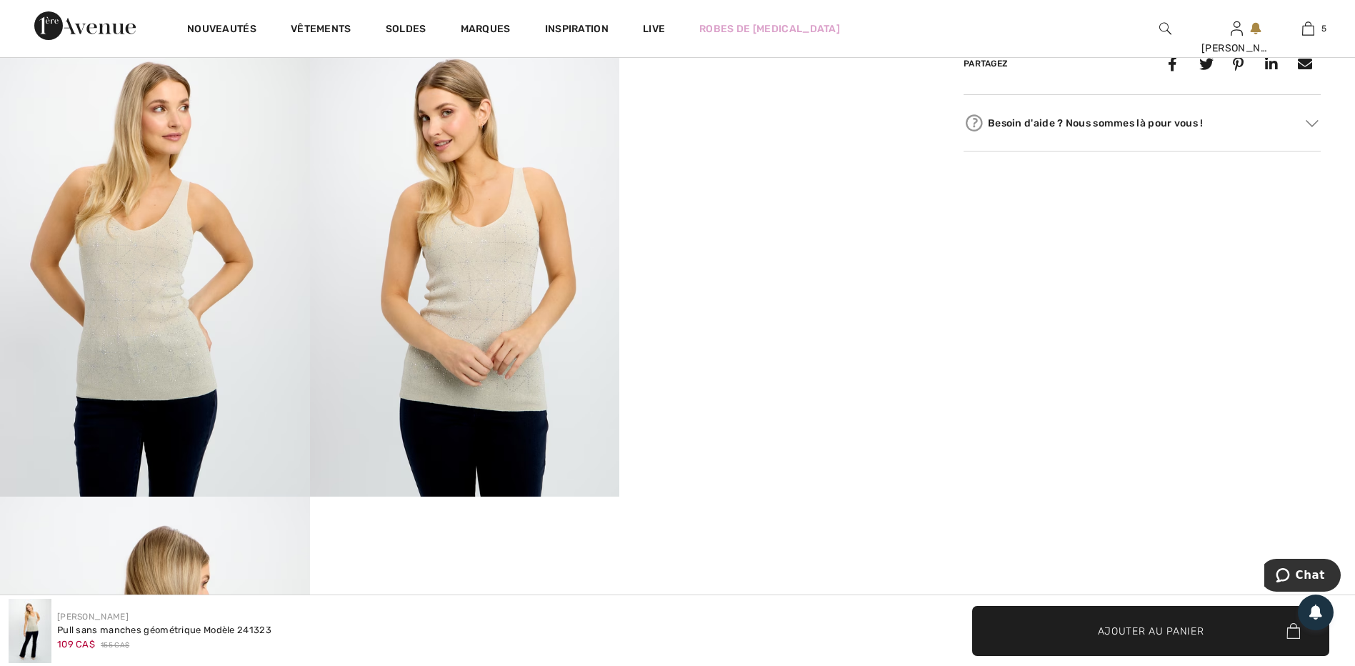
scroll to position [857, 0]
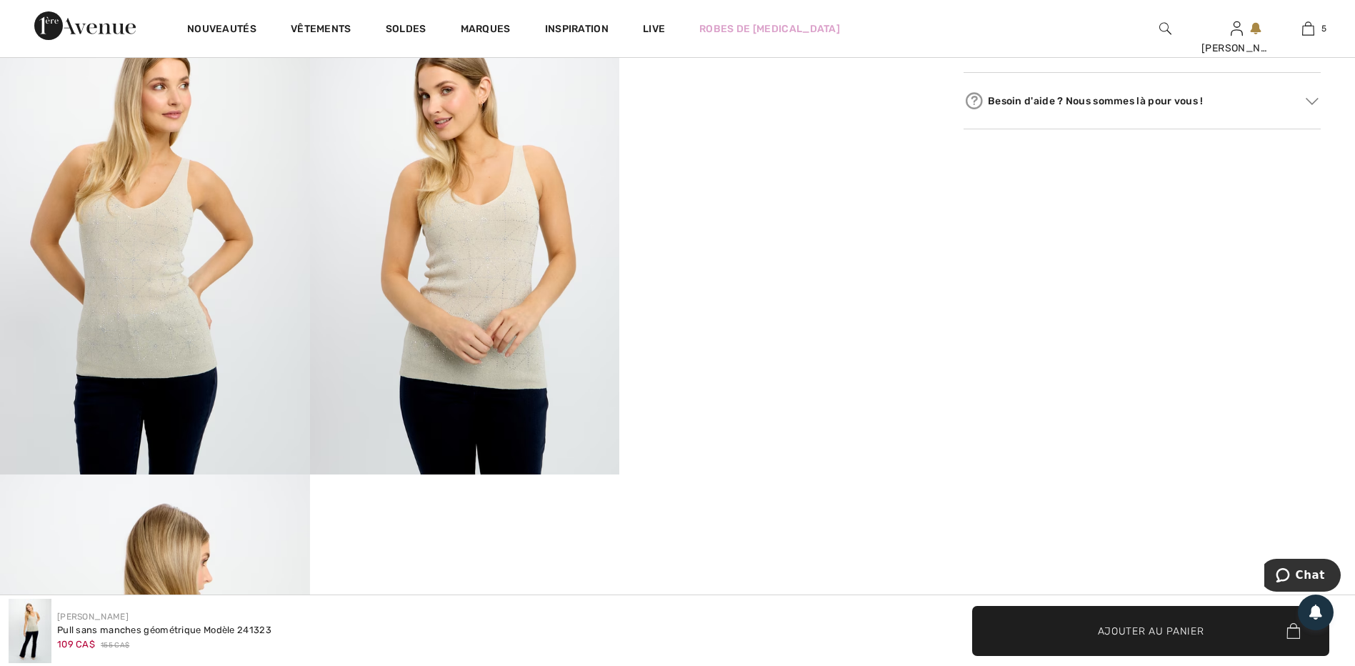
click at [458, 271] on img at bounding box center [465, 241] width 310 height 464
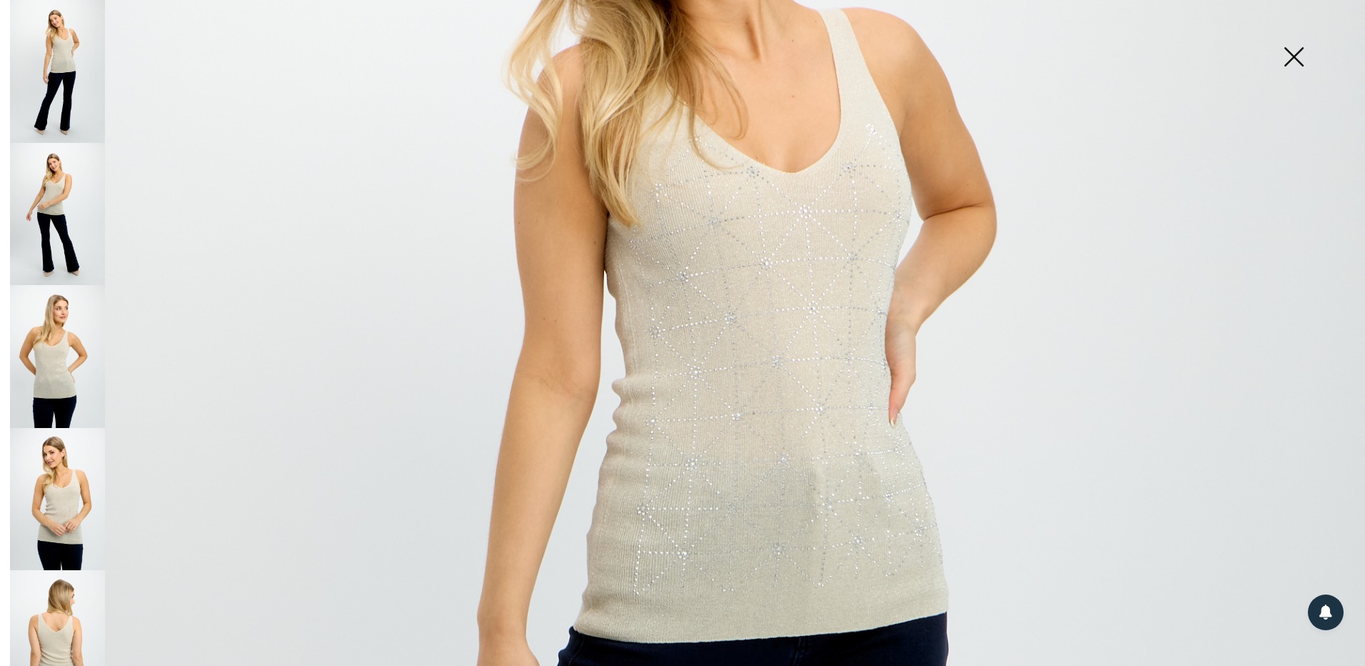
scroll to position [357, 0]
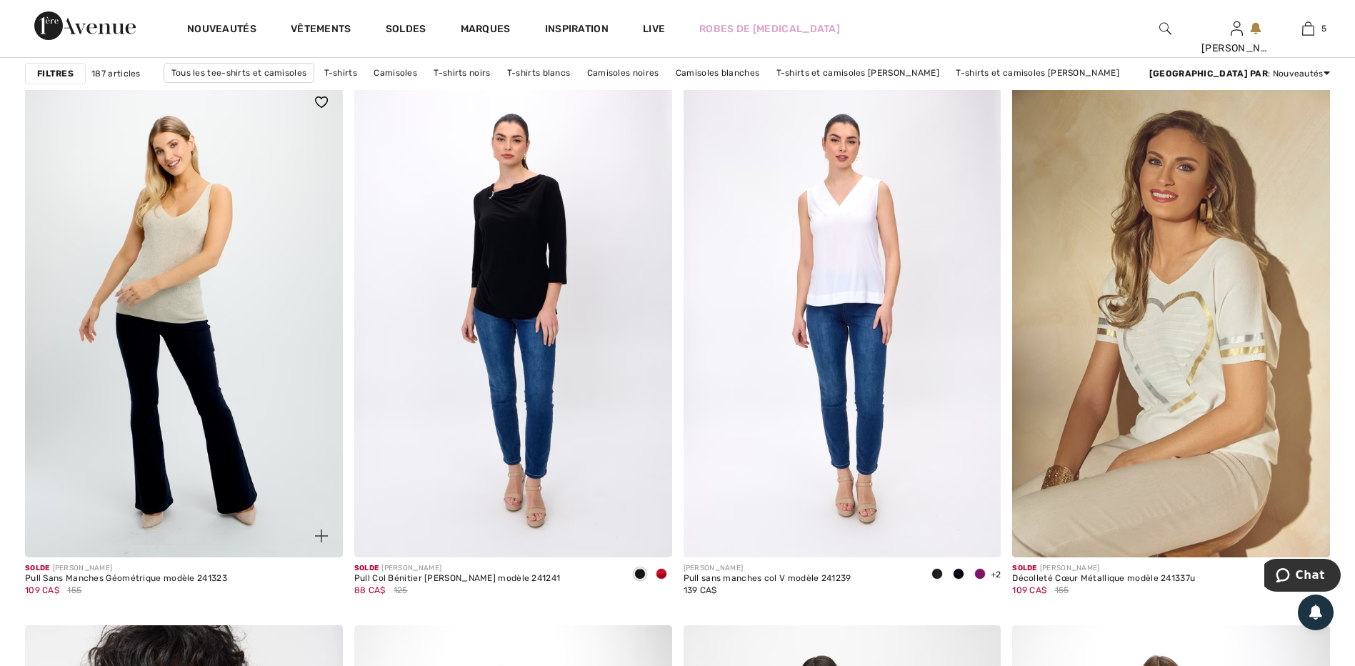
click at [199, 222] on img at bounding box center [184, 319] width 318 height 476
drag, startPoint x: 199, startPoint y: 222, endPoint x: 208, endPoint y: 217, distance: 9.9
click at [199, 222] on img at bounding box center [184, 319] width 318 height 476
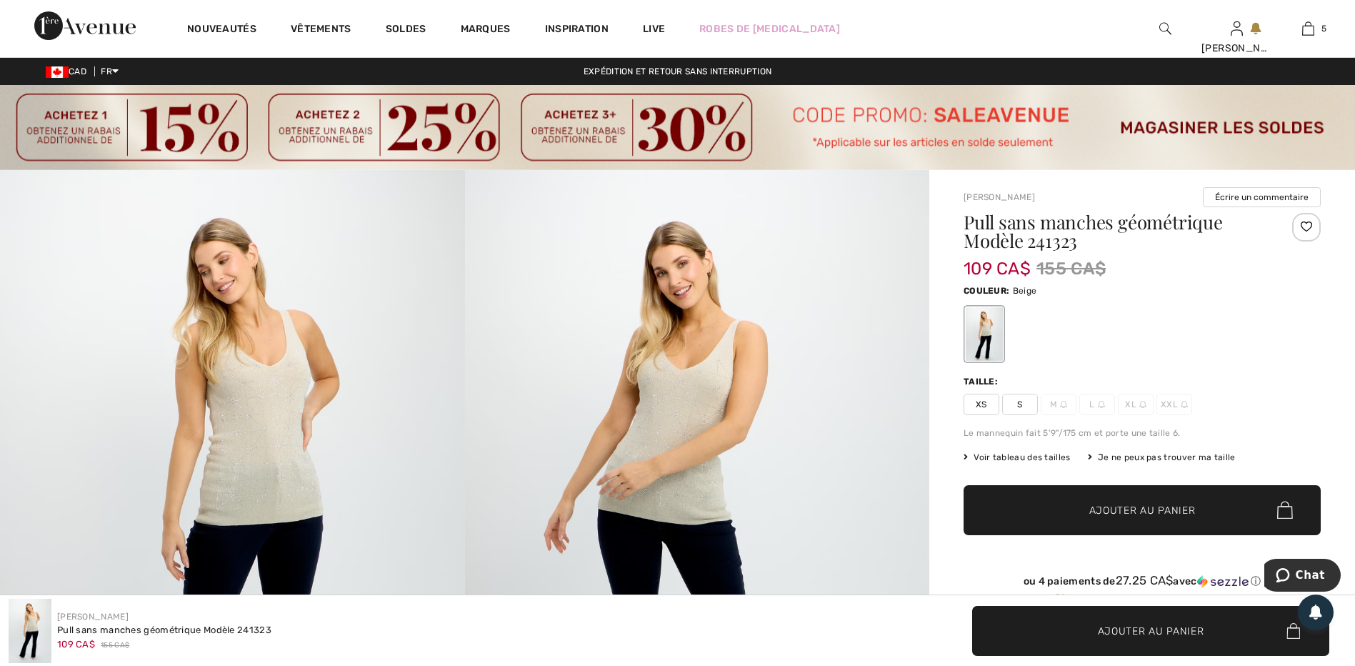
click at [978, 403] on span "XS" at bounding box center [981, 403] width 36 height 21
click at [1068, 499] on span "✔ Ajouté au panier Ajouter au panier" at bounding box center [1141, 510] width 357 height 50
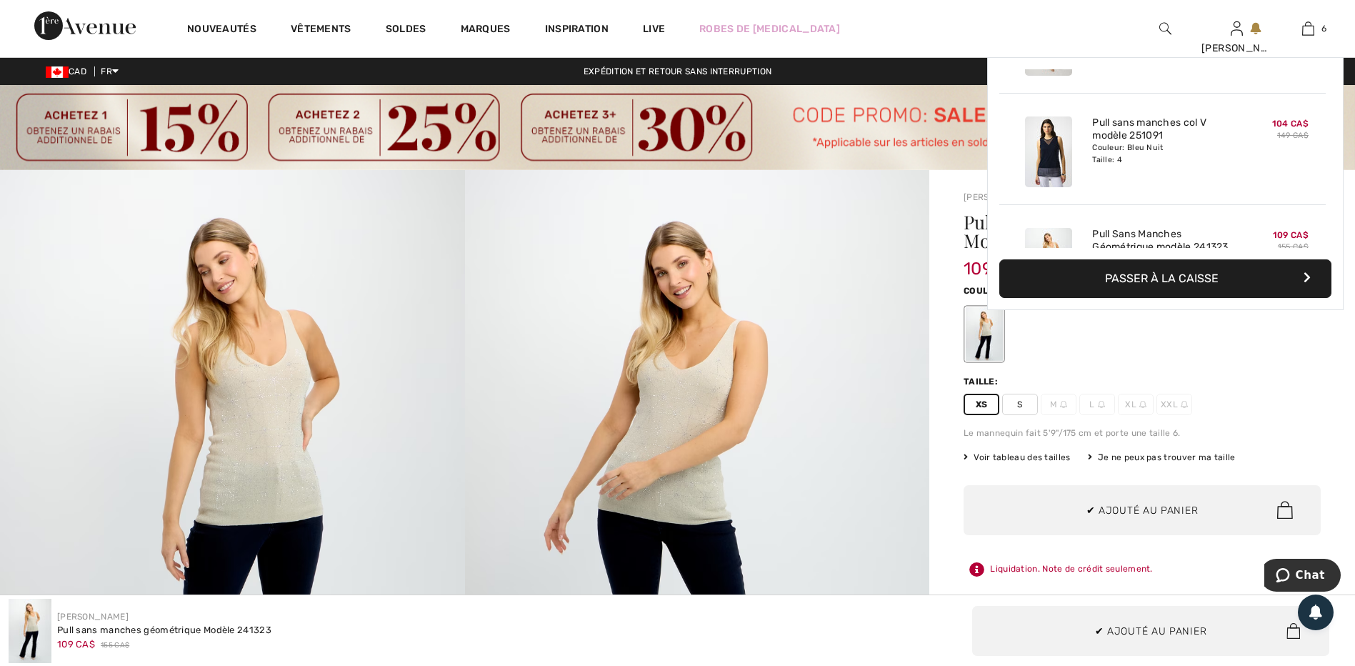
scroll to position [490, 0]
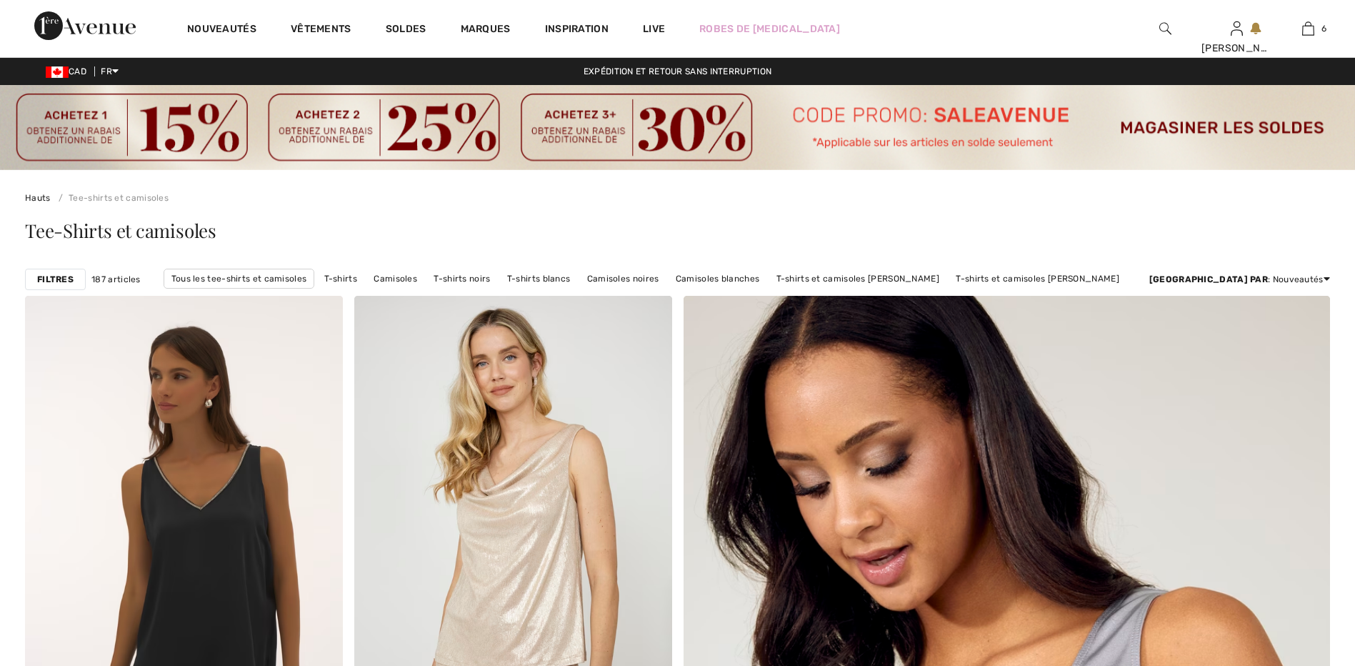
checkbox input "true"
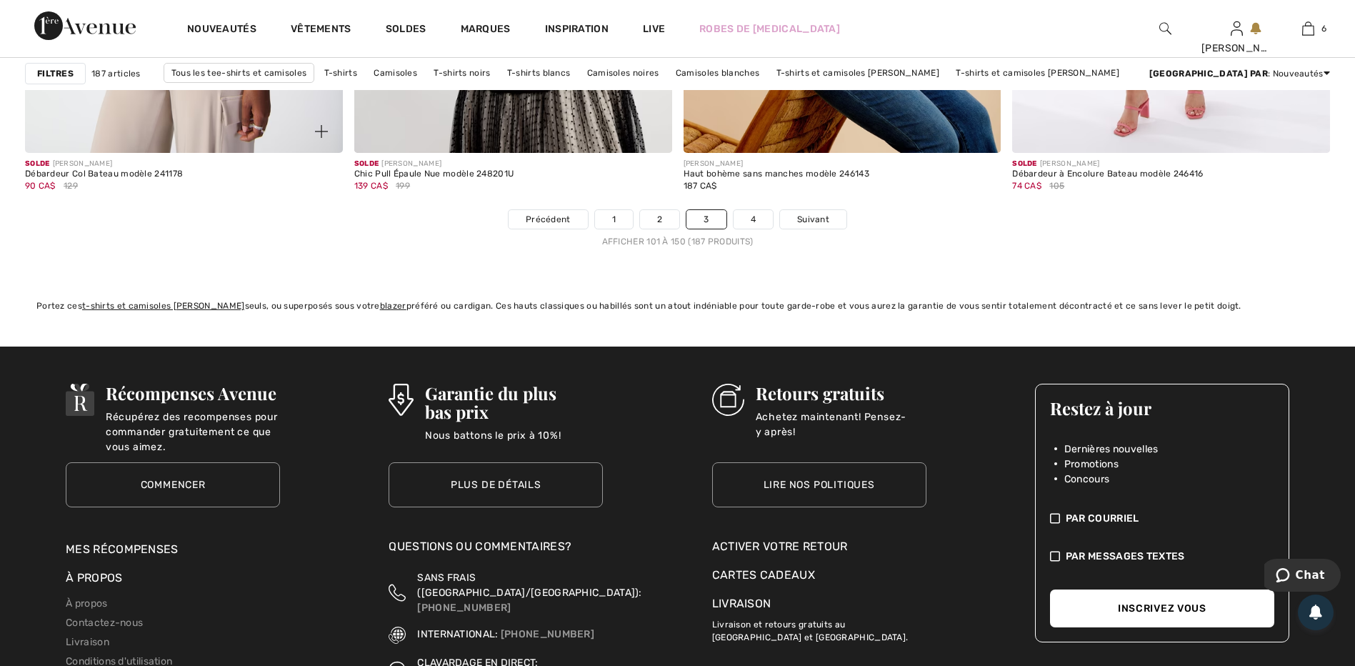
scroll to position [8427, 0]
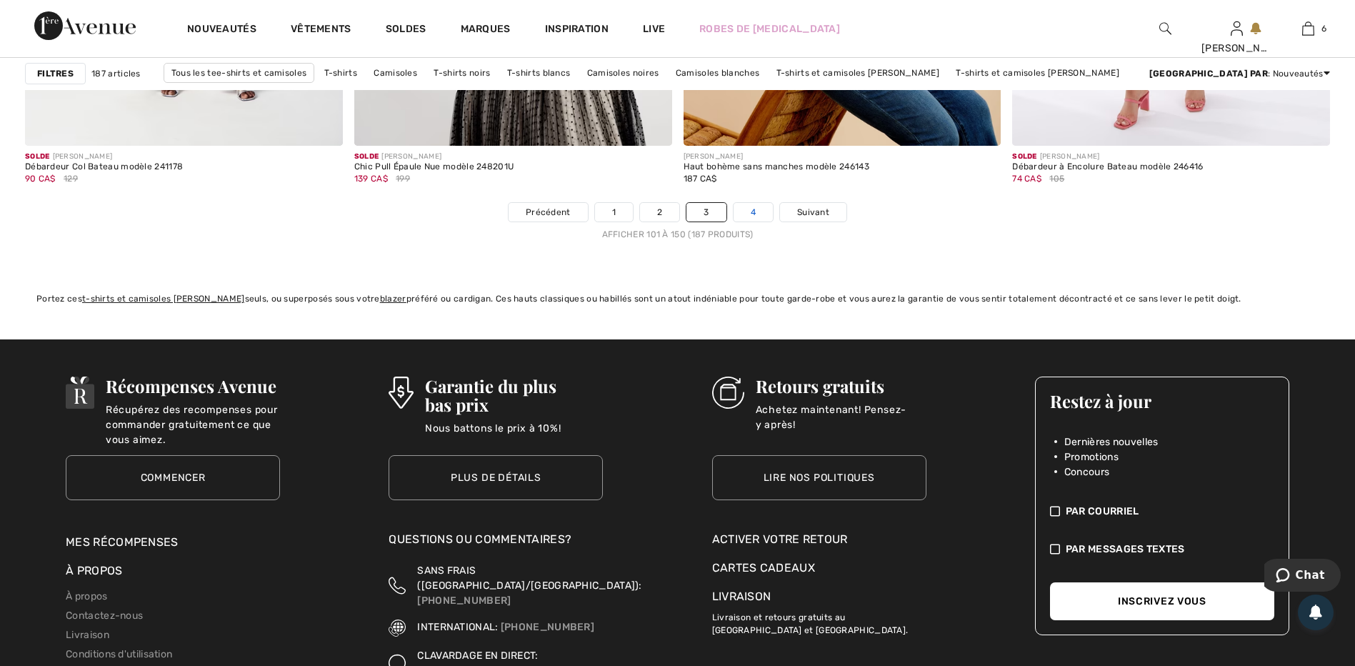
click at [757, 211] on link "4" at bounding box center [752, 212] width 39 height 19
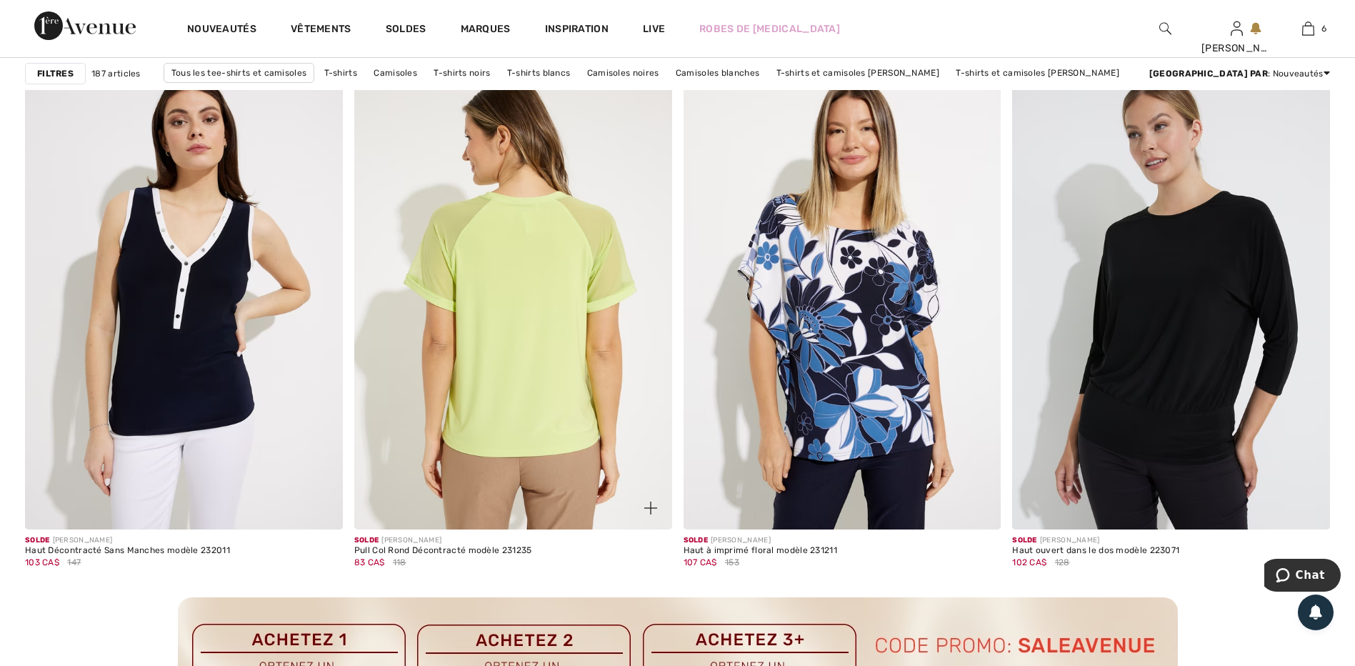
scroll to position [3499, 0]
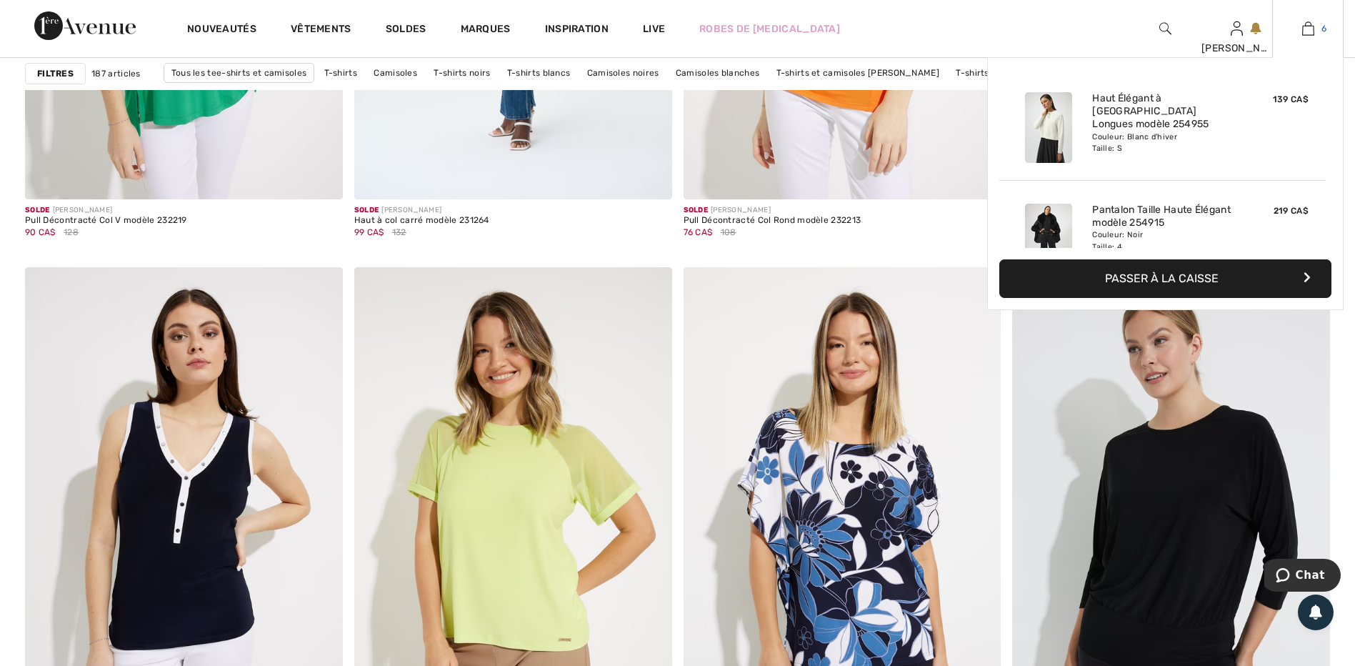
click at [1307, 27] on img at bounding box center [1308, 28] width 12 height 17
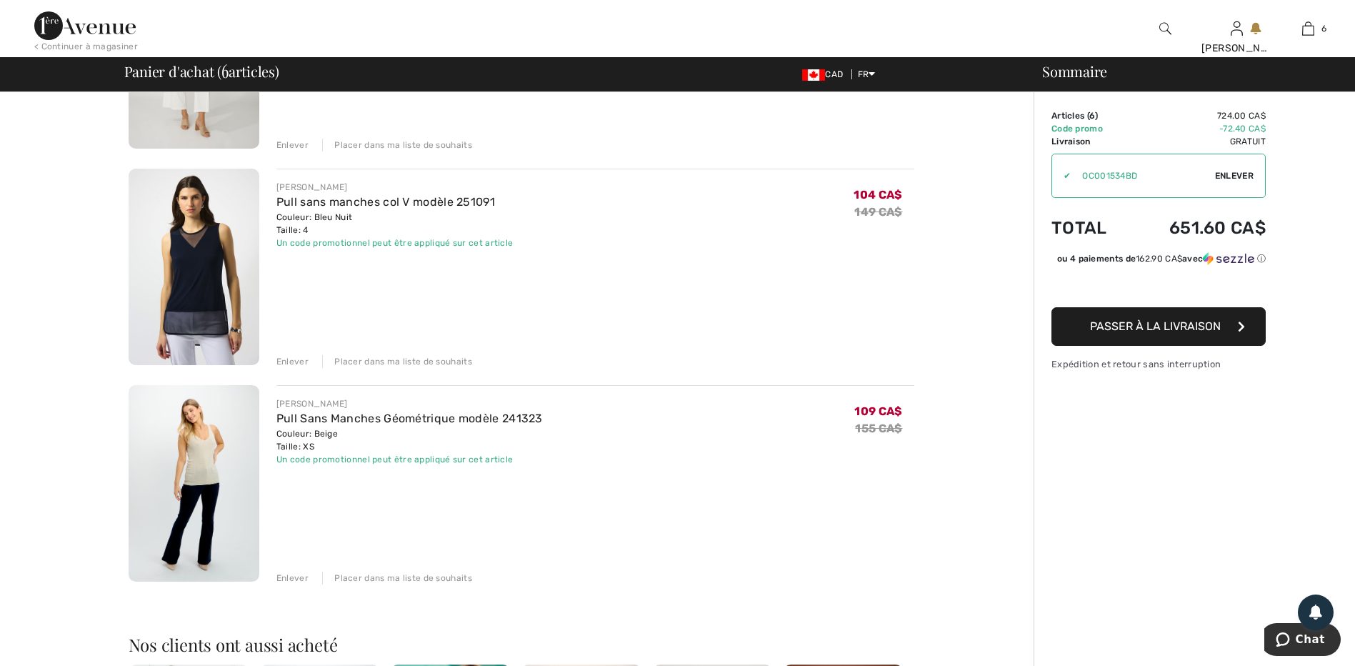
scroll to position [928, 0]
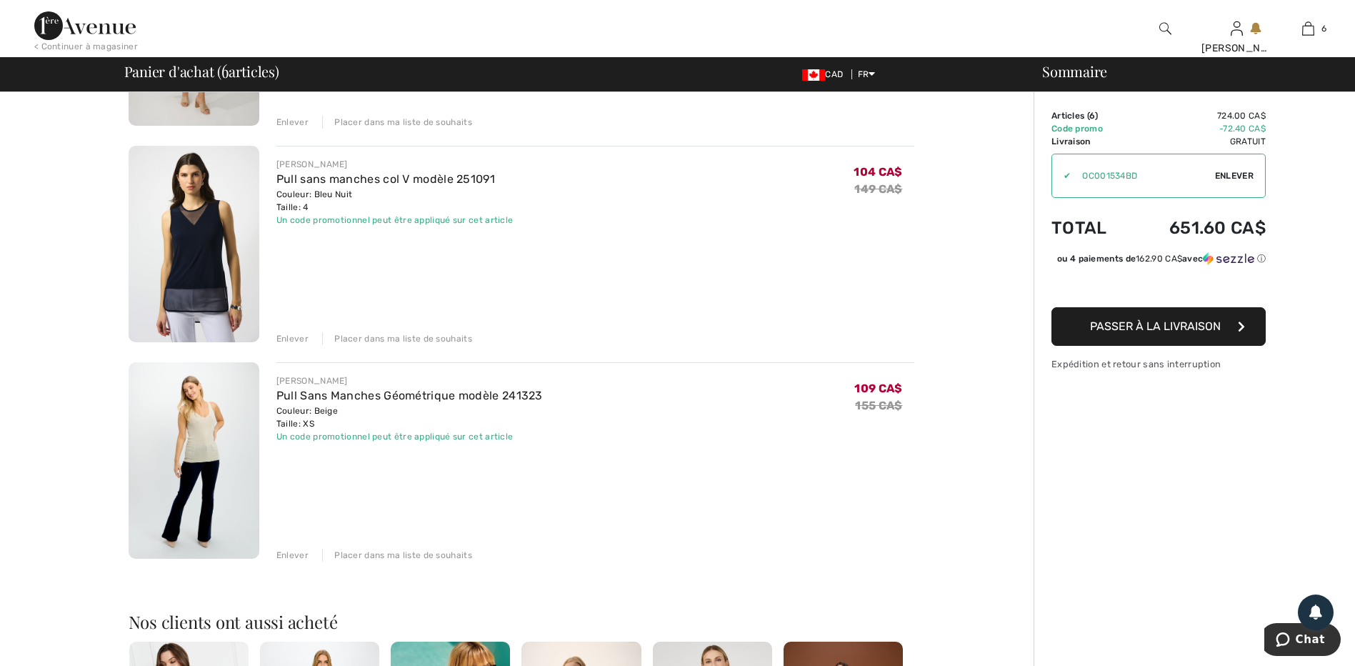
click at [204, 437] on img at bounding box center [194, 460] width 131 height 196
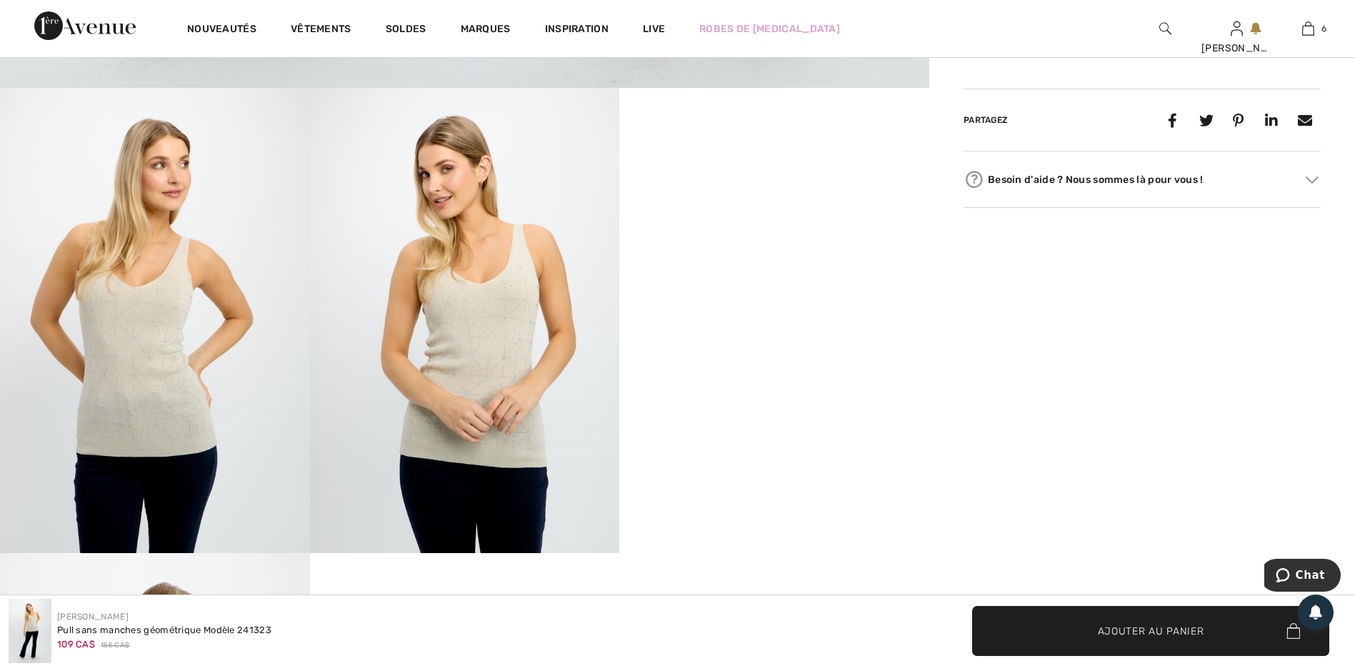
scroll to position [786, 0]
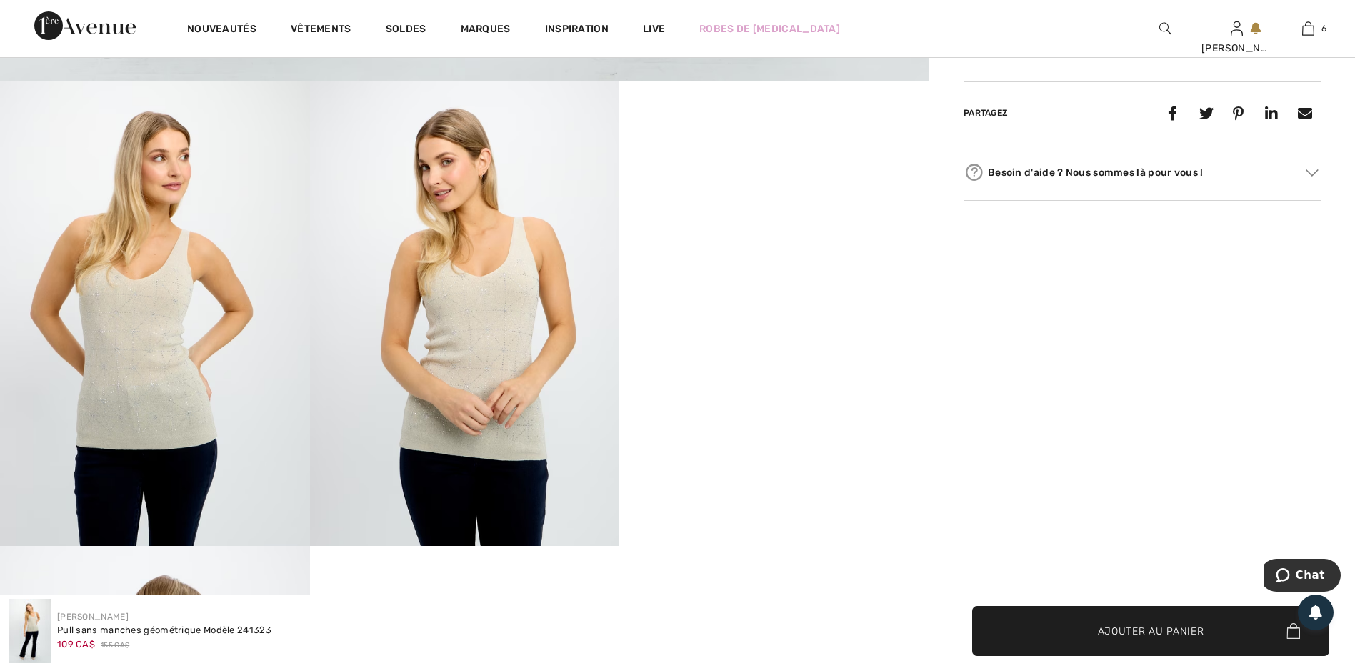
click at [435, 383] on img at bounding box center [465, 313] width 310 height 464
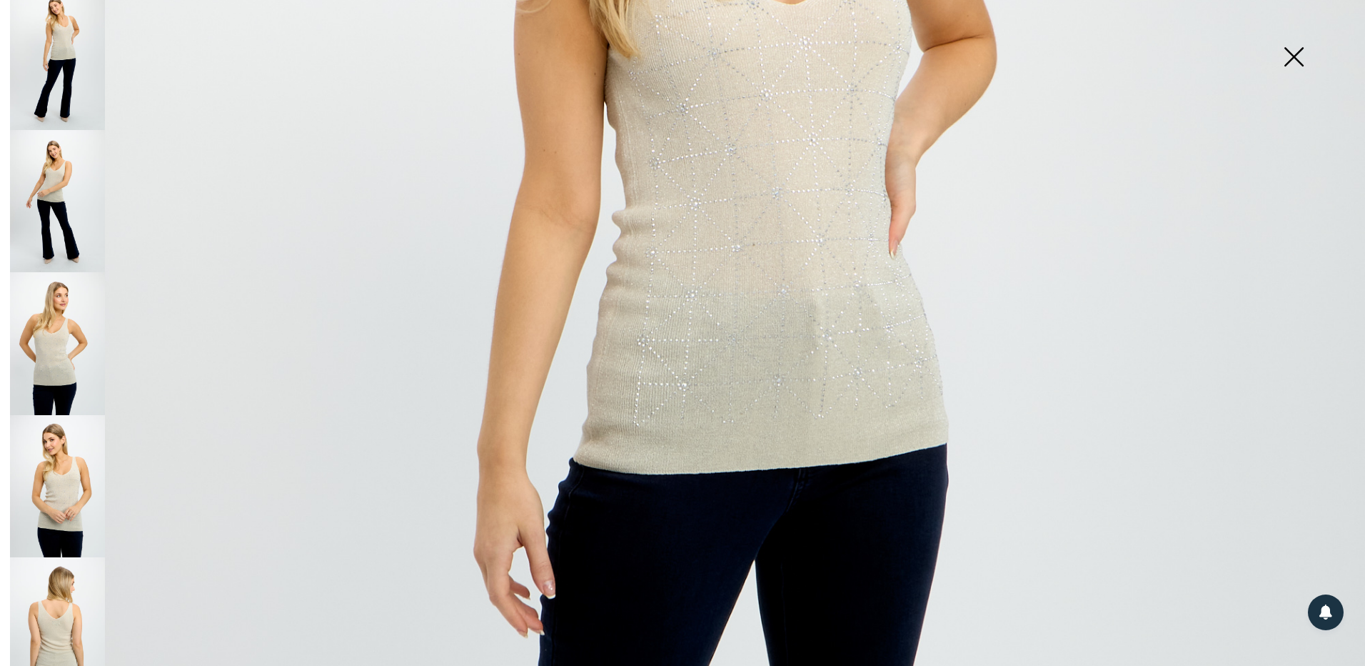
scroll to position [20, 0]
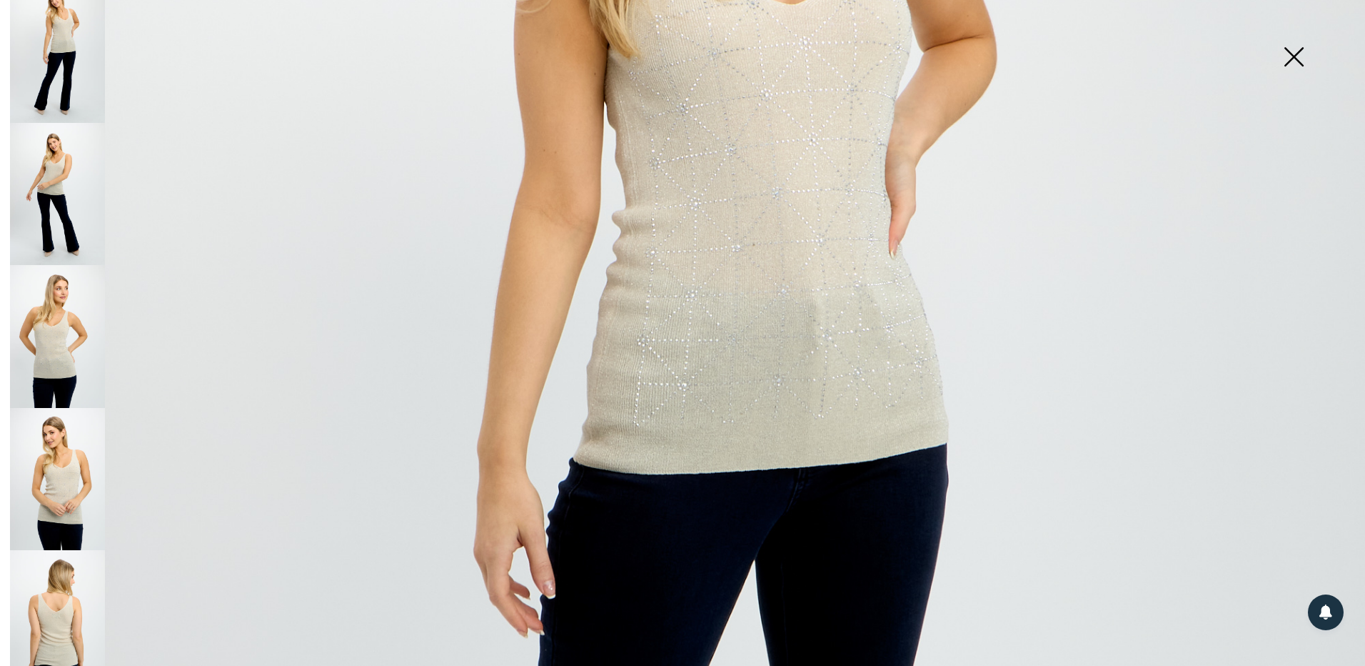
click at [77, 559] on img at bounding box center [57, 621] width 95 height 143
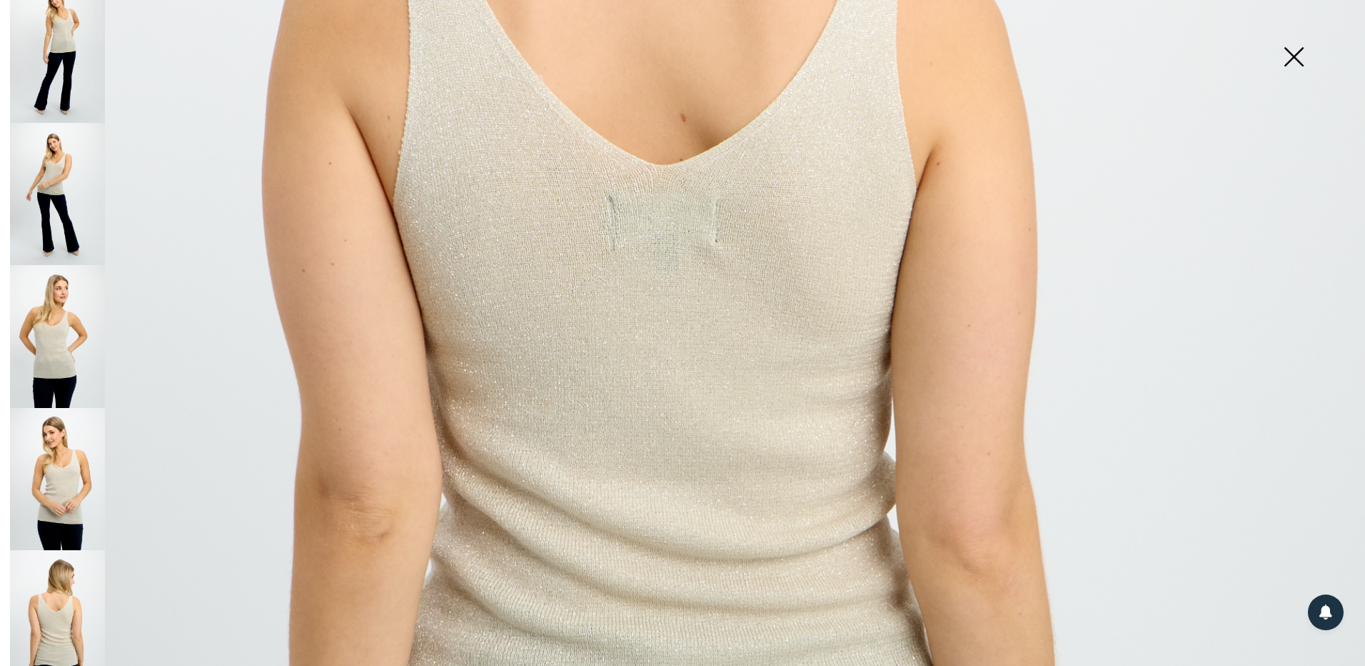
scroll to position [643, 0]
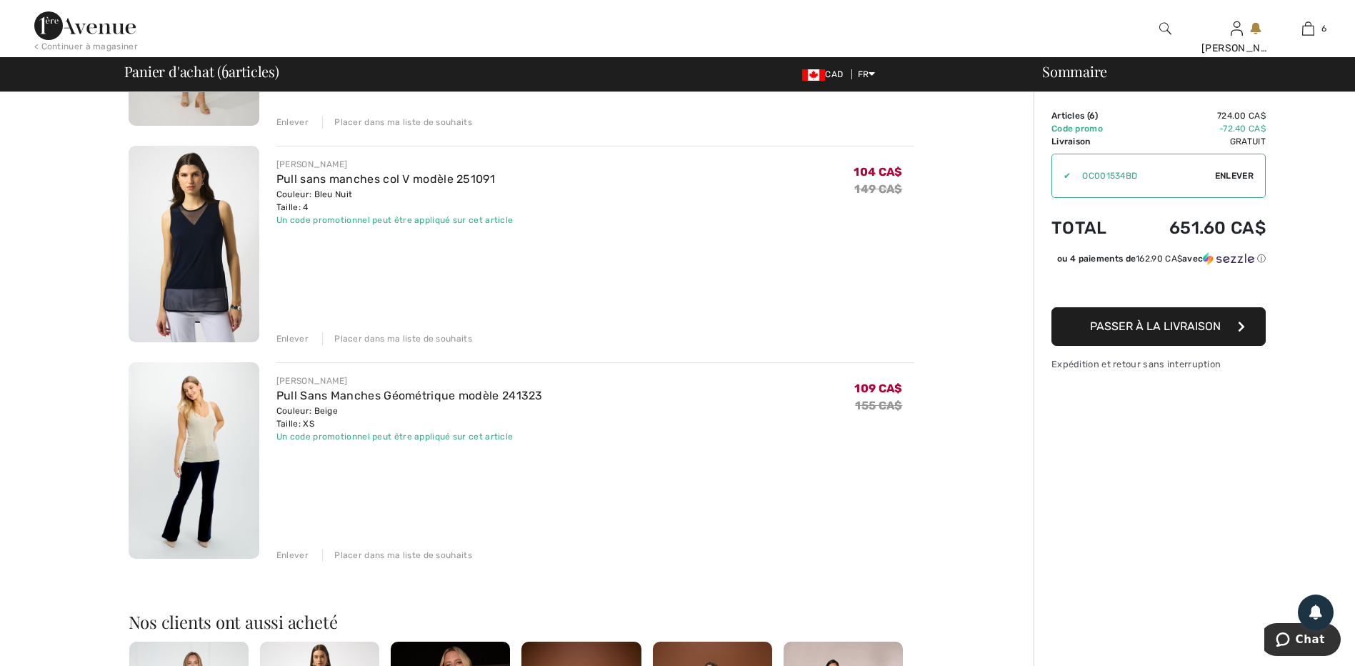
click at [290, 341] on div "Enlever" at bounding box center [292, 338] width 32 height 13
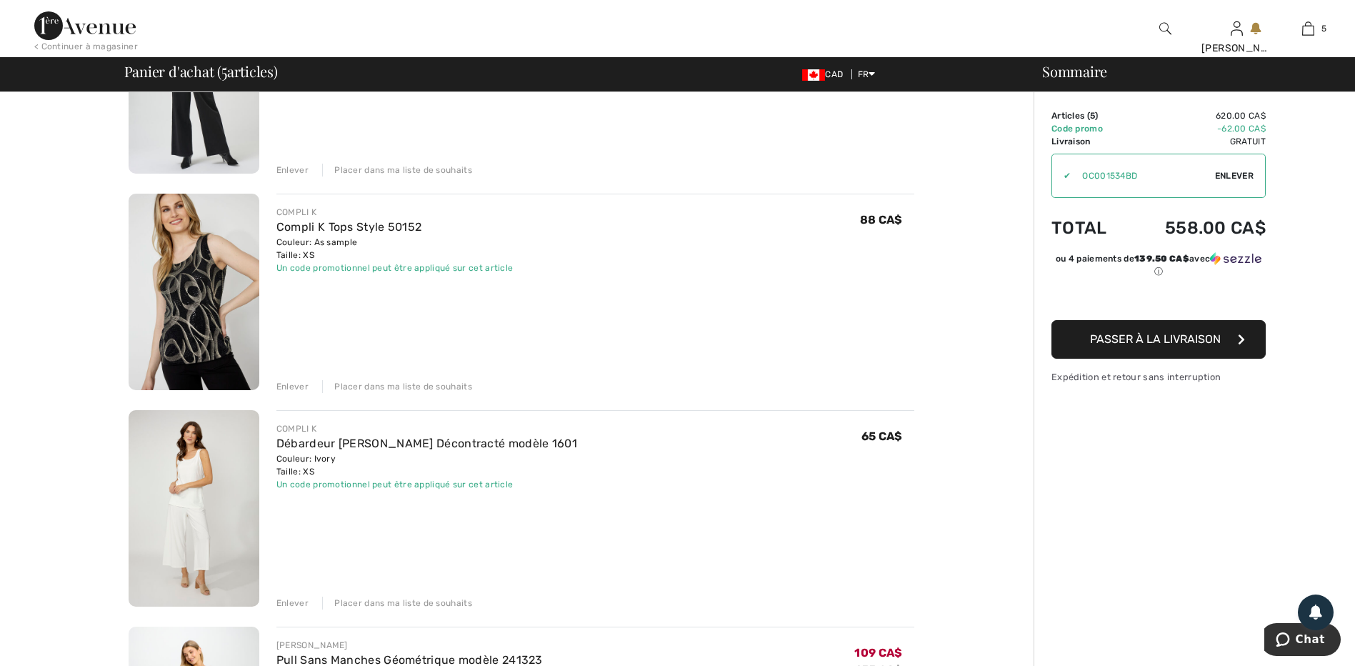
scroll to position [428, 0]
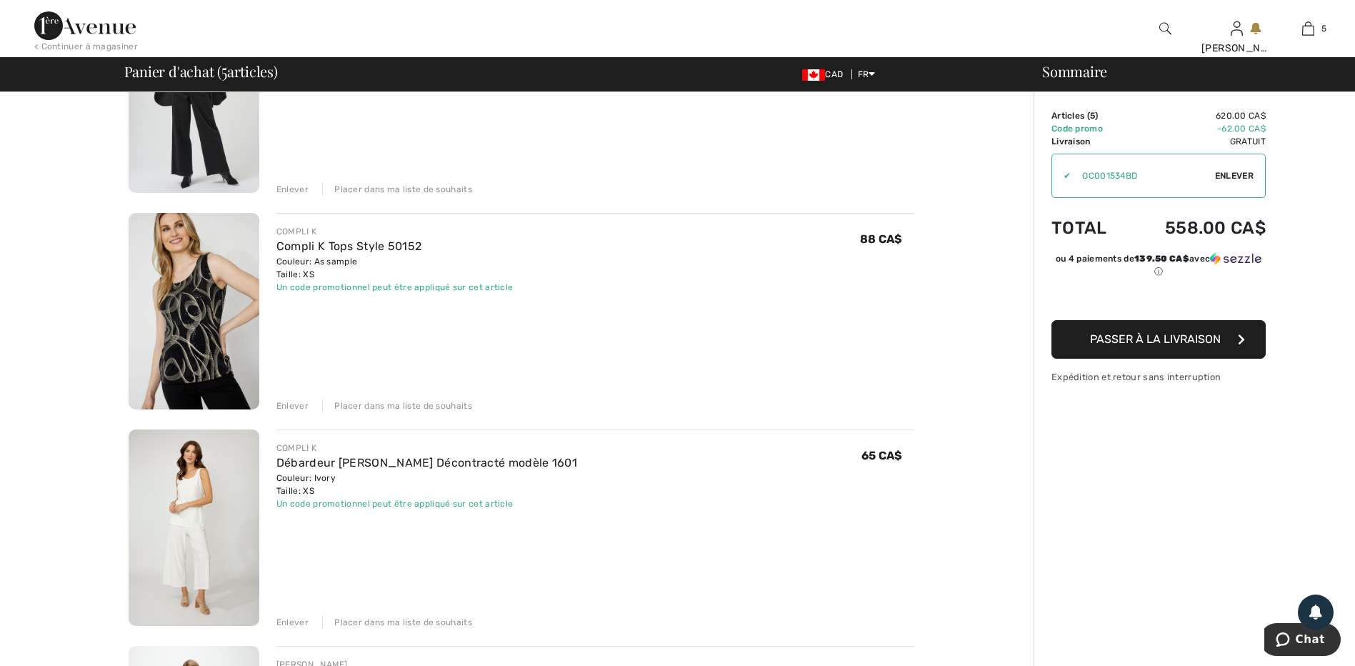
drag, startPoint x: 287, startPoint y: 404, endPoint x: 296, endPoint y: 403, distance: 8.6
click at [287, 403] on div "Enlever" at bounding box center [292, 405] width 32 height 13
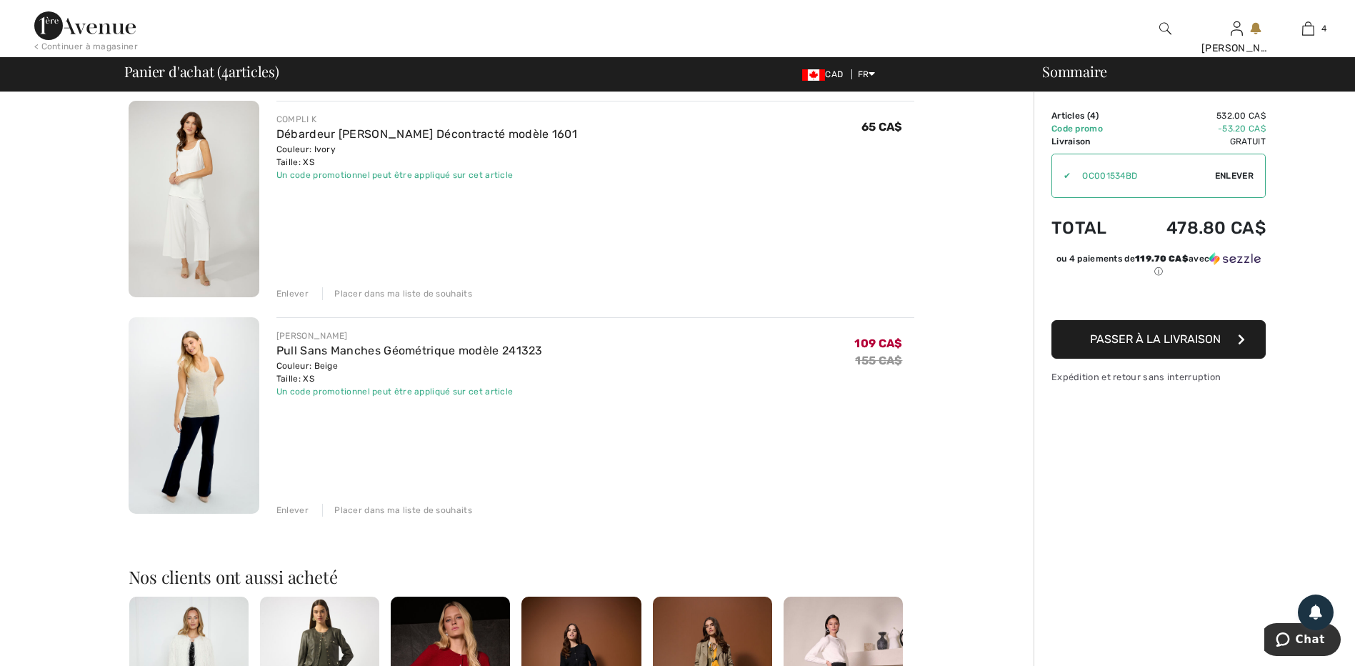
scroll to position [571, 0]
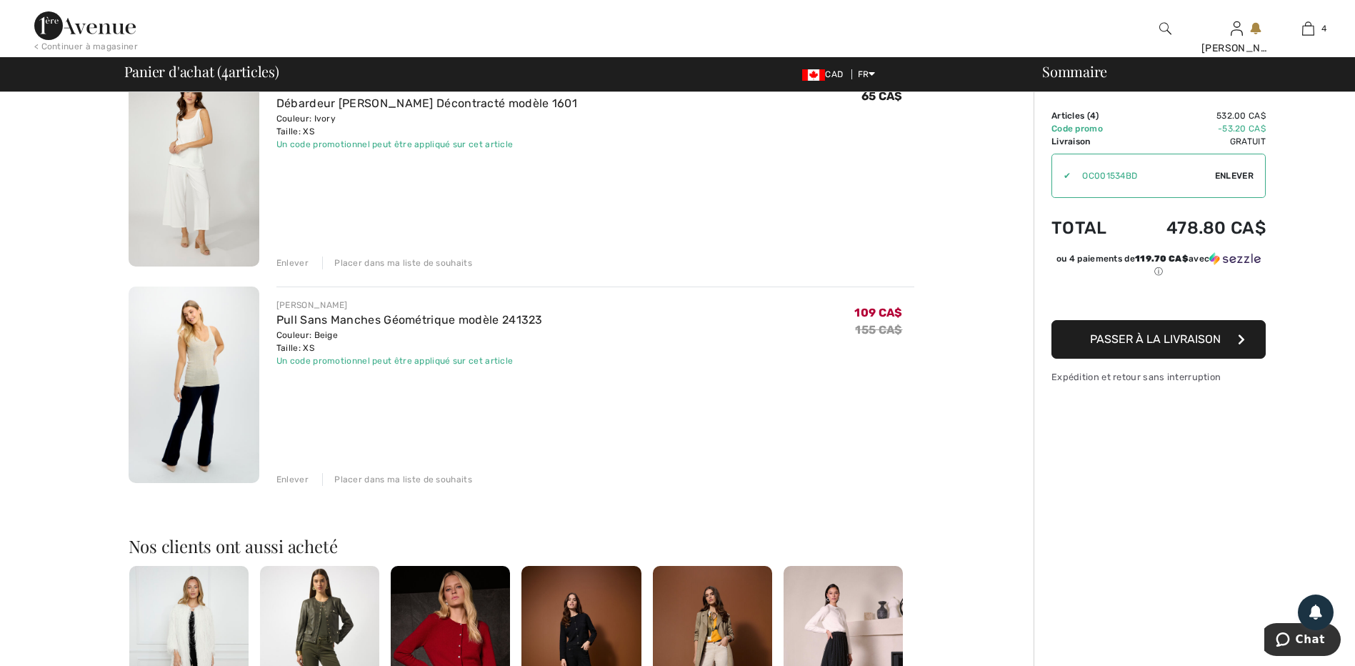
click at [294, 267] on div "Enlever" at bounding box center [292, 262] width 32 height 13
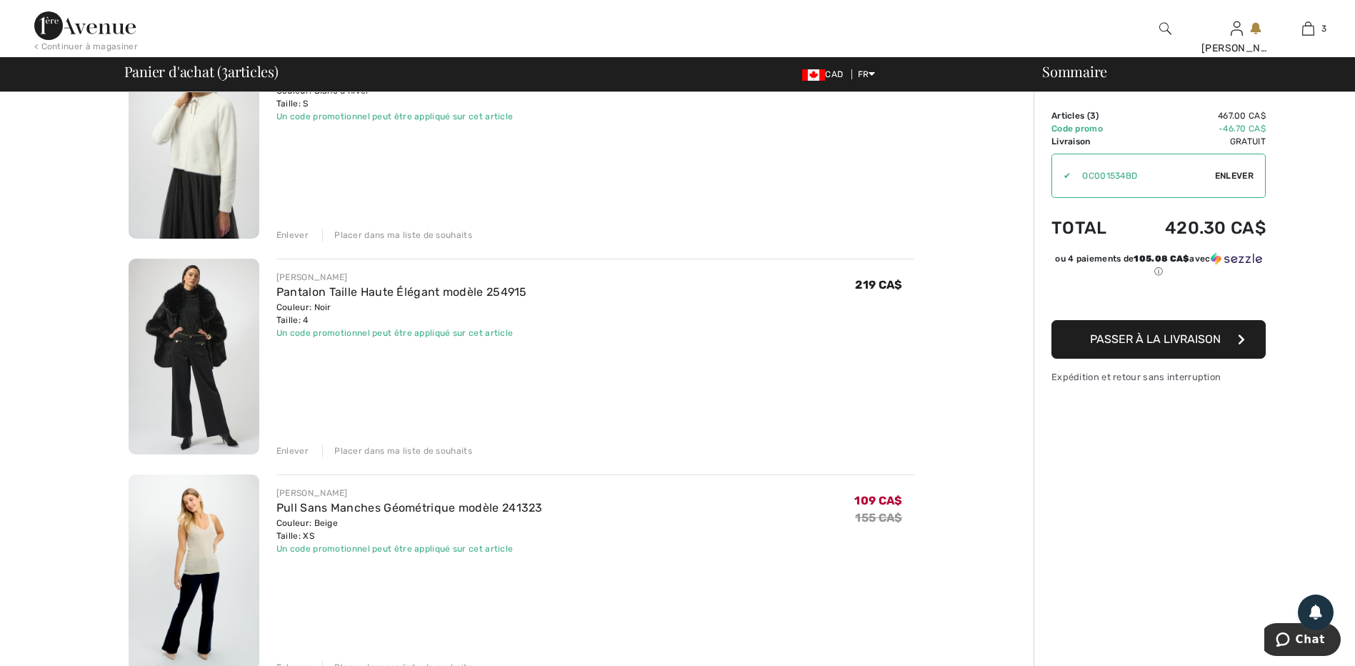
scroll to position [143, 0]
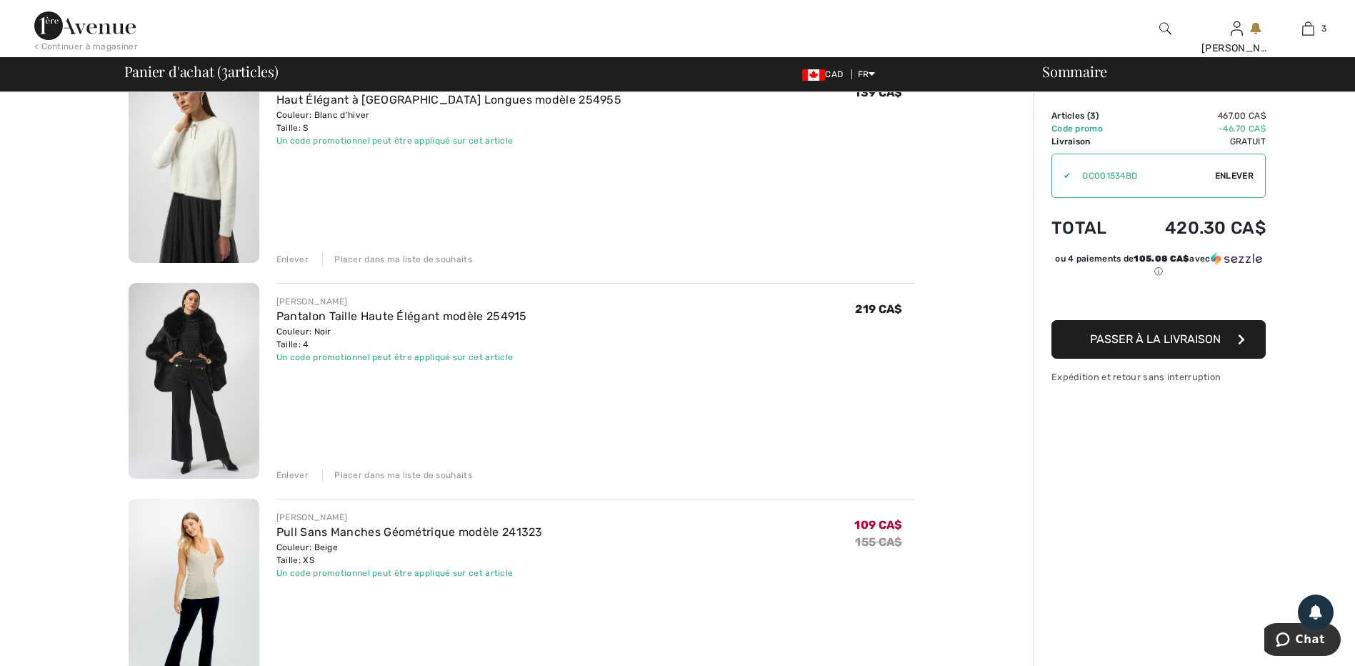
click at [199, 371] on img at bounding box center [194, 381] width 131 height 196
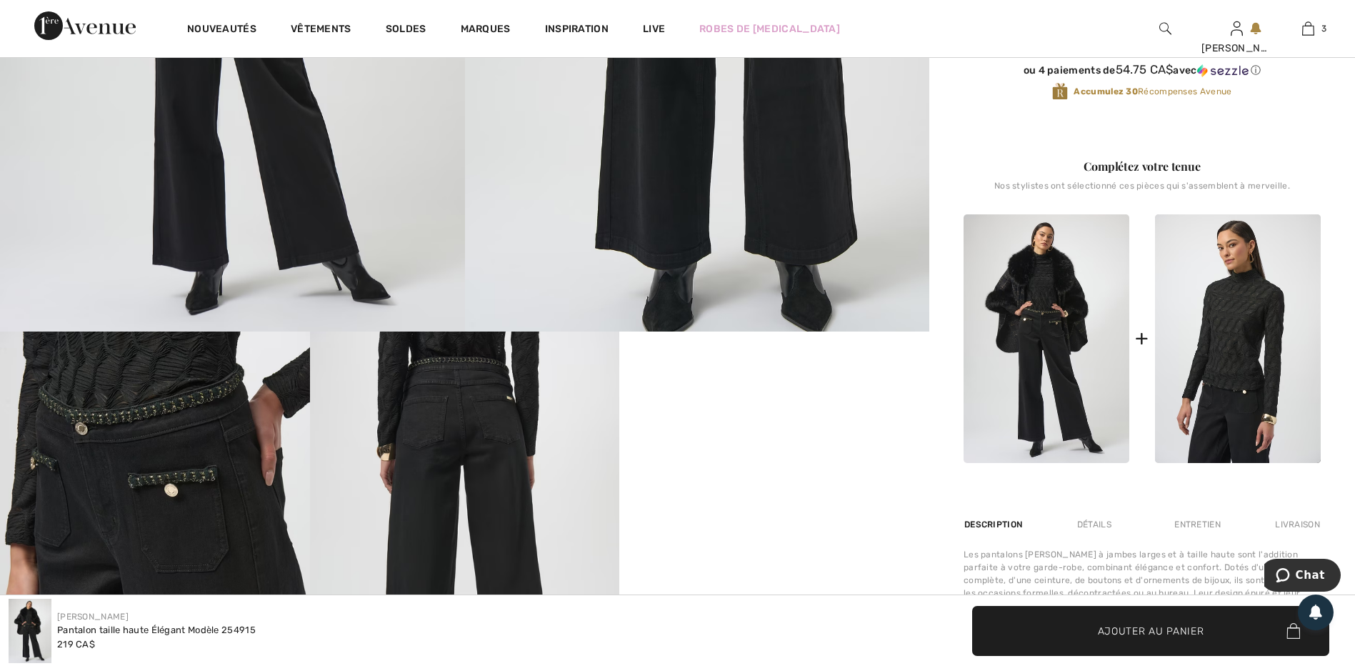
scroll to position [571, 0]
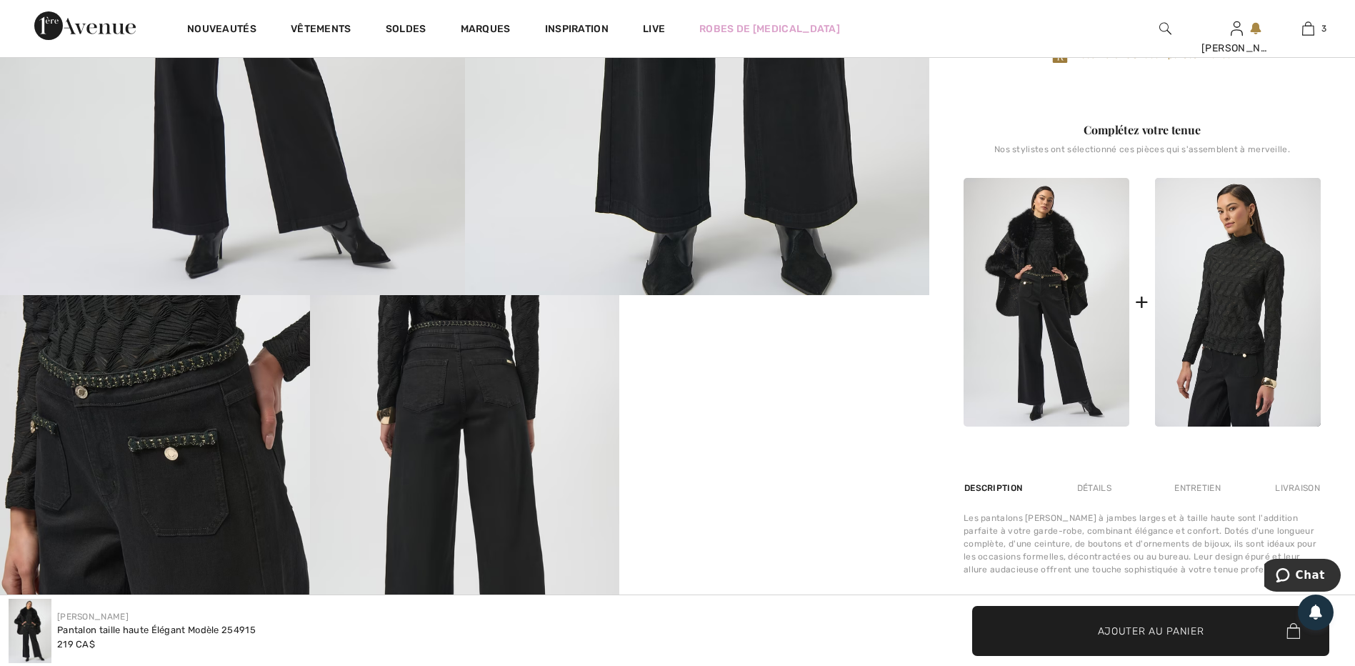
click at [421, 413] on img at bounding box center [465, 527] width 310 height 464
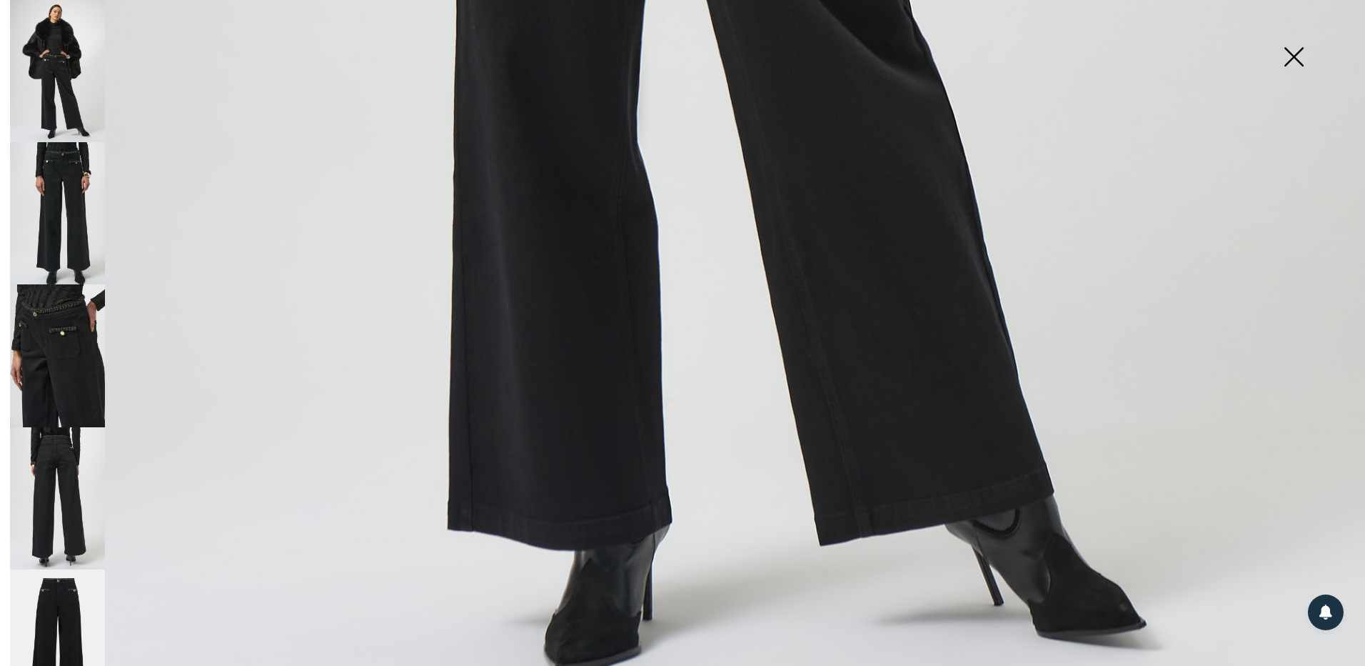
scroll to position [1357, 0]
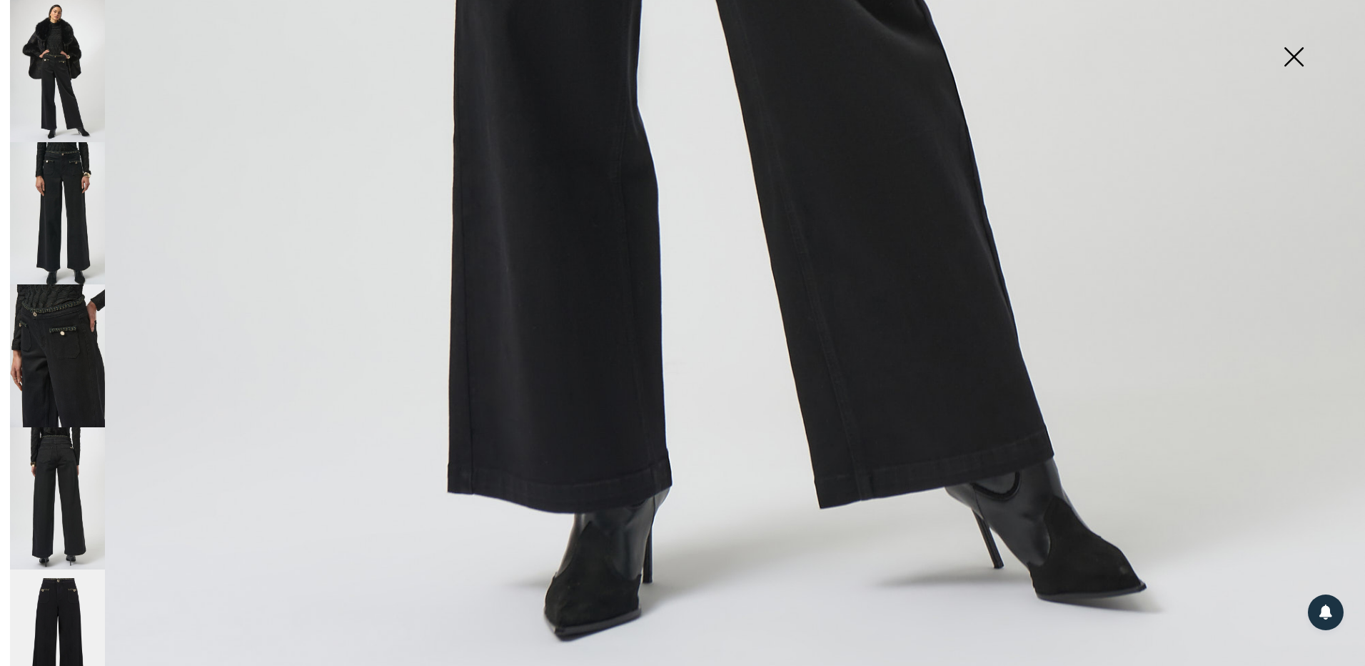
click at [80, 244] on img at bounding box center [57, 213] width 95 height 142
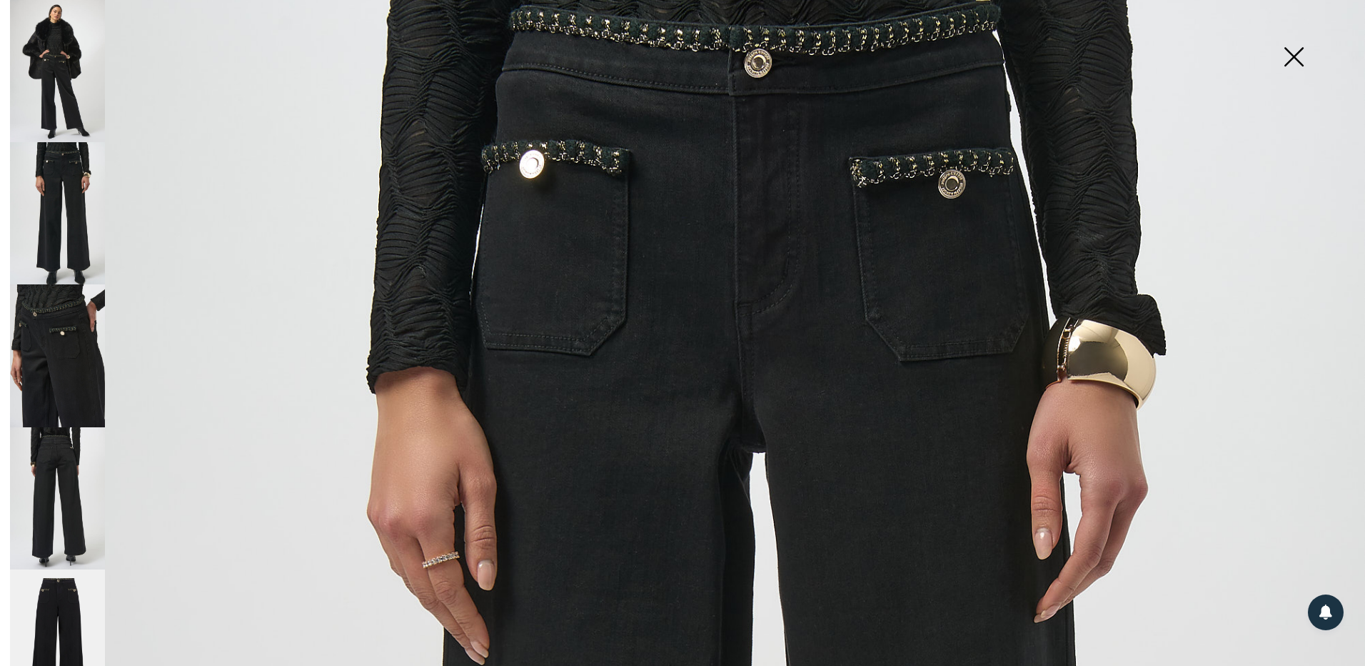
scroll to position [71, 0]
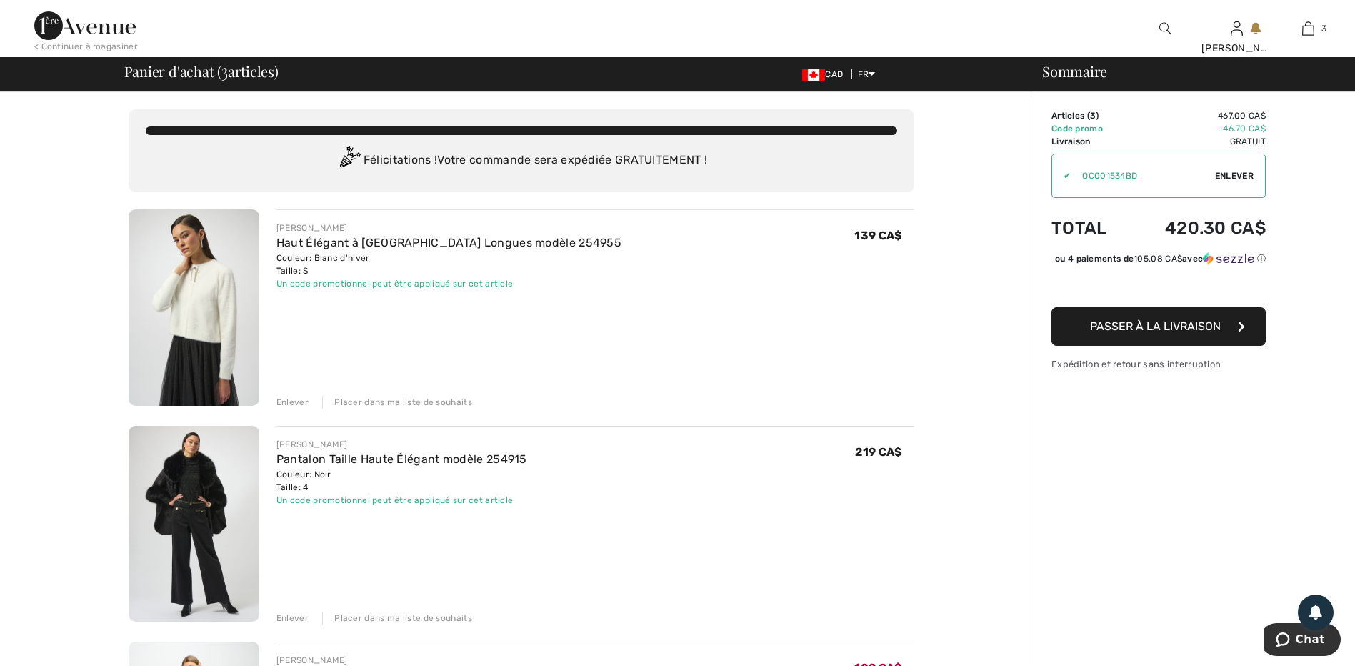
click at [206, 295] on img at bounding box center [194, 307] width 131 height 196
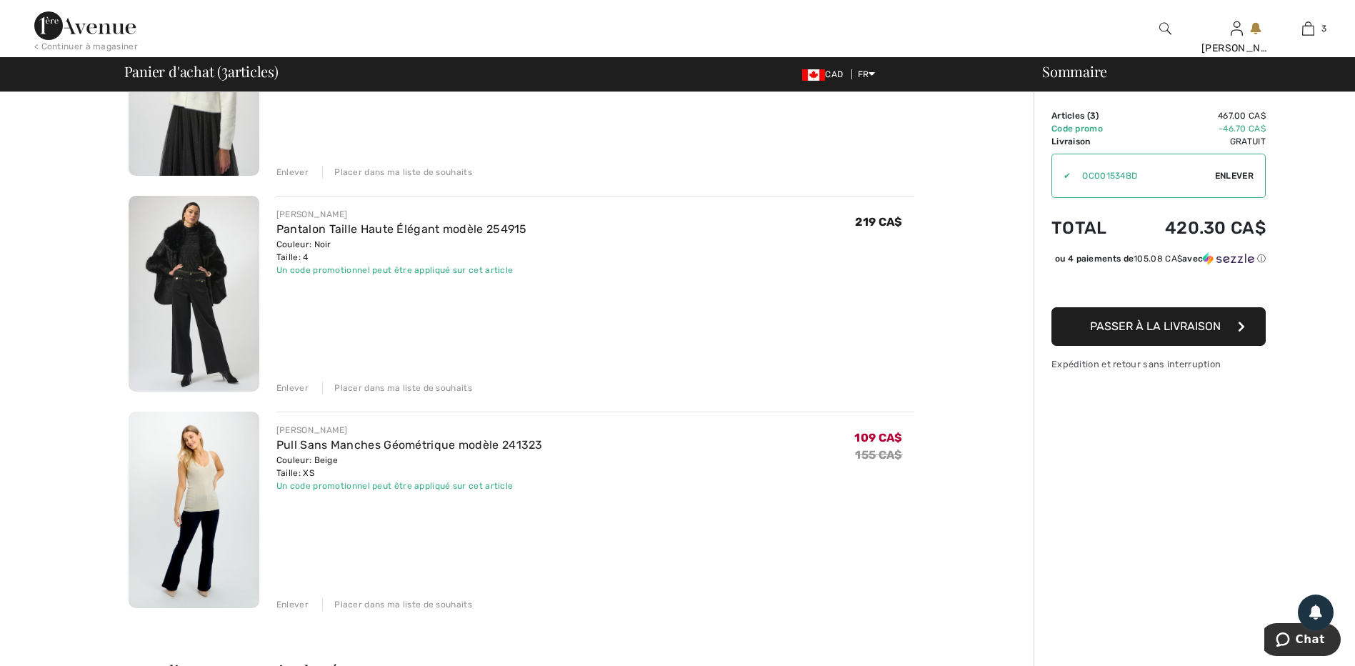
scroll to position [357, 0]
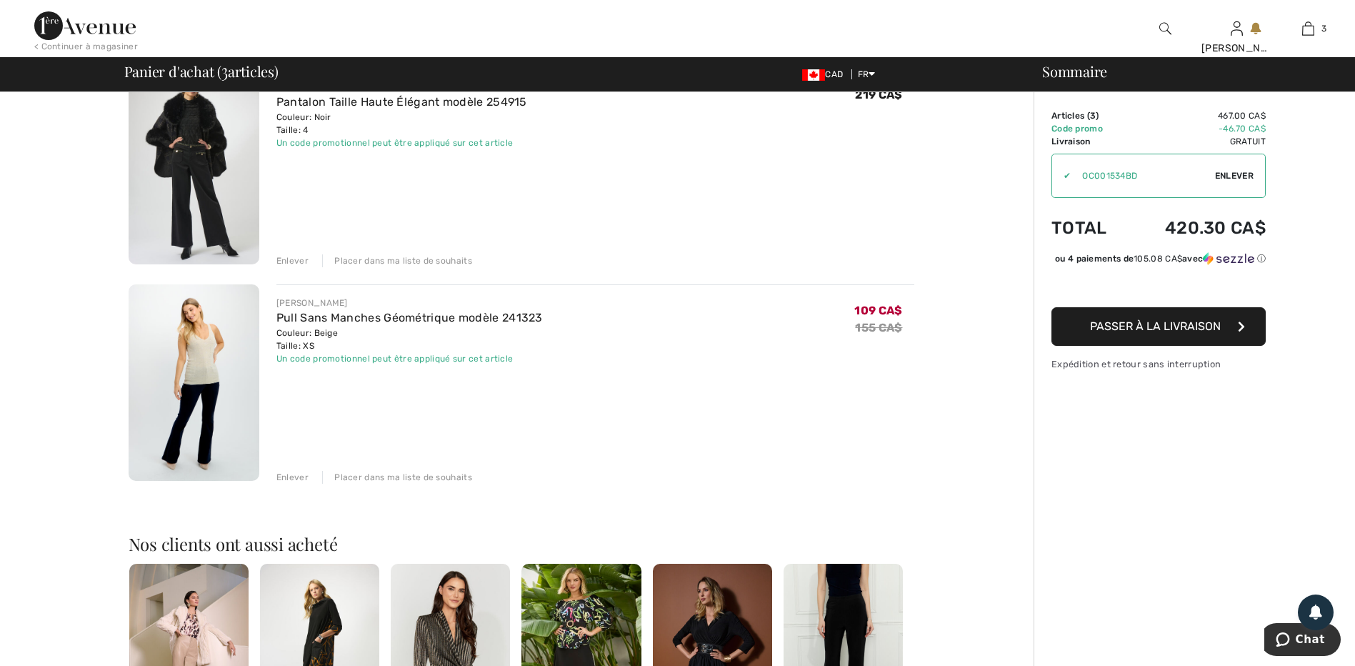
click at [209, 366] on img at bounding box center [194, 382] width 131 height 196
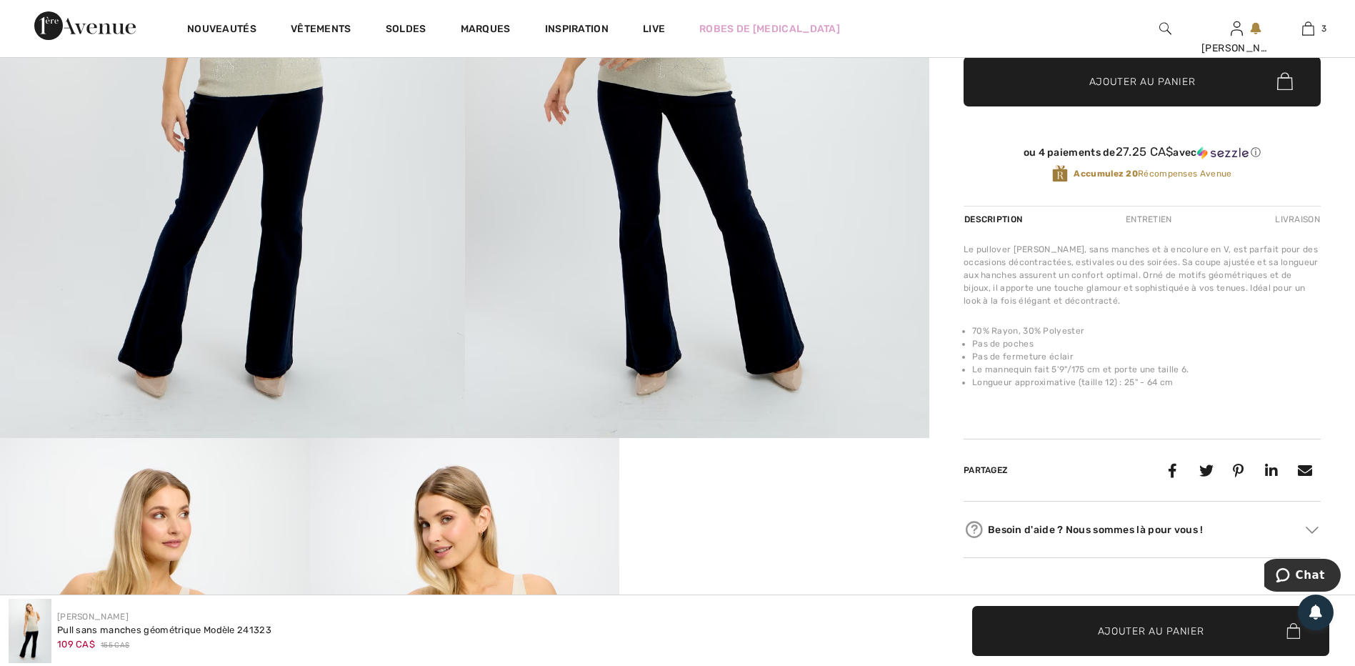
scroll to position [71, 0]
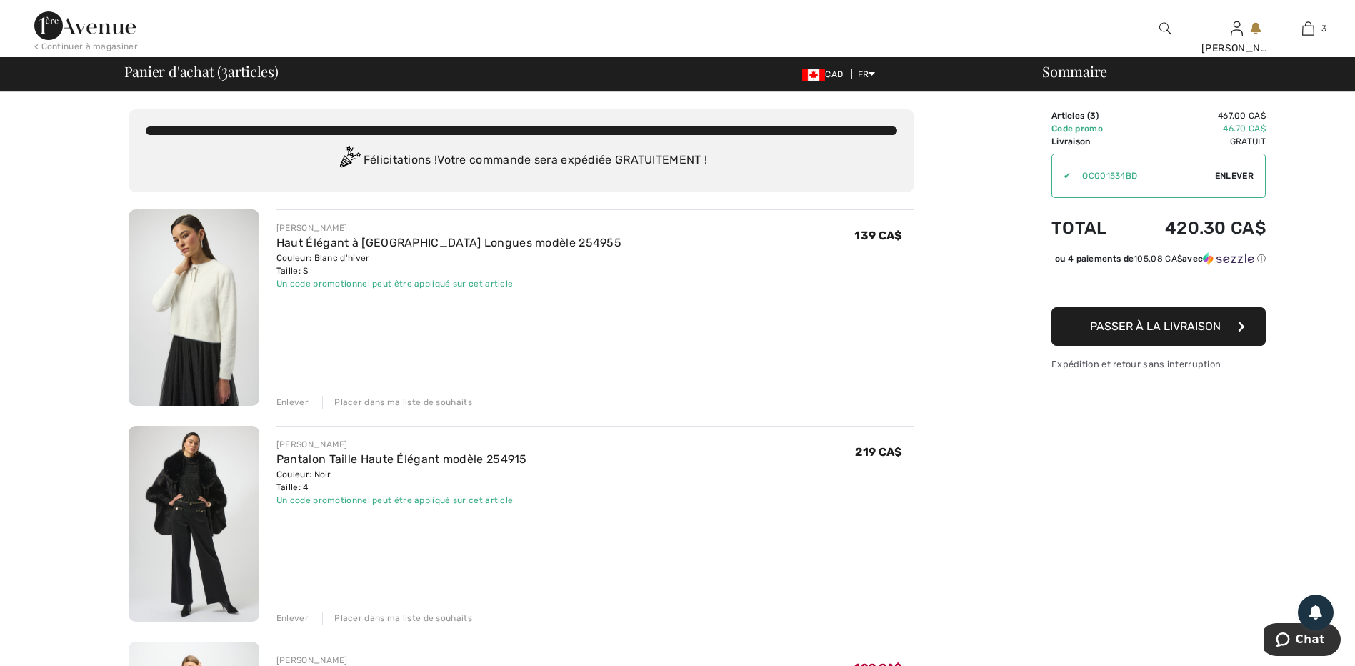
click at [225, 271] on img at bounding box center [194, 307] width 131 height 196
click at [1105, 333] on span "Passer à la livraison" at bounding box center [1155, 326] width 131 height 14
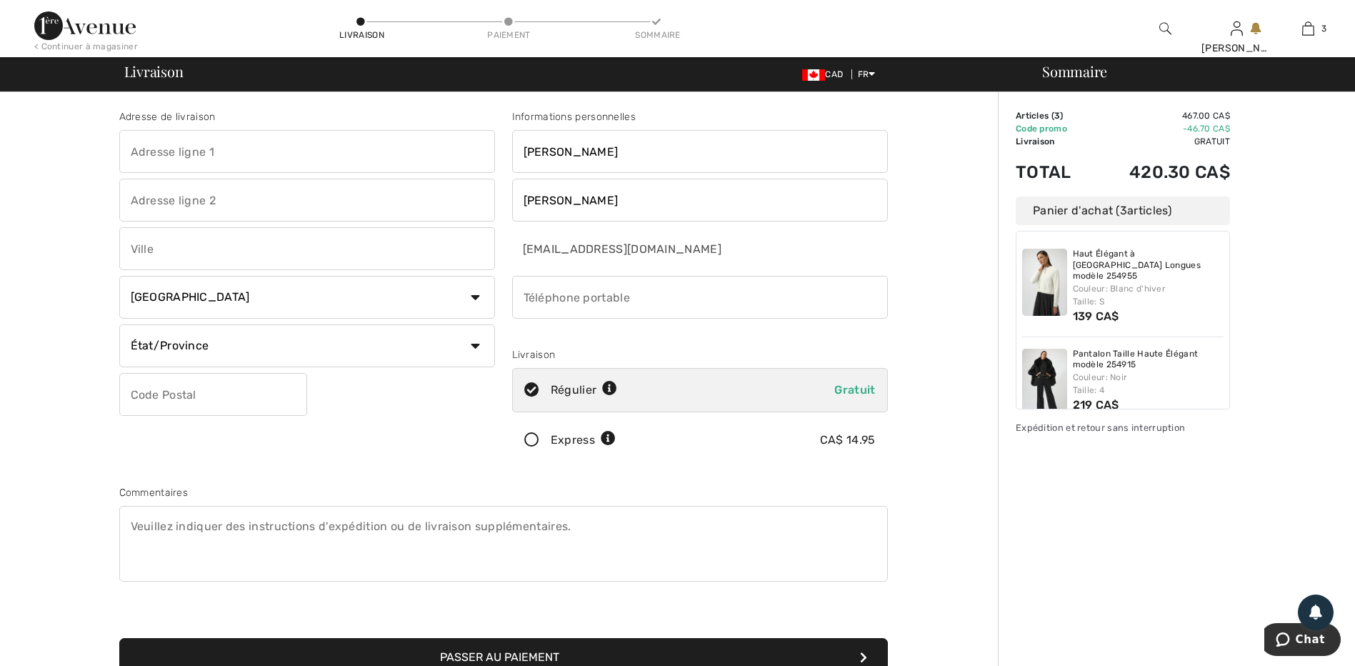
click at [159, 151] on input "text" at bounding box center [307, 151] width 376 height 43
type input "666, avenue Royale"
type input "[GEOGRAPHIC_DATA]"
select select "QC"
type input "G1E1Y7"
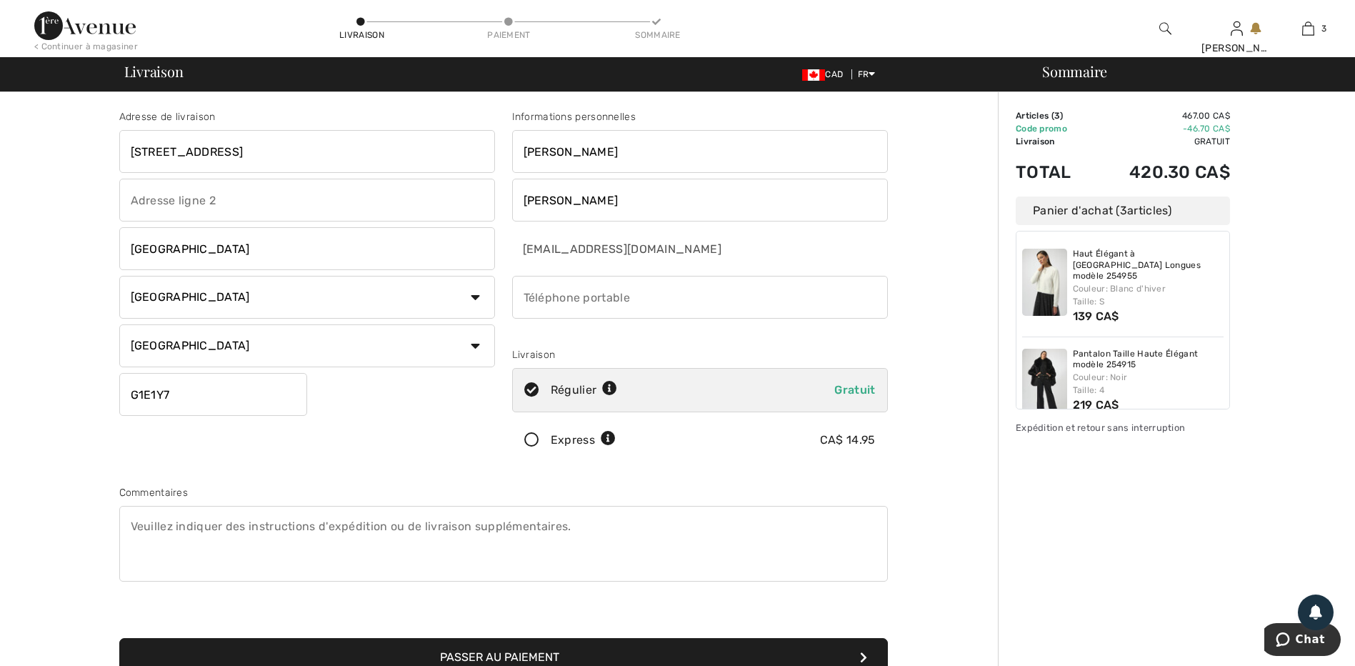
type input "4189332038"
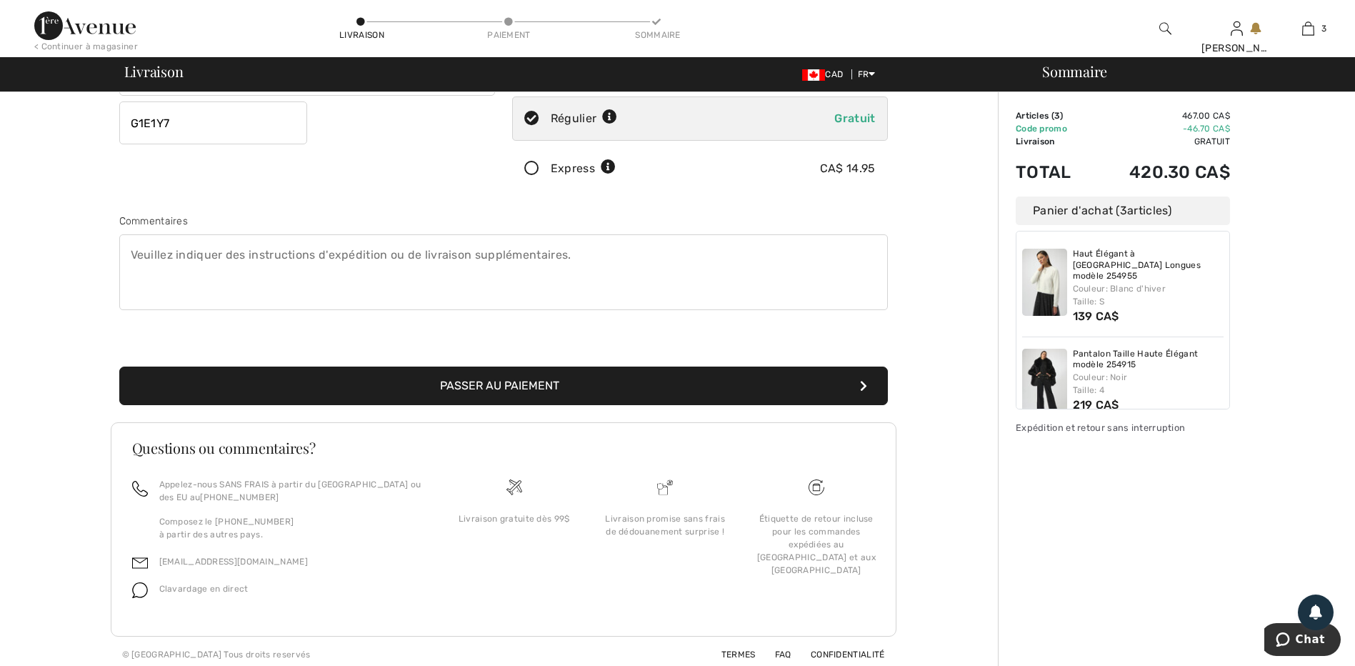
scroll to position [278, 0]
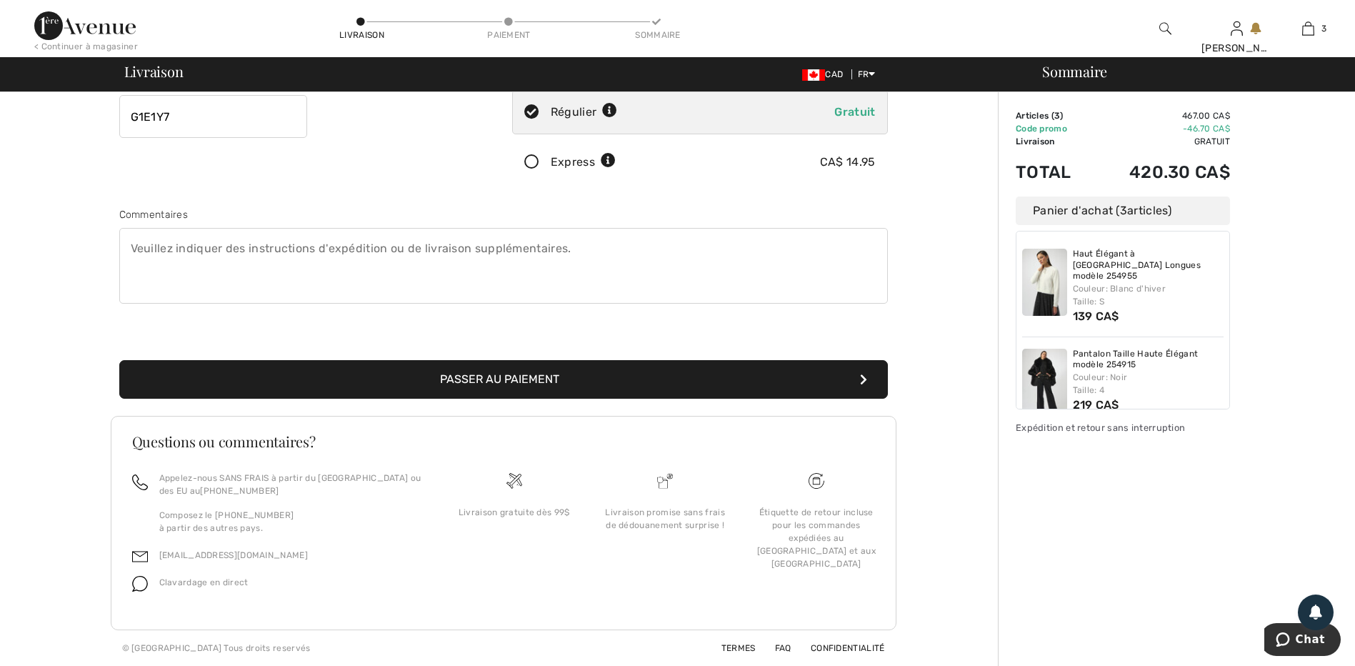
click at [453, 374] on button "Passer au paiement" at bounding box center [503, 379] width 768 height 39
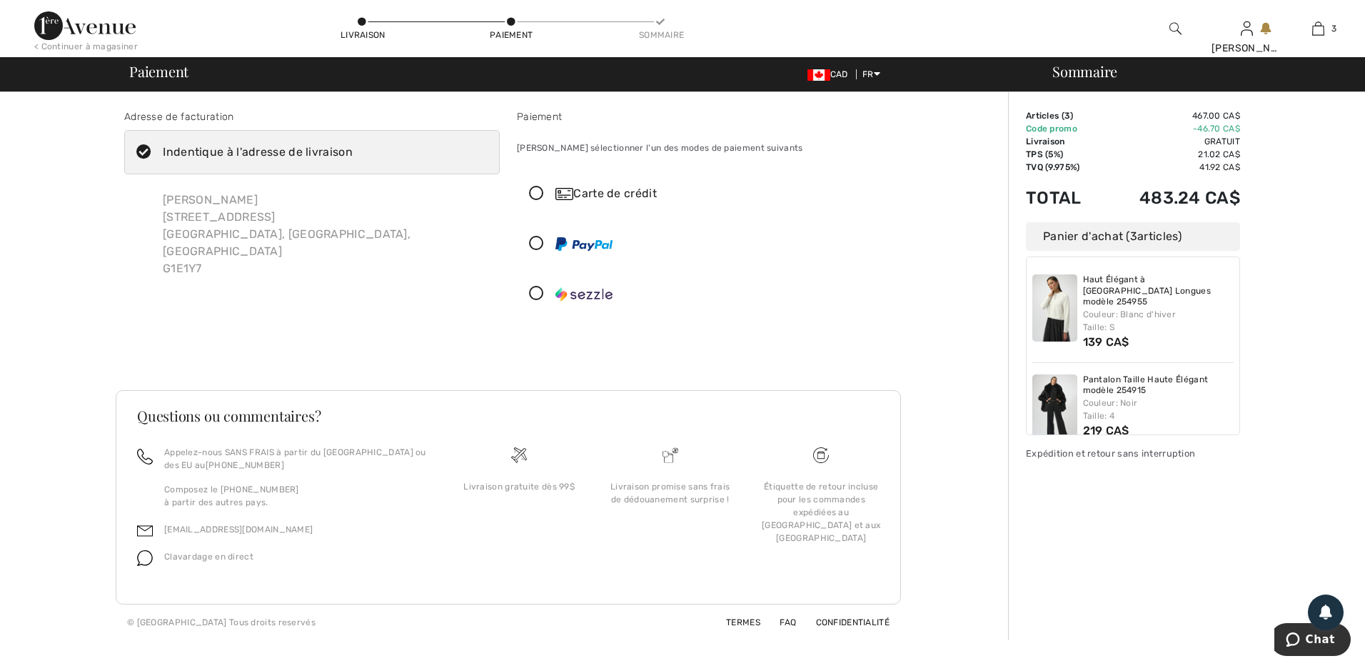
click at [1229, 291] on div "Haut Élégant à [GEOGRAPHIC_DATA] Longues modèle 254955 Couleur: Blanc d'hiver T…" at bounding box center [1133, 345] width 214 height 179
drag, startPoint x: 1229, startPoint y: 294, endPoint x: 1224, endPoint y: 318, distance: 24.1
click at [1224, 318] on div "Haut Élégant à [GEOGRAPHIC_DATA] Longues modèle 254955 Couleur: Blanc d'hiver T…" at bounding box center [1133, 345] width 214 height 179
click at [535, 239] on icon at bounding box center [537, 243] width 38 height 15
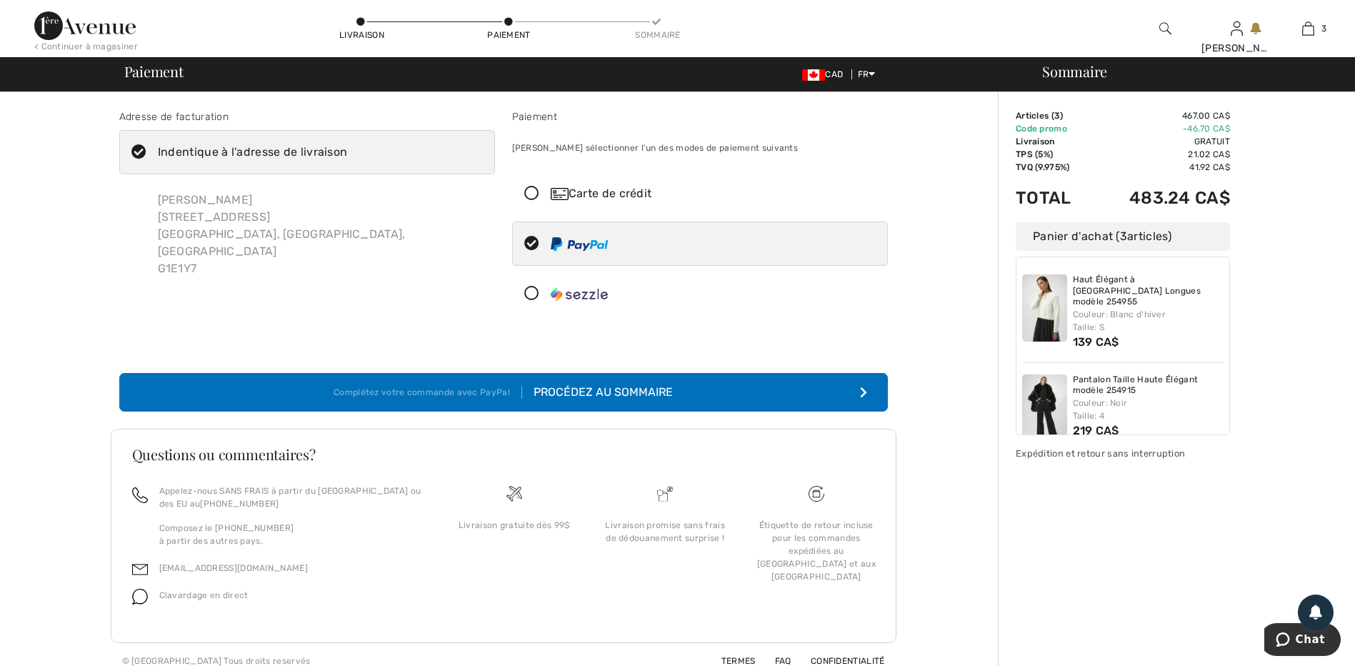
click at [618, 389] on div "Procédez au sommaire" at bounding box center [597, 391] width 151 height 17
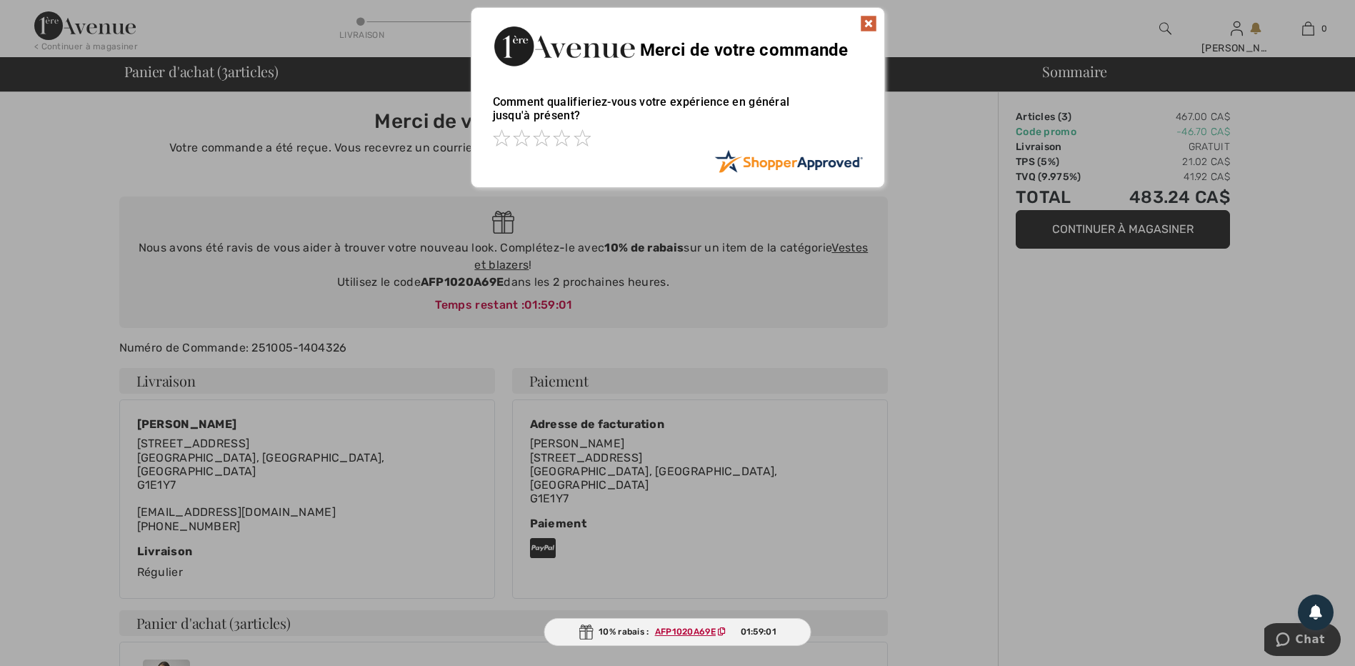
click at [871, 19] on img at bounding box center [868, 23] width 17 height 17
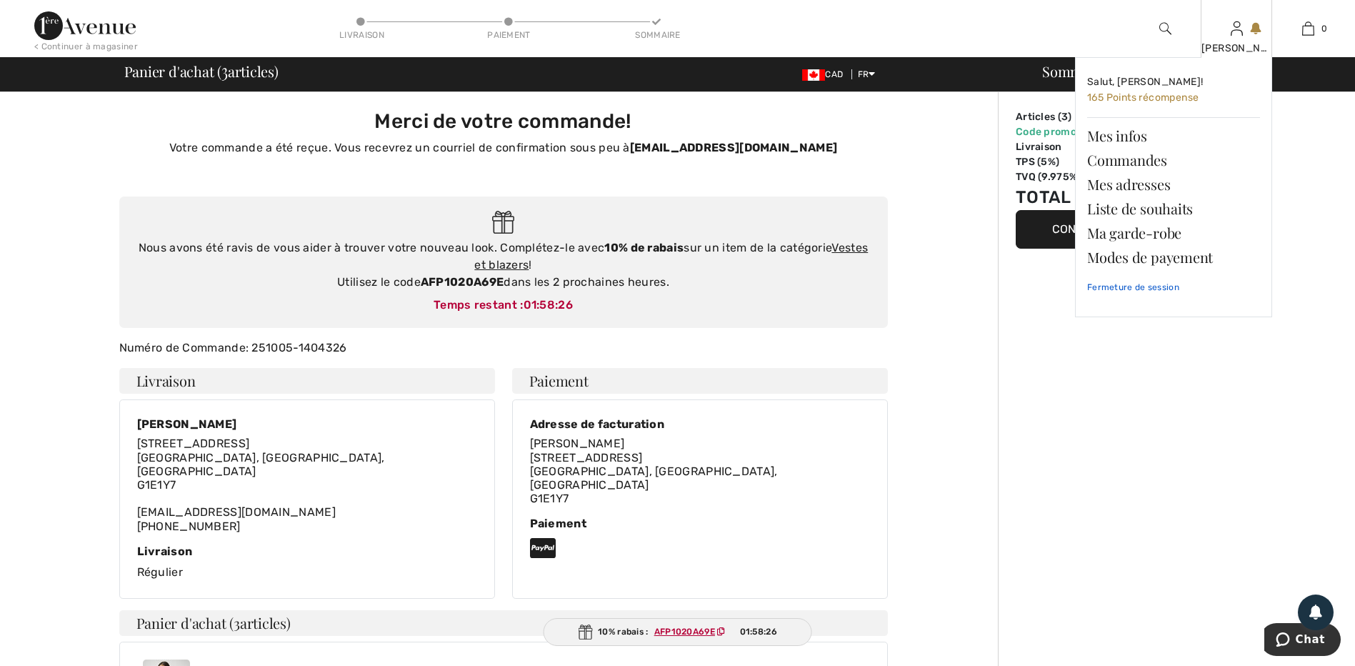
click at [1128, 284] on link "Fermeture de session" at bounding box center [1173, 287] width 173 height 36
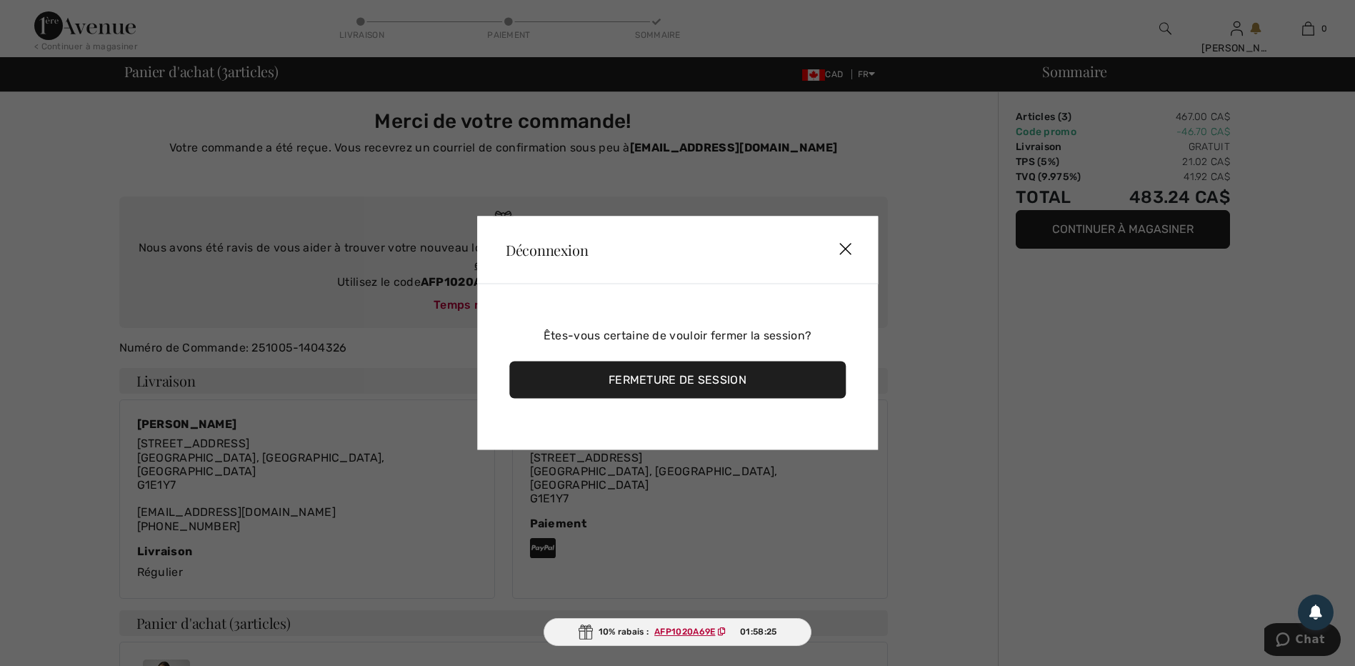
click at [684, 378] on div "Fermeture de session" at bounding box center [677, 379] width 336 height 37
